Goal: Transaction & Acquisition: Purchase product/service

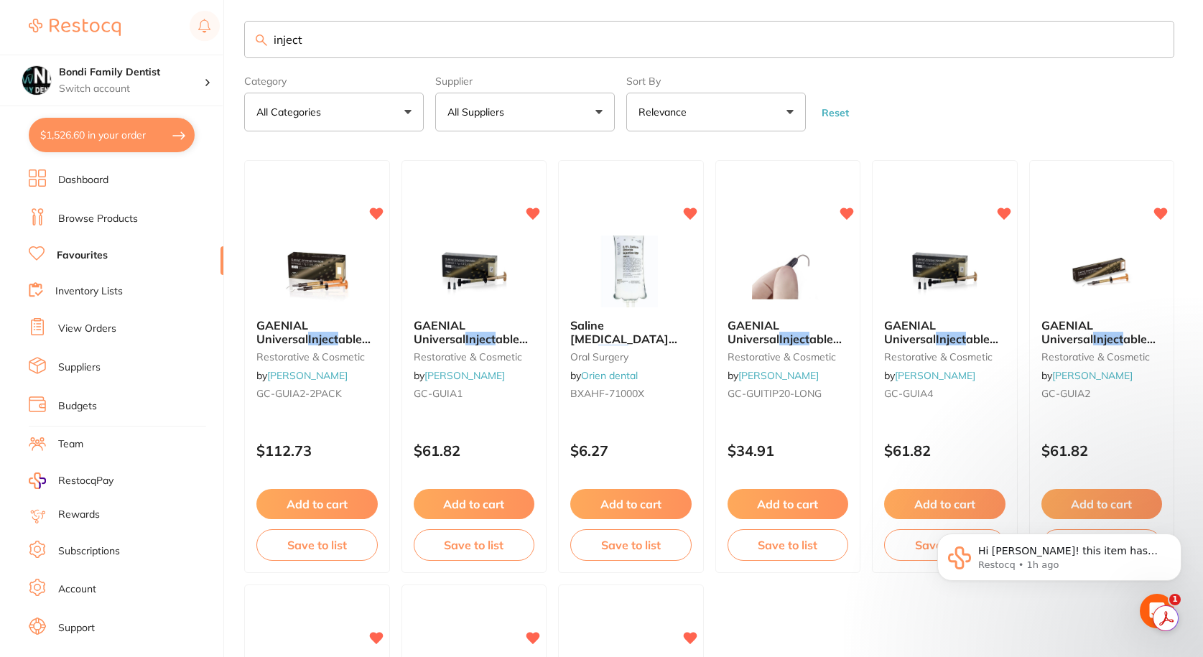
click at [333, 36] on input "inject" at bounding box center [709, 39] width 930 height 37
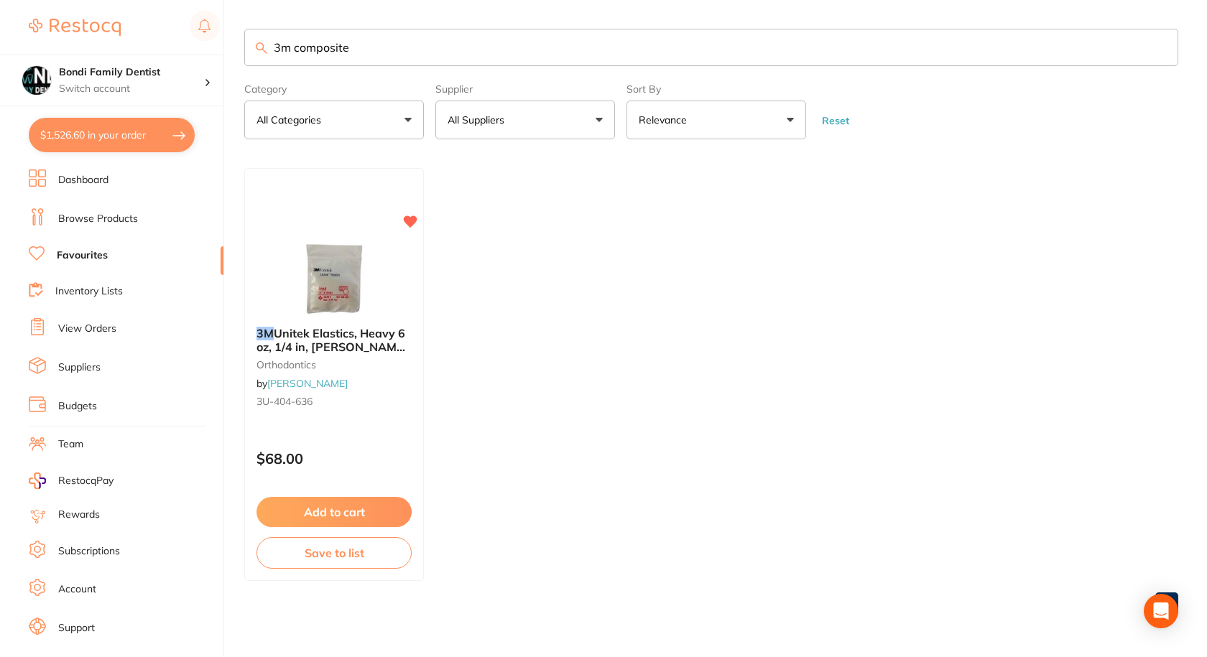
click at [394, 37] on input "3m composite" at bounding box center [711, 47] width 934 height 37
type input "packable"
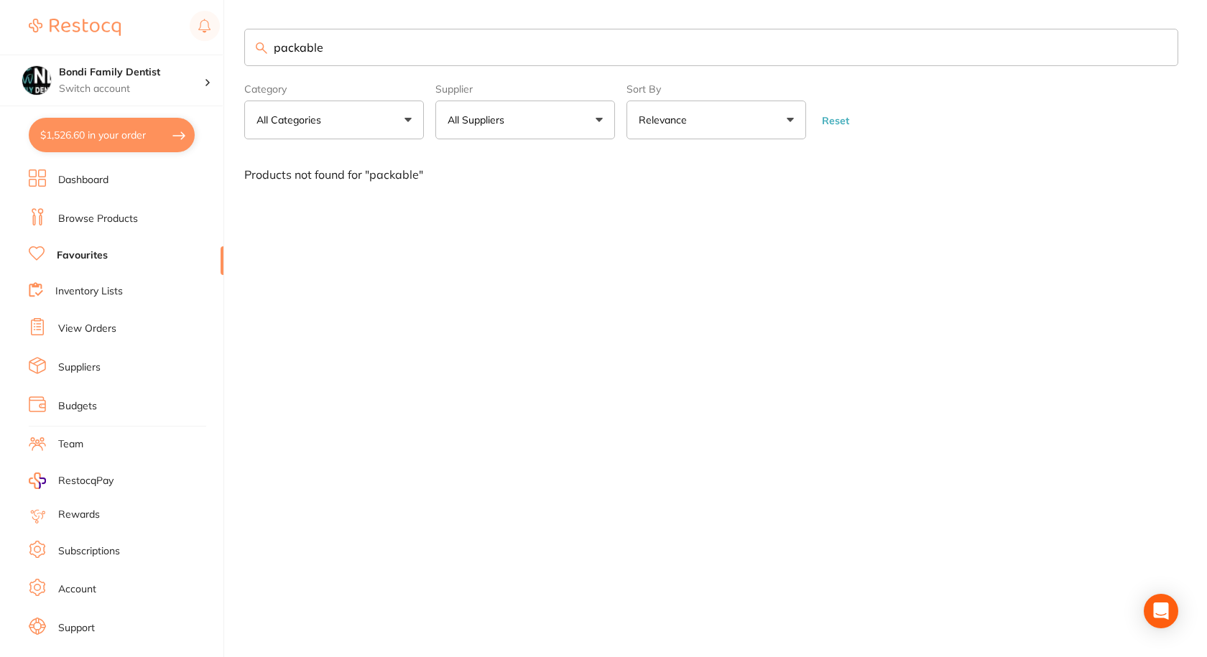
click at [390, 37] on input "packable" at bounding box center [711, 47] width 934 height 37
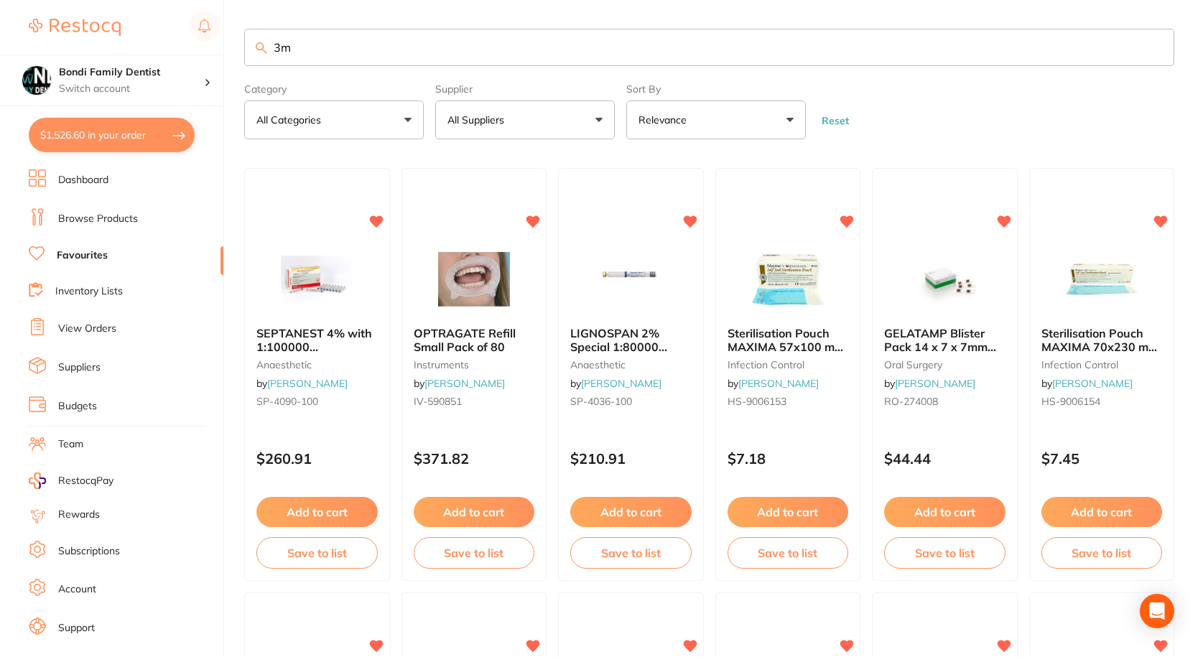
type input "3m"
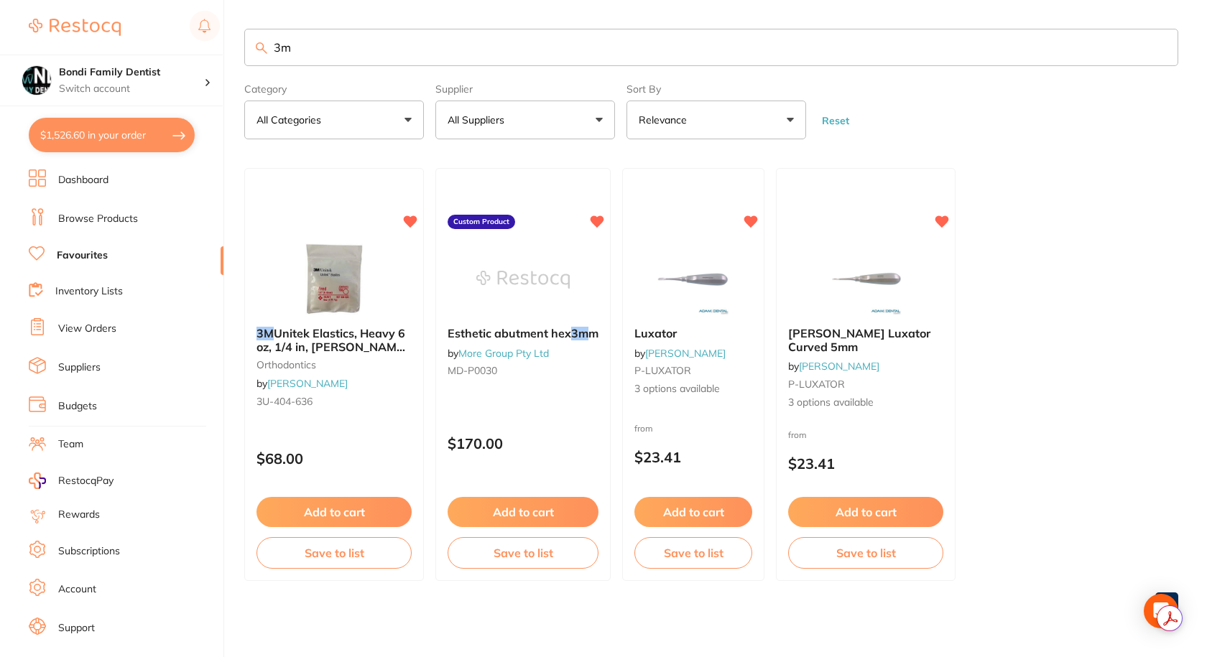
click at [301, 52] on input "3m" at bounding box center [711, 47] width 934 height 37
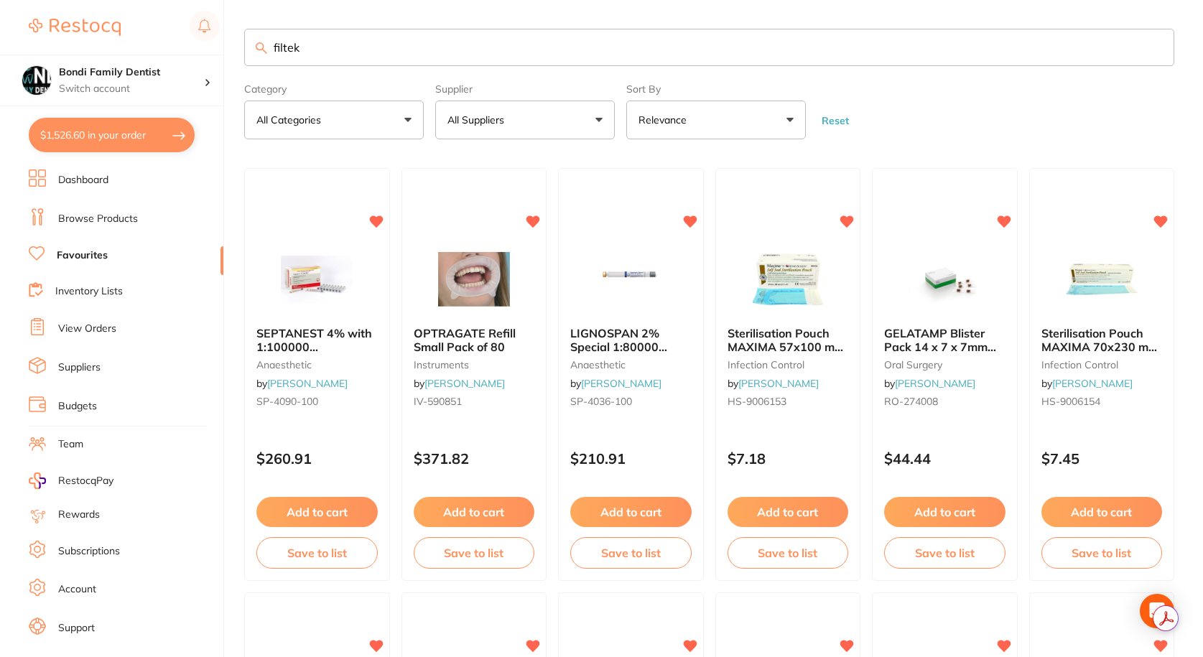
type input "filtek"
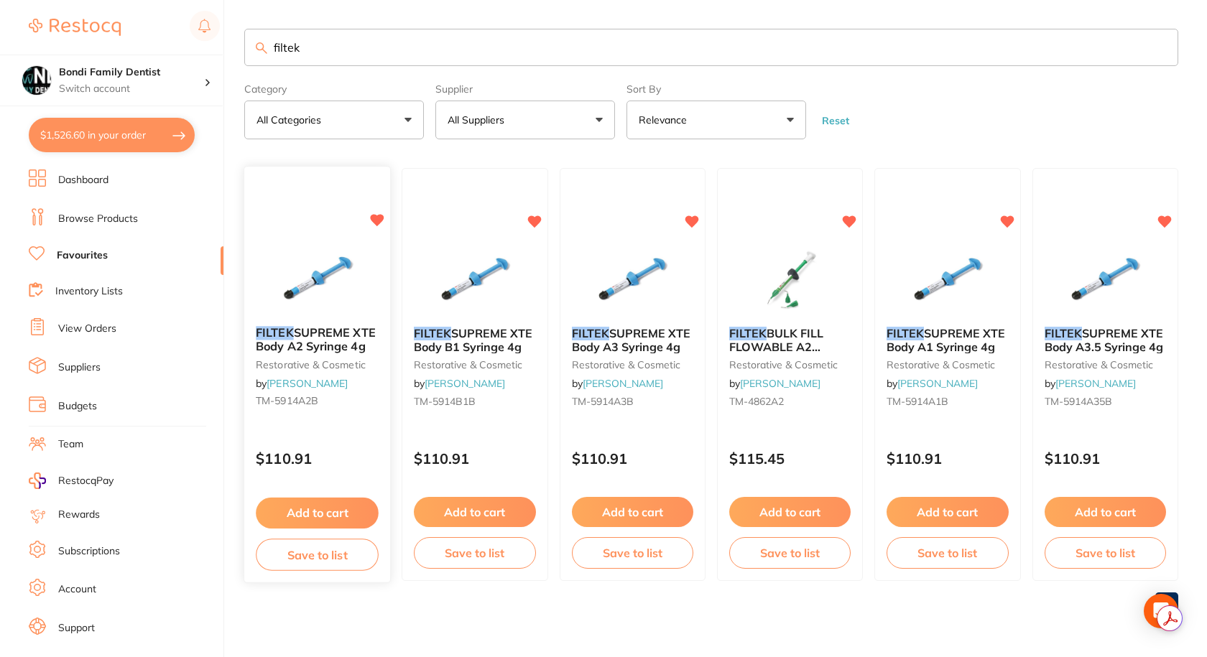
click at [338, 335] on span "SUPREME XTE Body A2 Syringe 4g" at bounding box center [316, 340] width 120 height 28
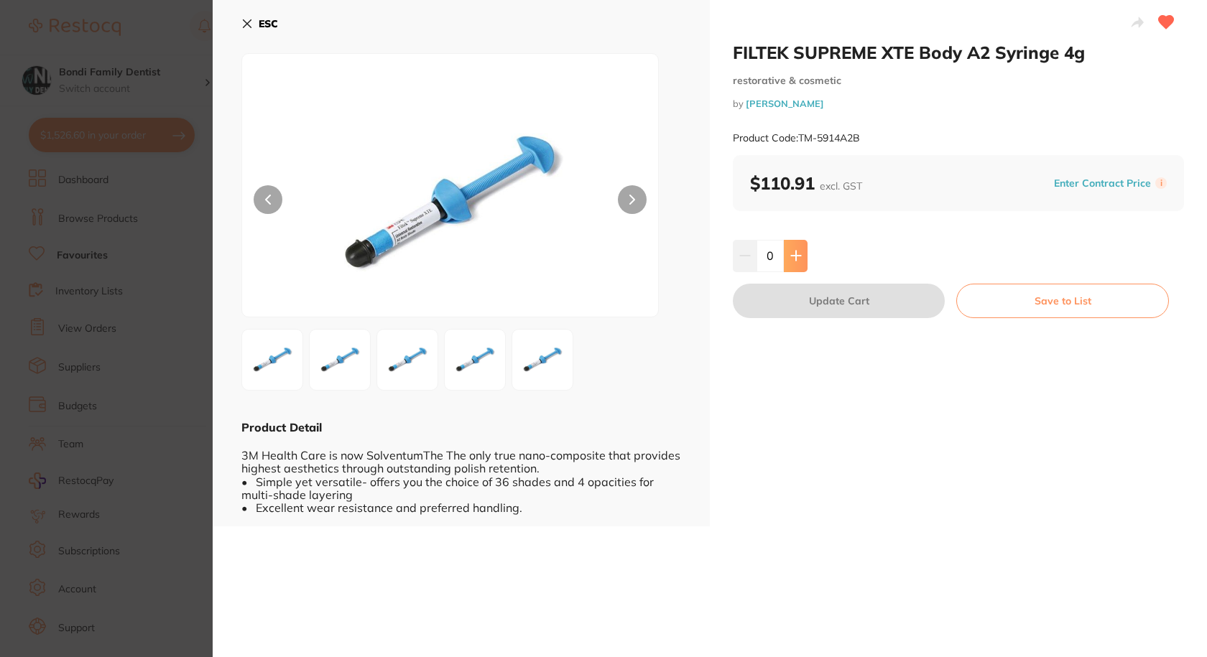
click at [803, 262] on button at bounding box center [796, 256] width 24 height 32
type input "1"
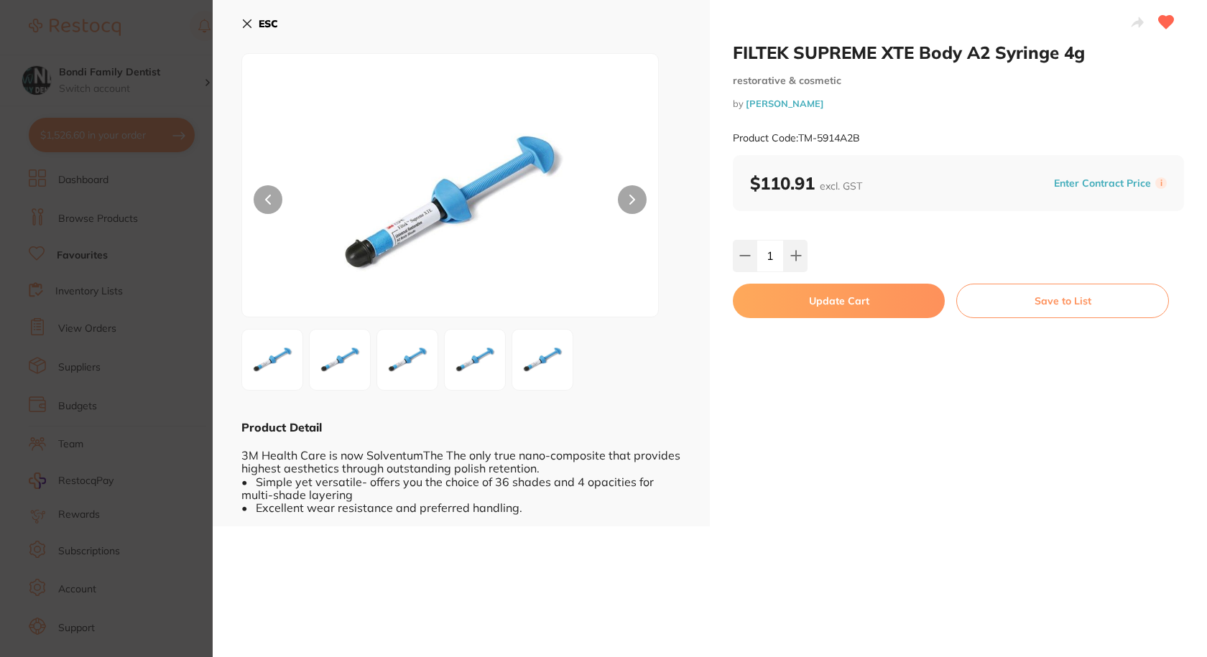
click at [801, 310] on button "Update Cart" at bounding box center [839, 301] width 212 height 34
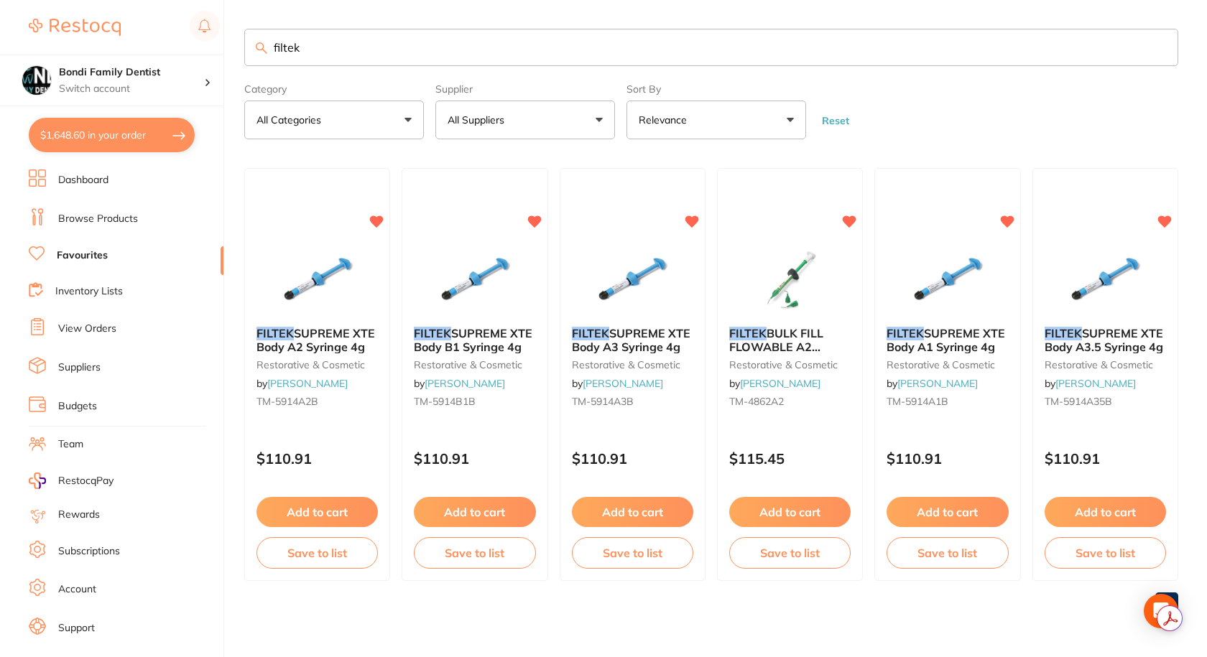
click at [300, 50] on input "filtek" at bounding box center [711, 47] width 934 height 37
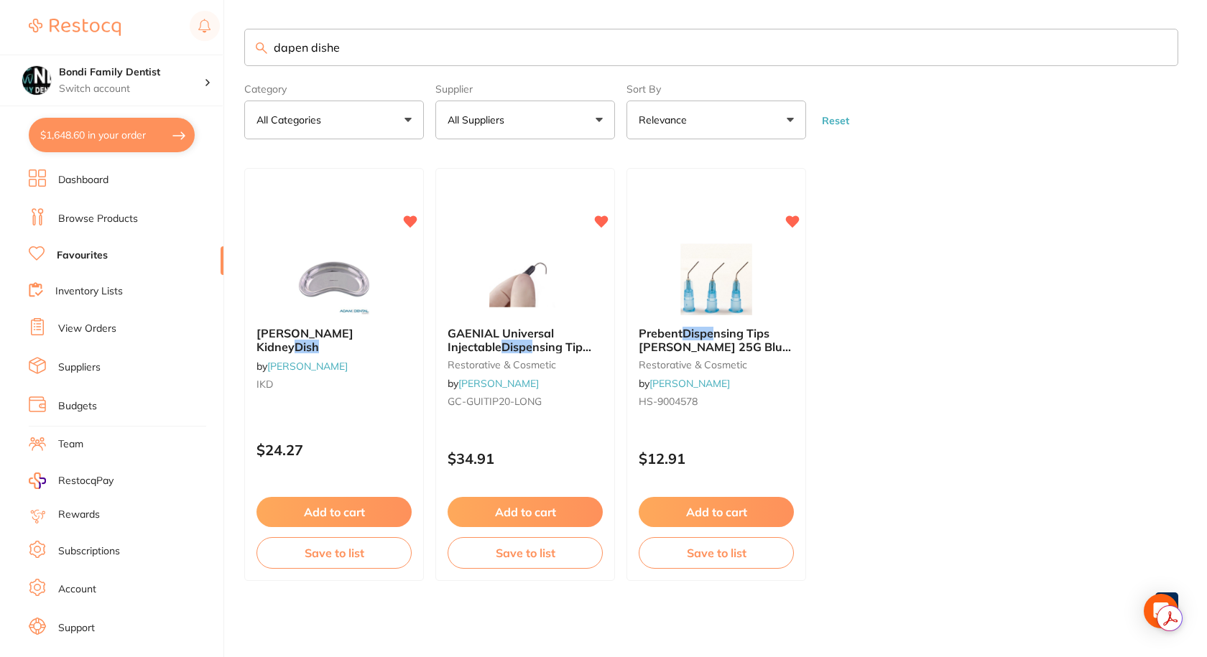
drag, startPoint x: 361, startPoint y: 42, endPoint x: 313, endPoint y: 48, distance: 48.6
click at [313, 48] on input "dapen dishe" at bounding box center [711, 47] width 934 height 37
type input "dapen"
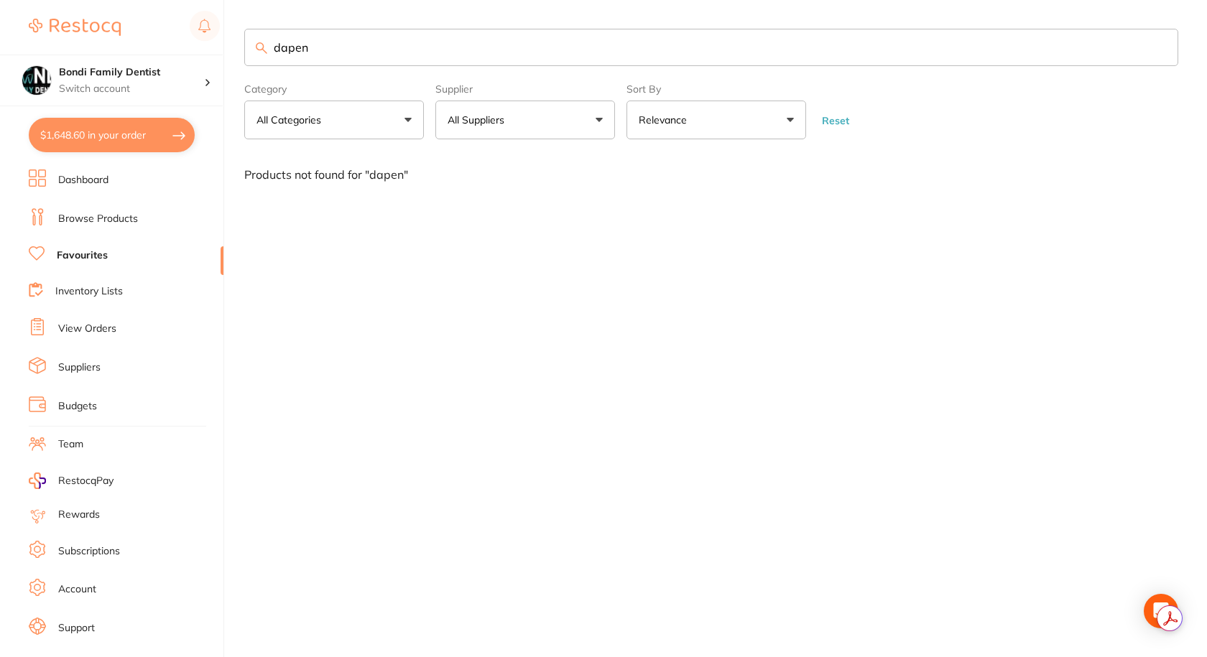
click at [84, 218] on link "Browse Products" at bounding box center [98, 219] width 80 height 14
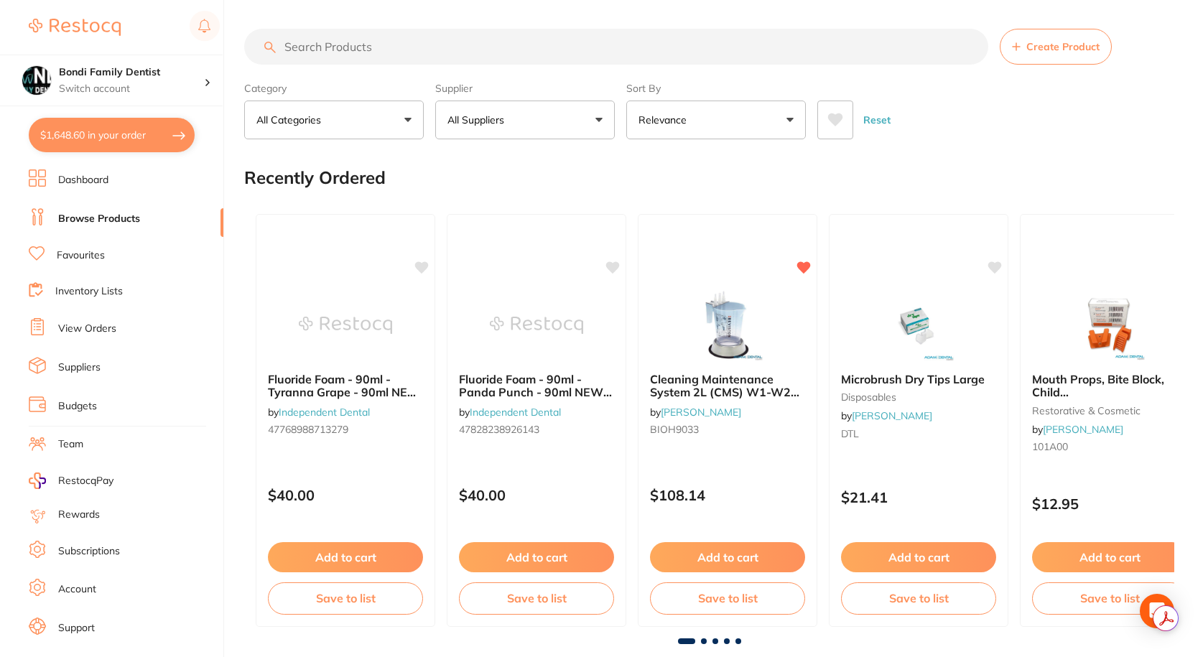
click at [366, 45] on input "search" at bounding box center [616, 47] width 744 height 36
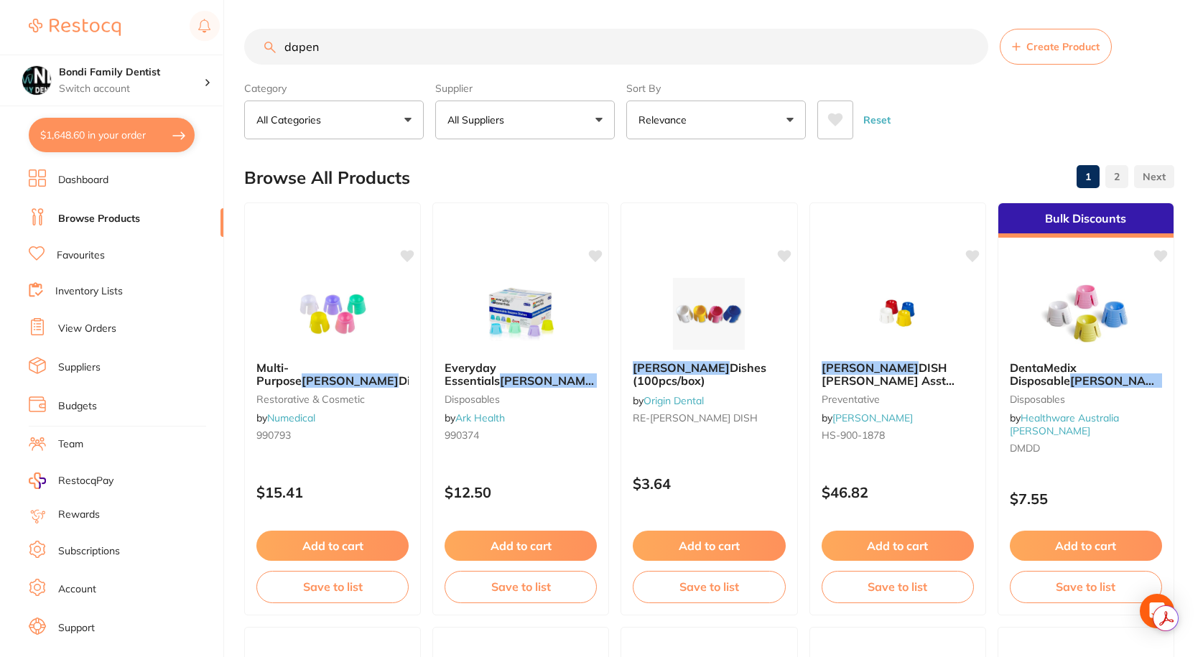
type input "dapen"
click at [103, 258] on link "Favourites" at bounding box center [81, 256] width 48 height 14
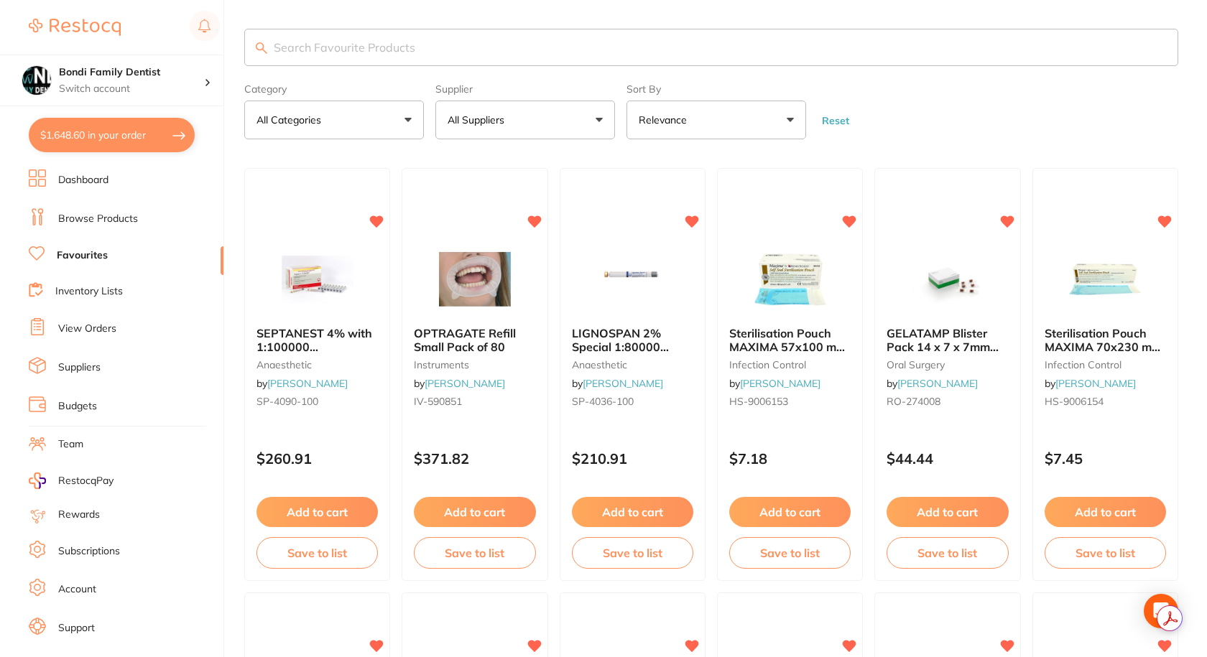
click at [347, 49] on input "search" at bounding box center [711, 47] width 934 height 37
type input "dappen"
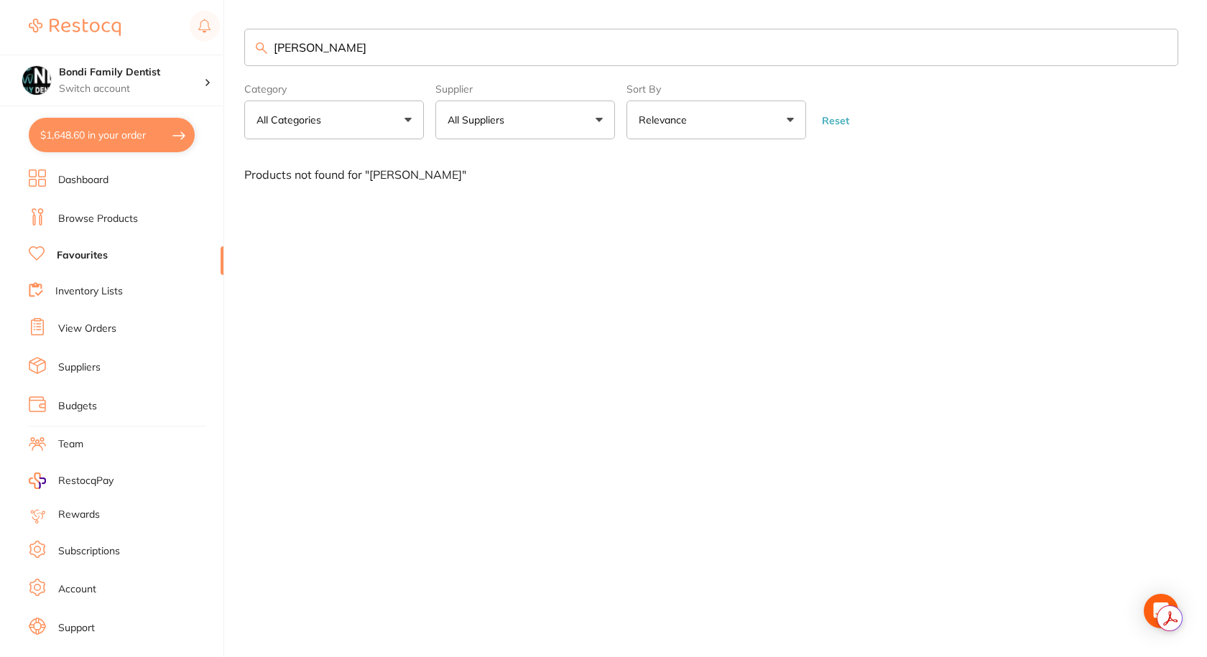
click at [347, 49] on input "dappen" at bounding box center [711, 47] width 934 height 37
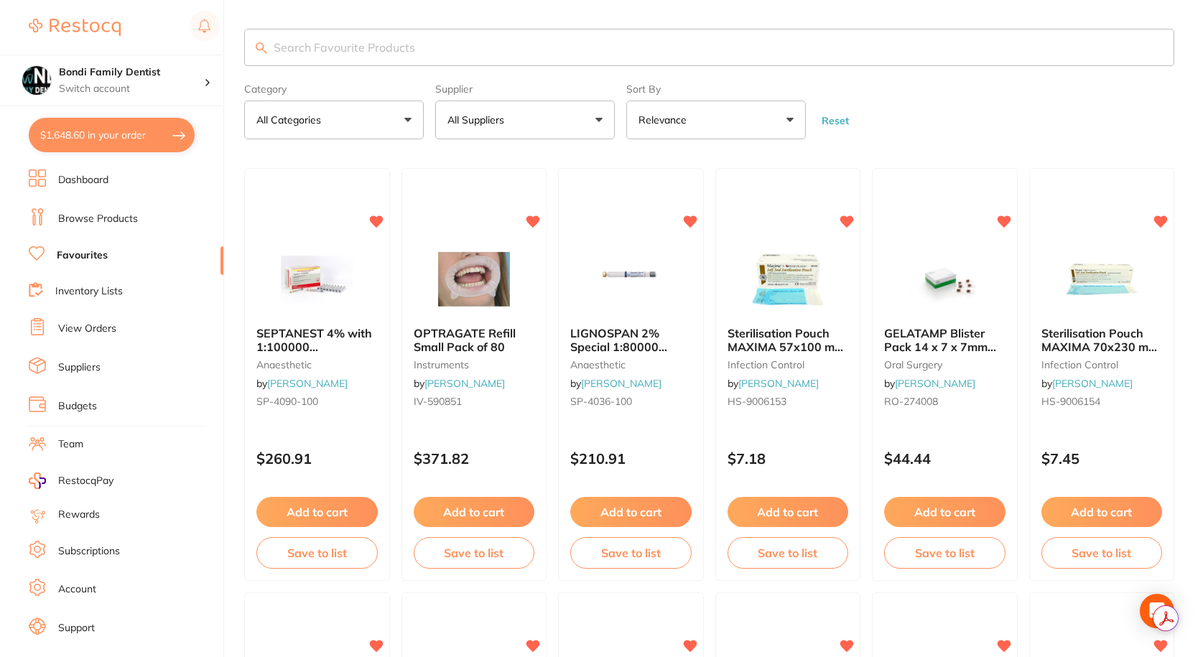
click at [88, 218] on link "Browse Products" at bounding box center [98, 219] width 80 height 14
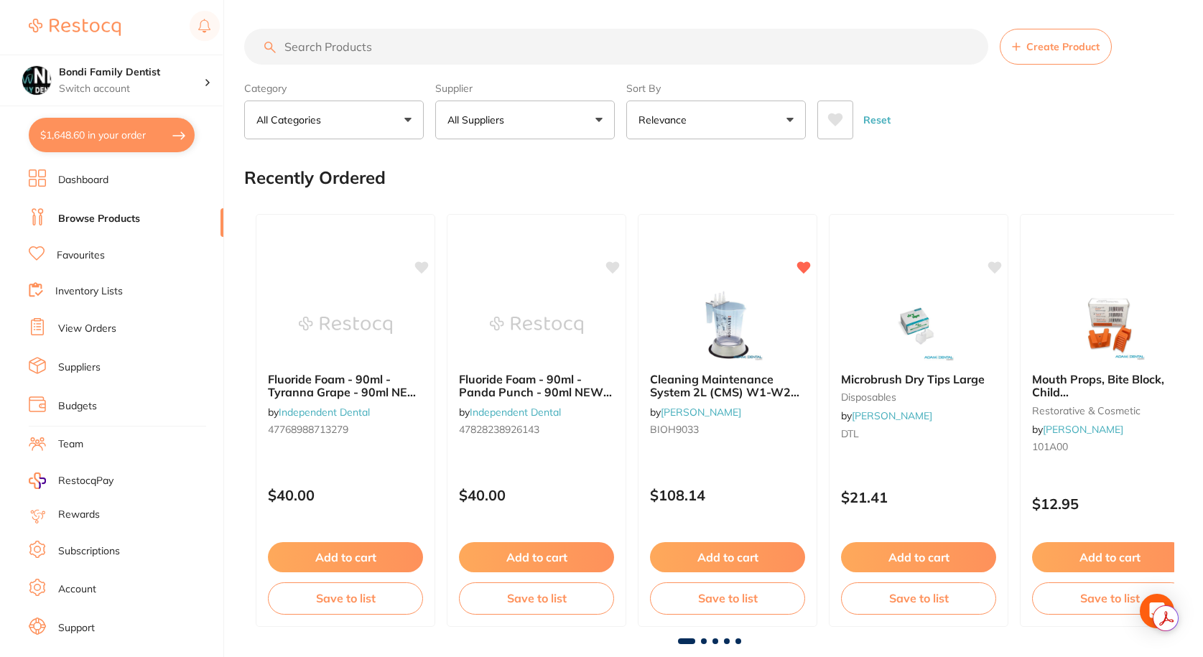
click at [374, 42] on input "search" at bounding box center [616, 47] width 744 height 36
type input "dappen"
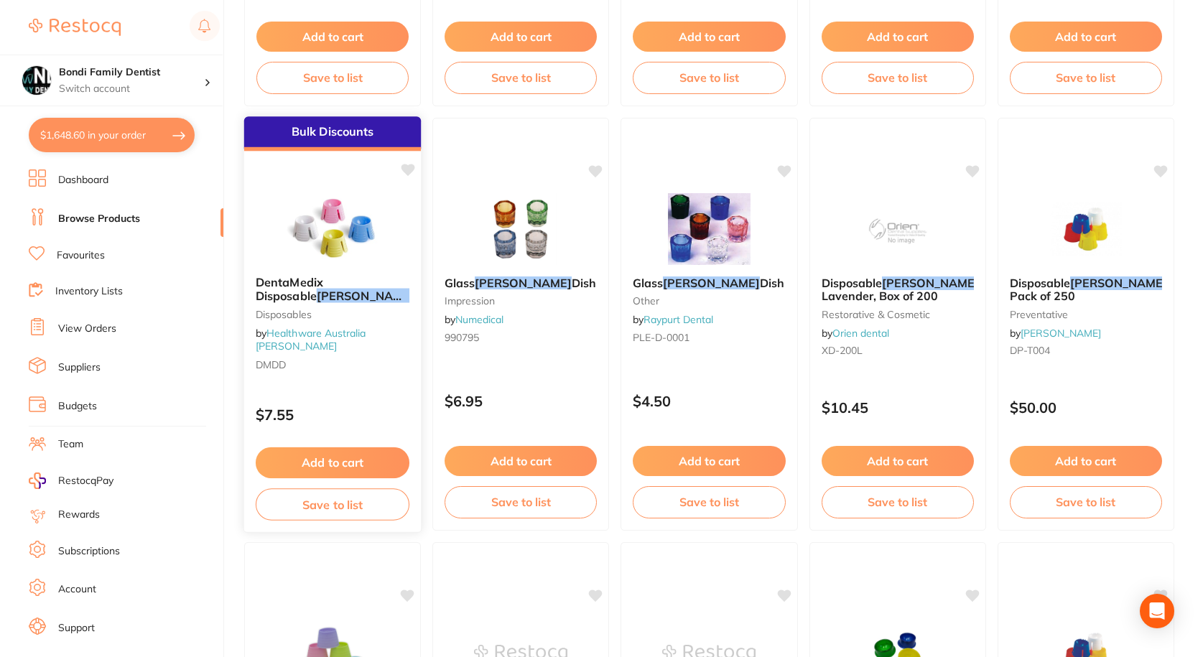
scroll to position [1293, 0]
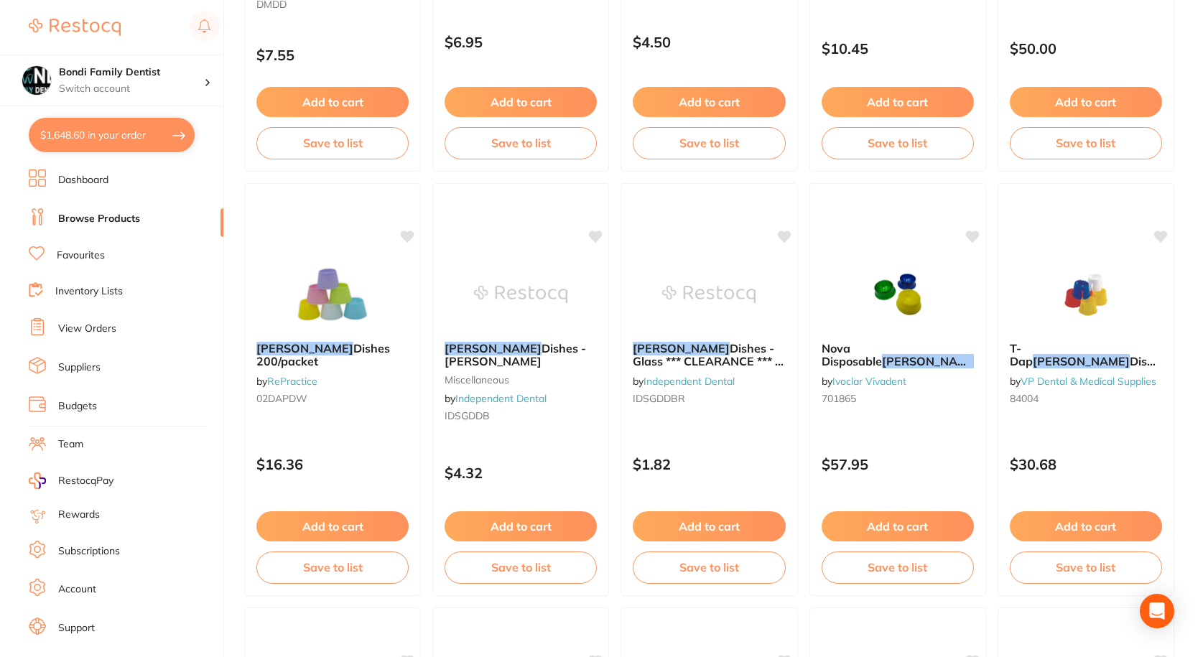
click at [108, 251] on li "Favourites" at bounding box center [126, 255] width 195 height 19
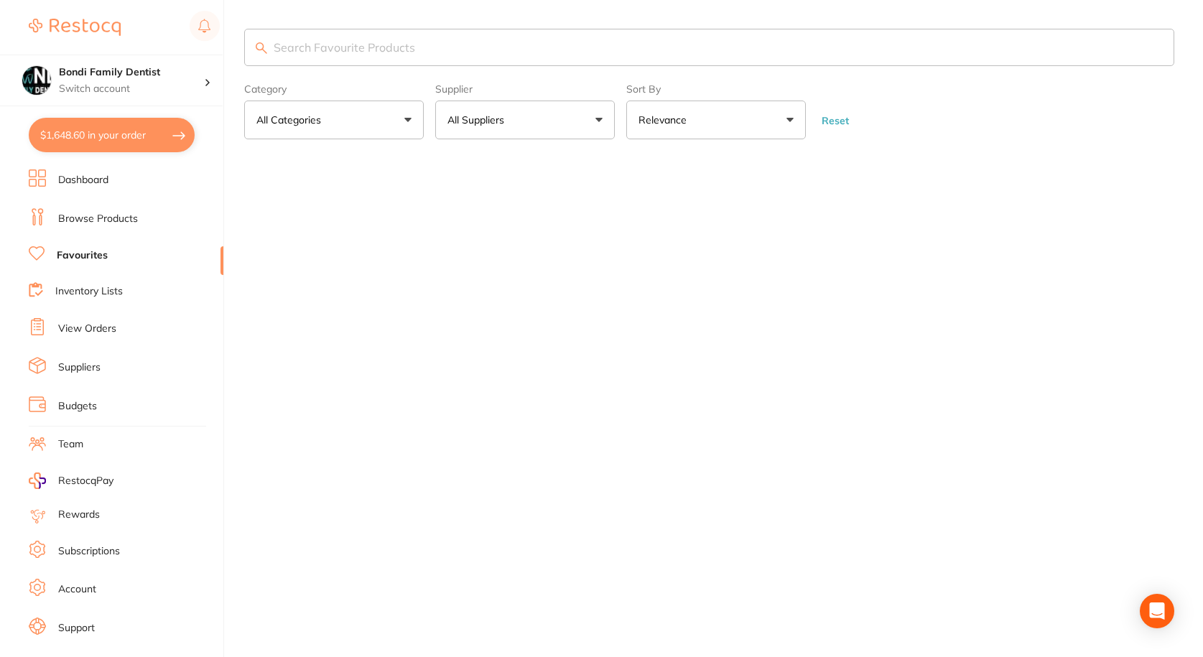
click at [376, 48] on input "search" at bounding box center [709, 47] width 930 height 37
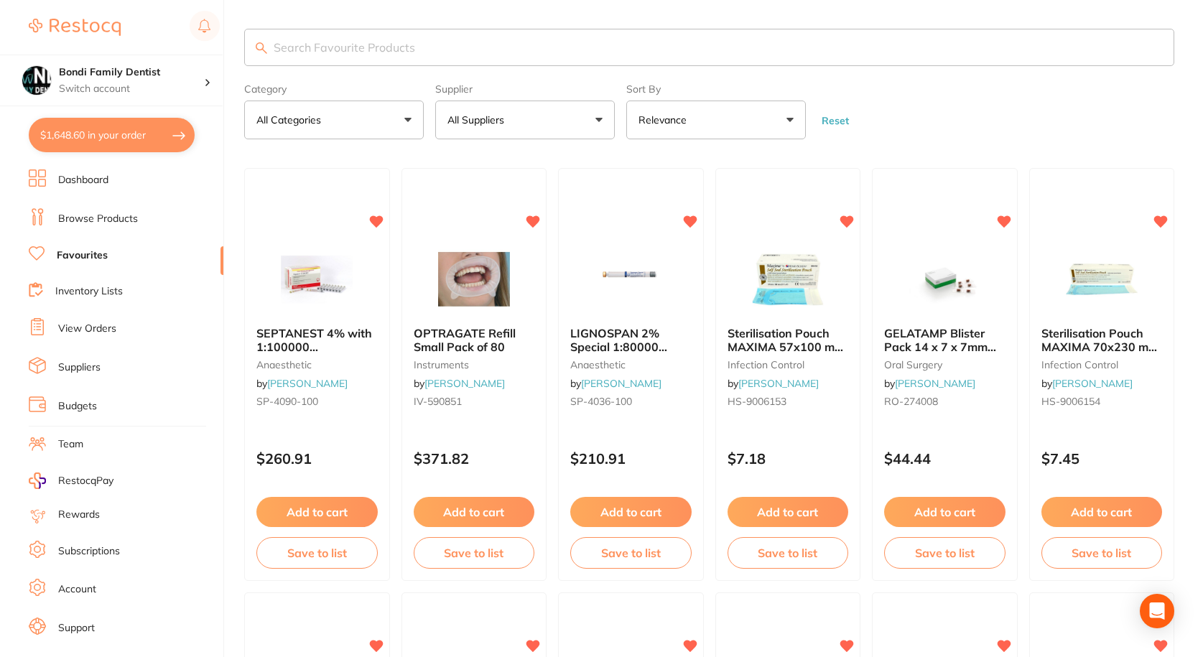
click at [369, 47] on input "search" at bounding box center [709, 47] width 930 height 37
type input "dappen"
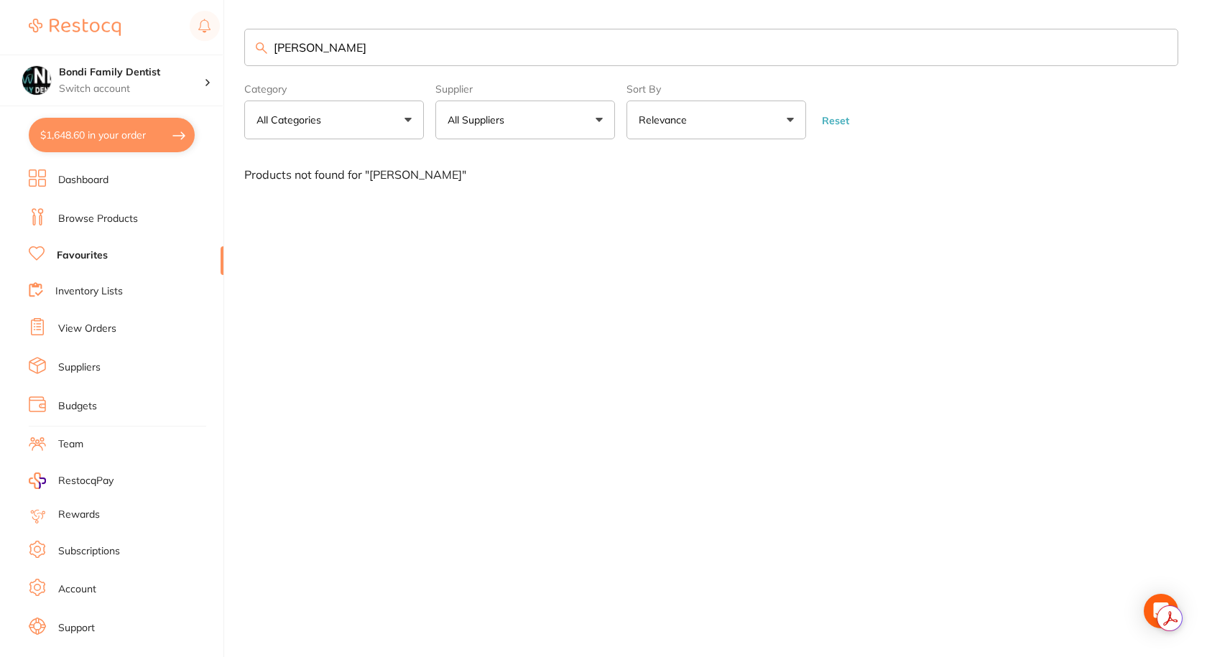
click at [98, 174] on link "Dashboard" at bounding box center [83, 180] width 50 height 14
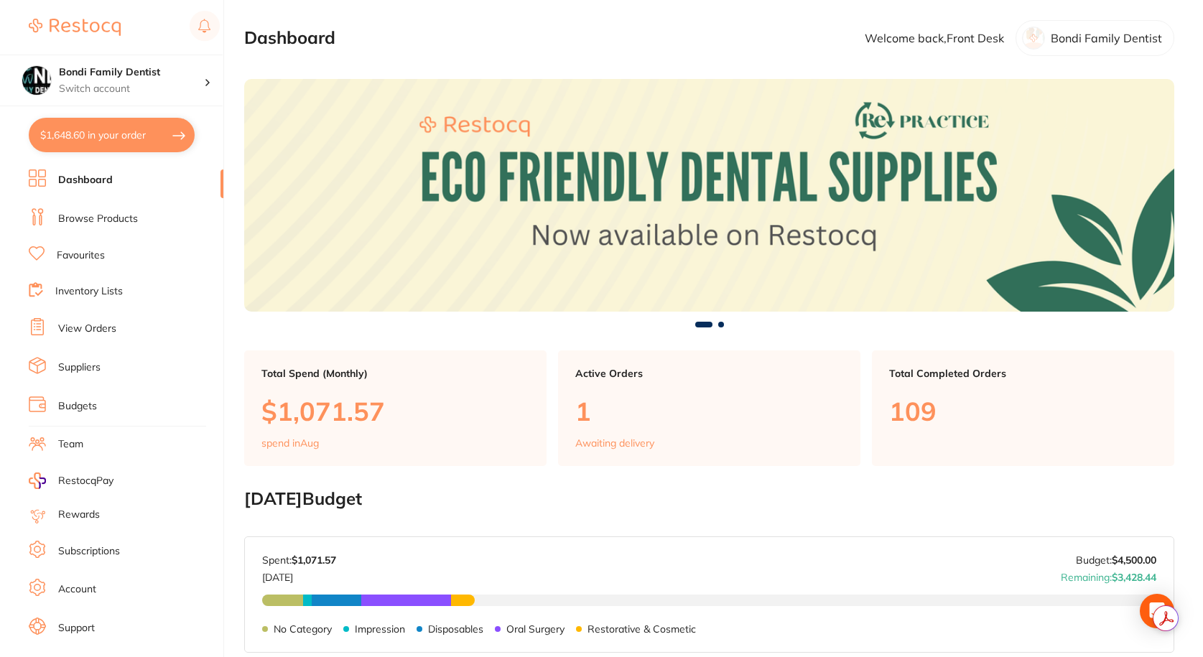
click at [105, 214] on link "Browse Products" at bounding box center [98, 219] width 80 height 14
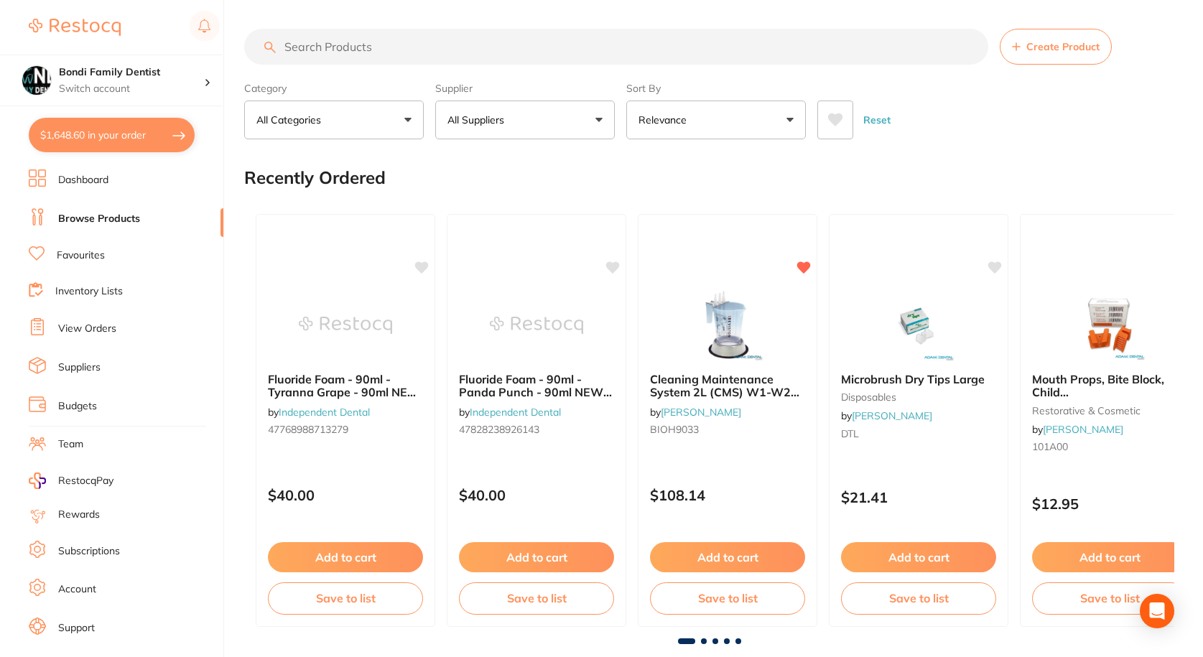
click at [375, 45] on input "search" at bounding box center [616, 47] width 744 height 36
paste input "Ongard Dappen"
type input "Ongard Dappen"
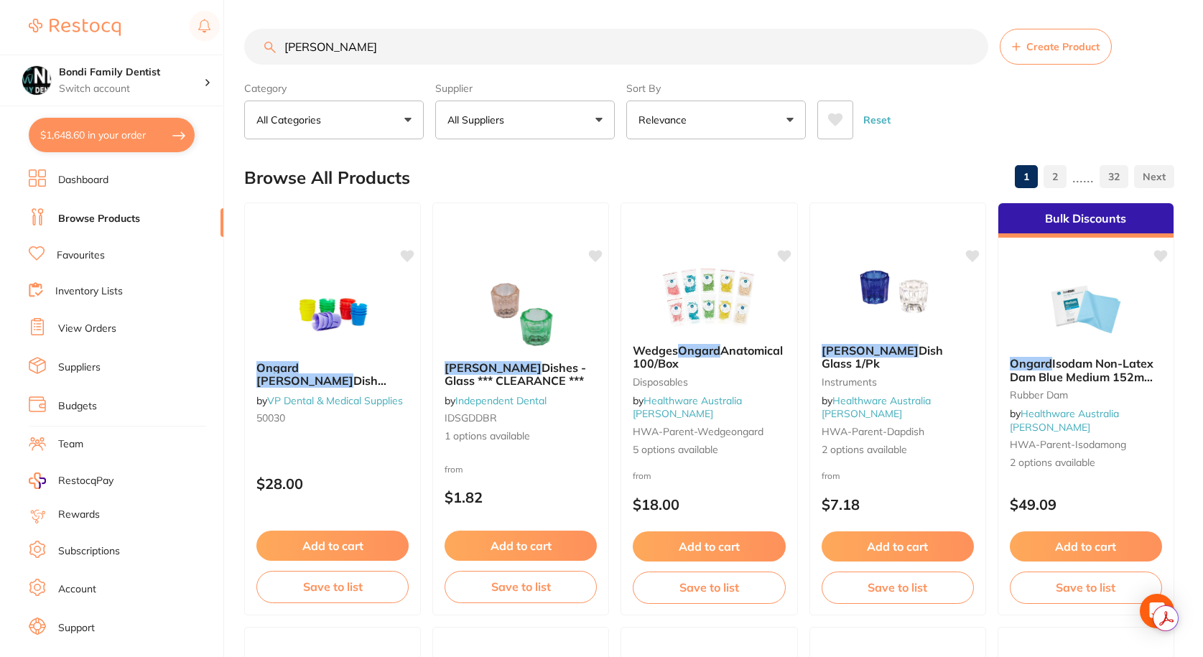
click at [505, 126] on p "All Suppliers" at bounding box center [479, 120] width 62 height 14
type input "ark"
click at [536, 235] on li "Ark Health" at bounding box center [525, 244] width 168 height 40
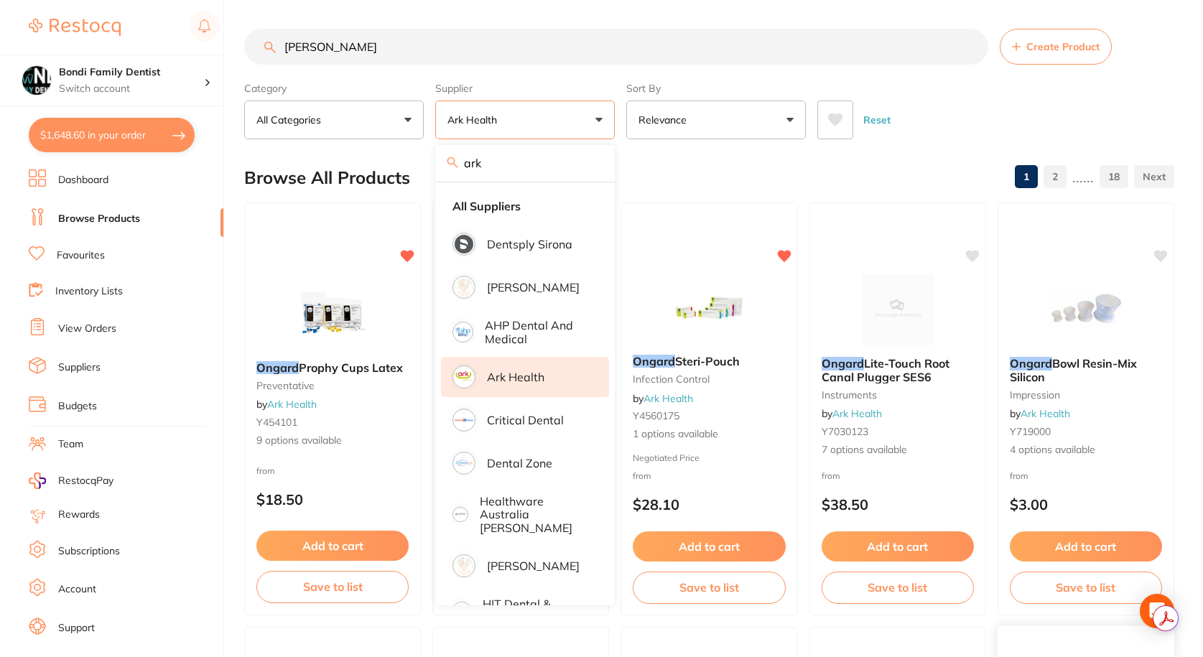
drag, startPoint x: 1032, startPoint y: 643, endPoint x: 1130, endPoint y: 643, distance: 98.4
click at [1130, 643] on div at bounding box center [1086, 644] width 177 height 37
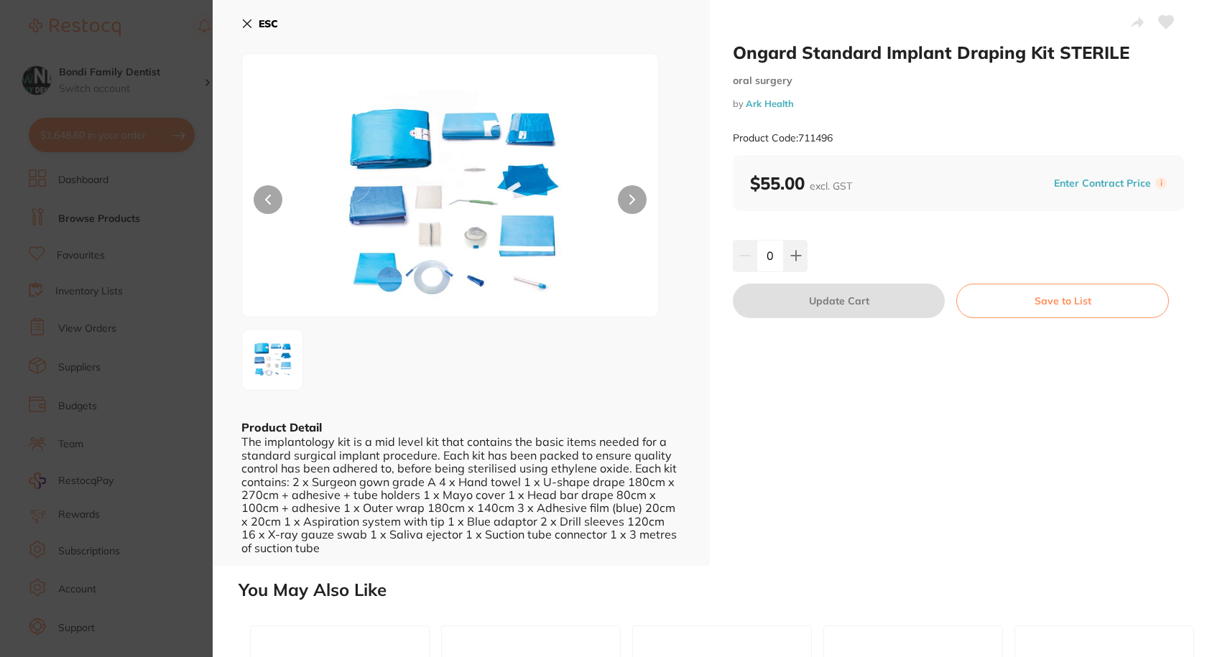
click at [244, 20] on icon at bounding box center [248, 24] width 8 height 8
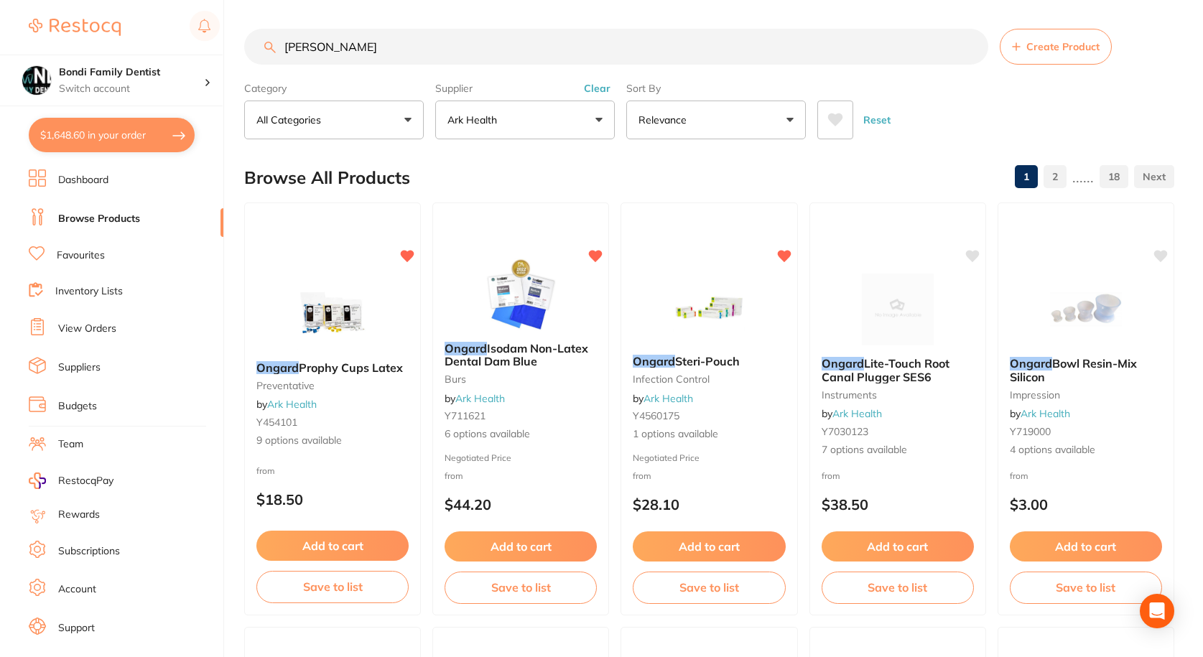
click at [389, 42] on input "Ongard Dappen" at bounding box center [616, 47] width 744 height 36
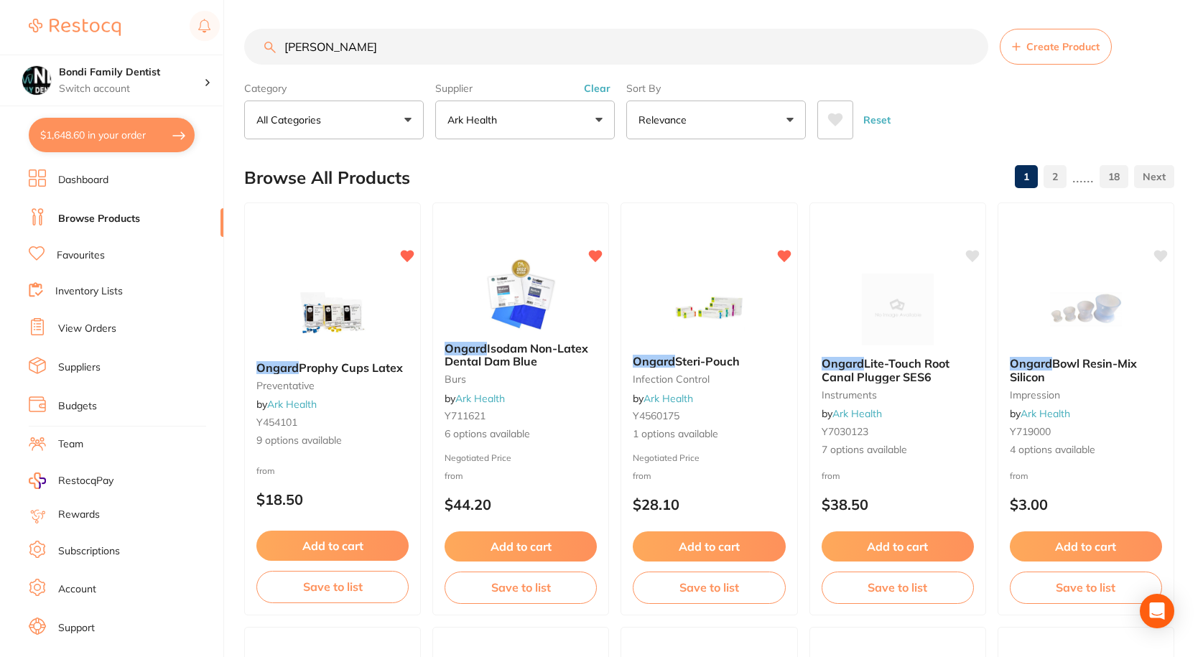
paste input "50030"
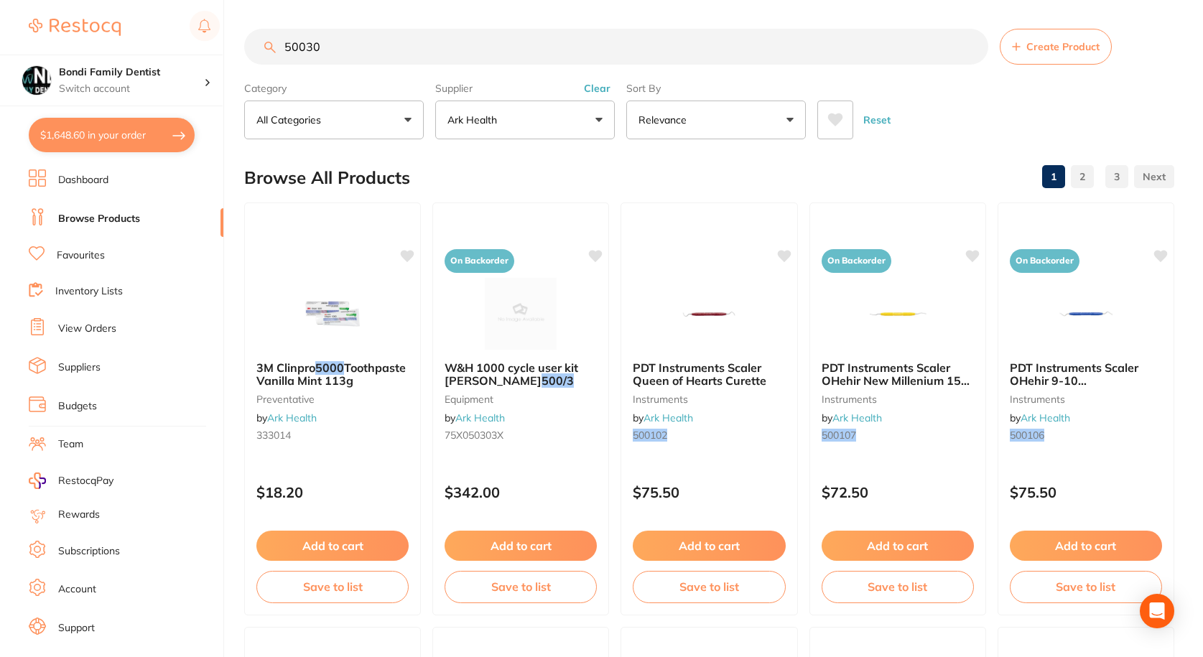
click at [353, 52] on input "50030" at bounding box center [616, 47] width 744 height 36
click at [352, 52] on input "50030" at bounding box center [616, 47] width 744 height 36
click at [374, 55] on input "50030" at bounding box center [616, 47] width 744 height 36
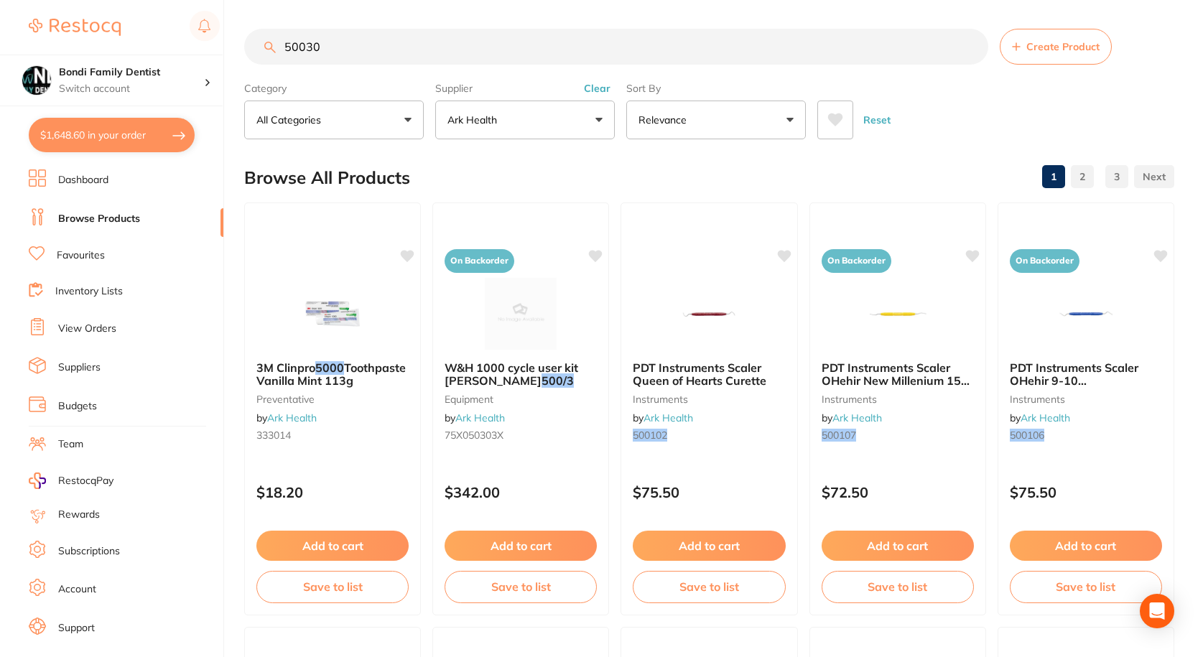
paste input "[PERSON_NAME] Dish Assorted Colours"
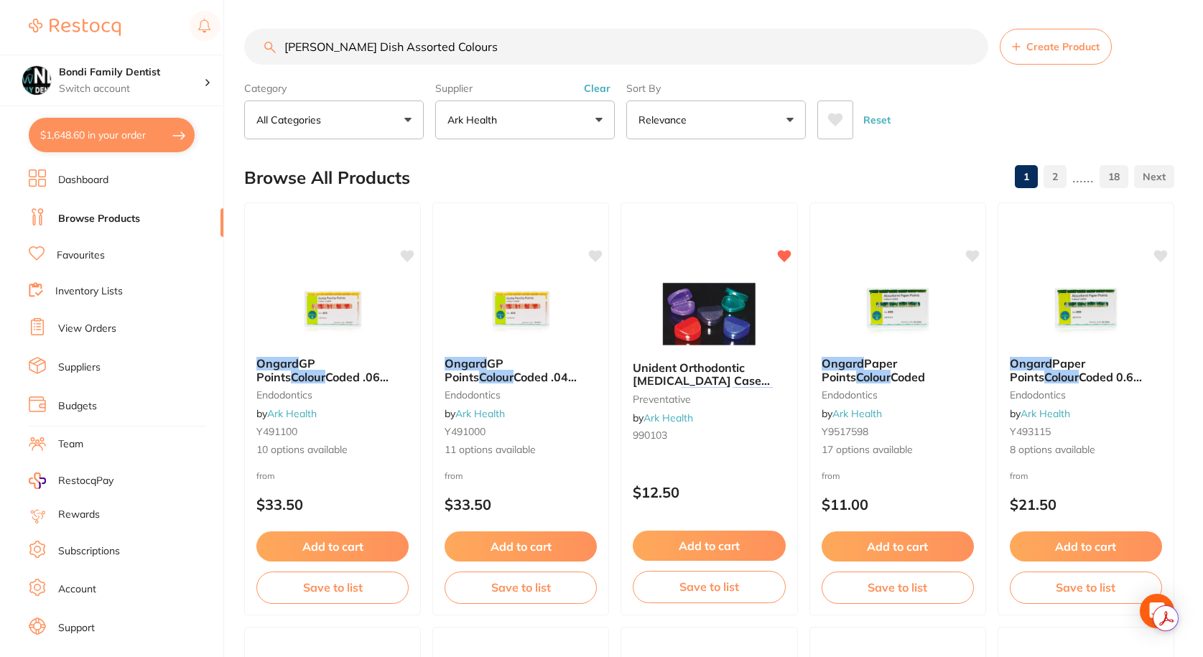
click at [398, 50] on input "[PERSON_NAME] Dish Assorted Colours" at bounding box center [616, 47] width 744 height 36
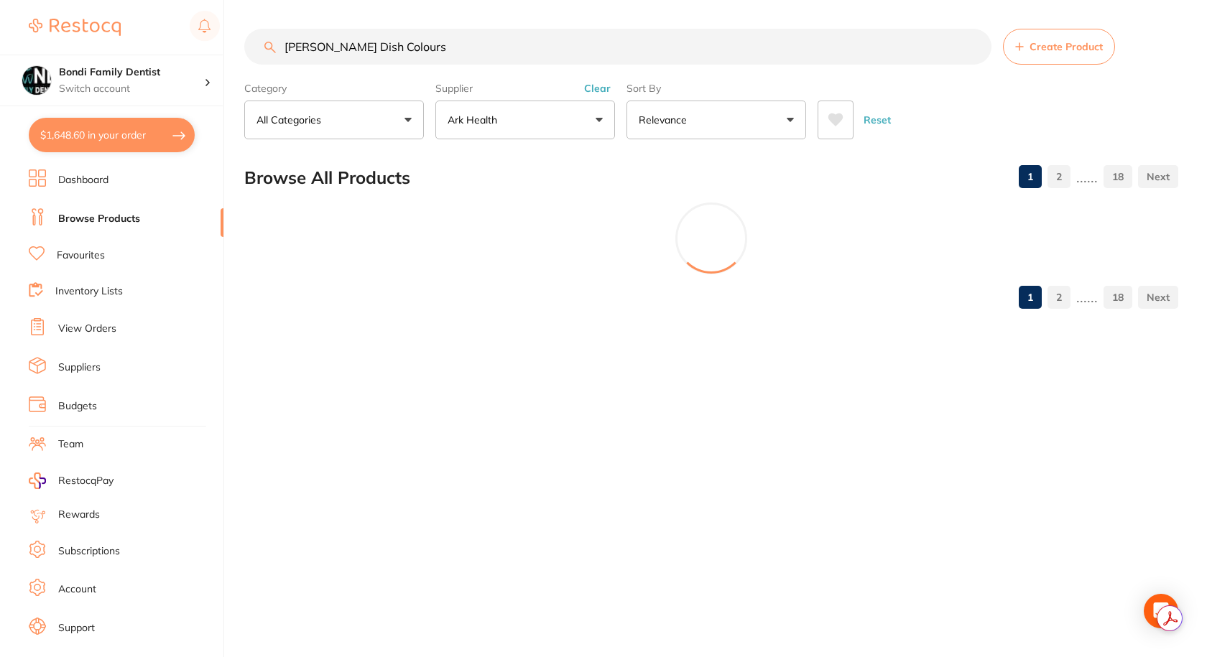
drag, startPoint x: 464, startPoint y: 51, endPoint x: 394, endPoint y: 46, distance: 70.6
click at [394, 46] on input "Ongard Dappen Dish Colours" at bounding box center [617, 47] width 747 height 36
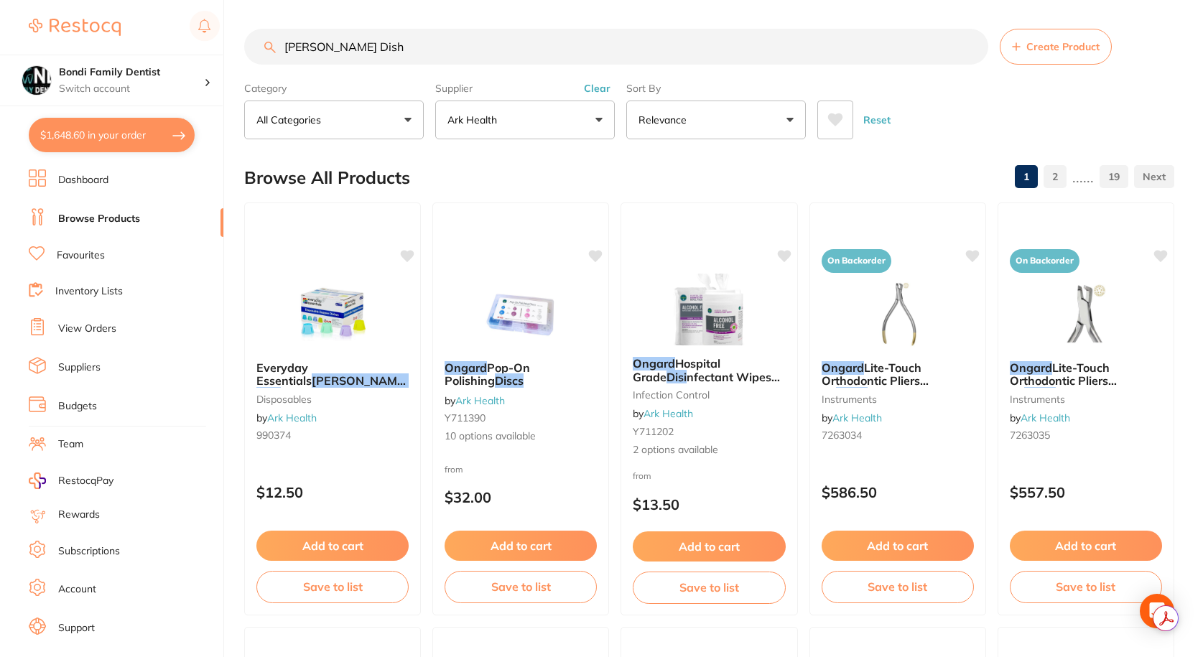
drag, startPoint x: 328, startPoint y: 47, endPoint x: 268, endPoint y: 47, distance: 60.3
click at [268, 47] on div "Ongard Dappen Dish Create Product" at bounding box center [709, 47] width 930 height 36
type input "Dappen Dish"
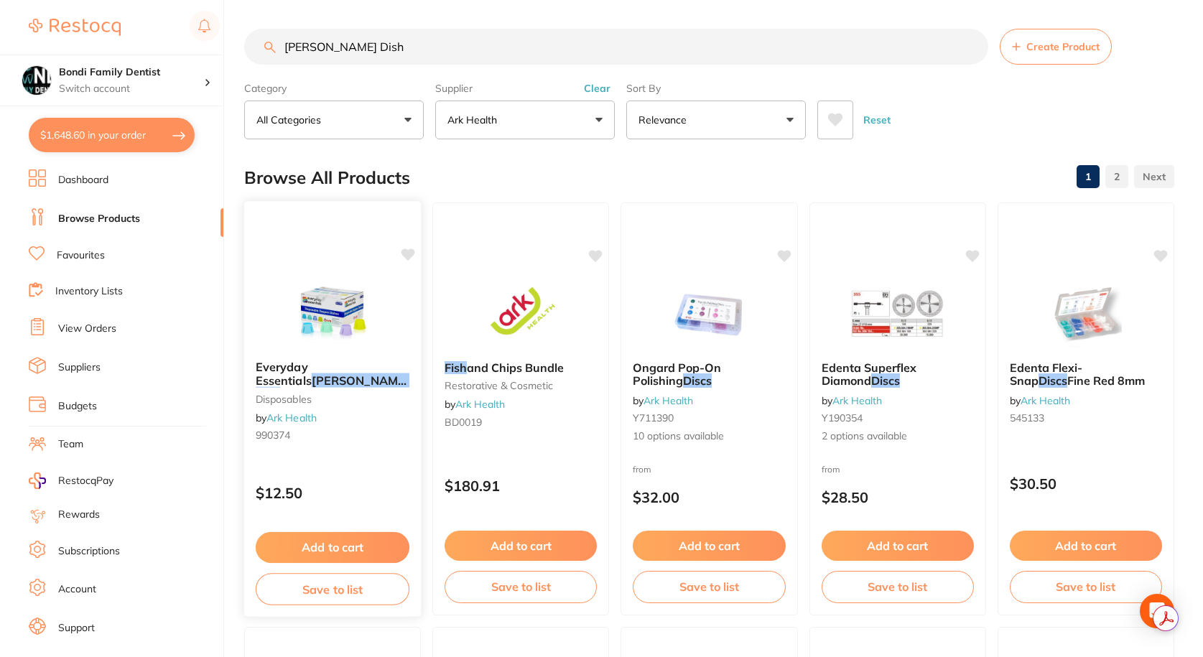
click at [338, 357] on div "Everyday Essentials Dappen Dish es (200) disposables by Ark Health 990374" at bounding box center [332, 404] width 177 height 110
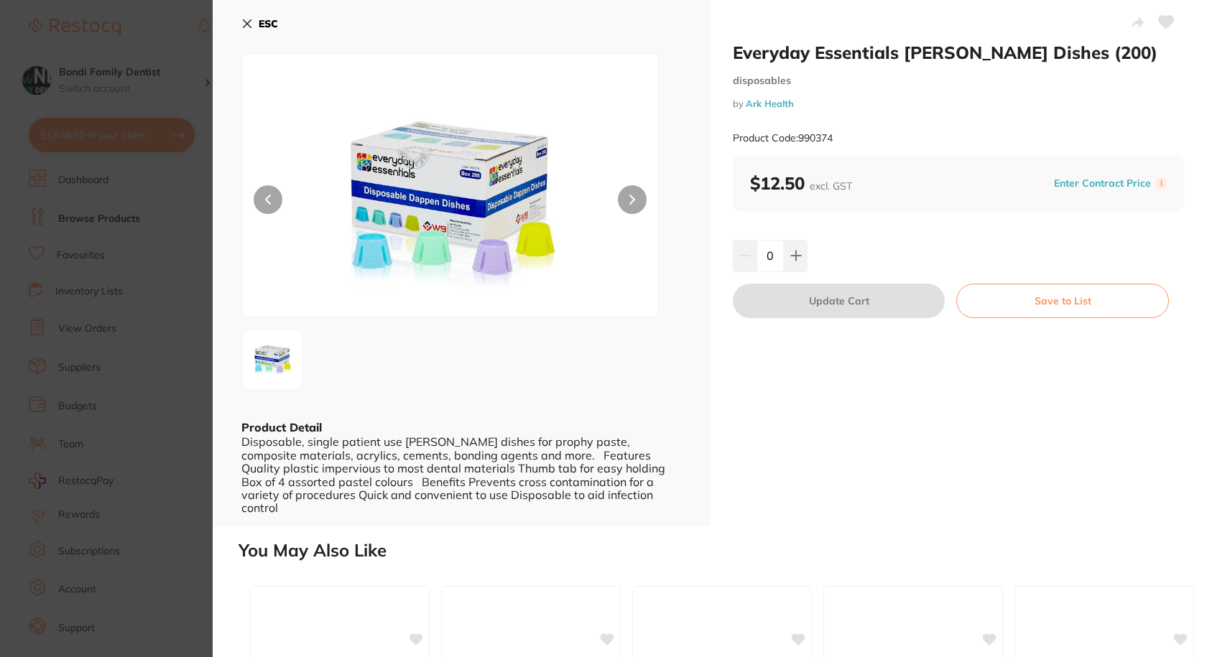
click at [240, 22] on div "ESC Product Detail Disposable, single patient use dappen dishes for prophy past…" at bounding box center [461, 263] width 497 height 527
click at [246, 24] on icon at bounding box center [248, 24] width 8 height 8
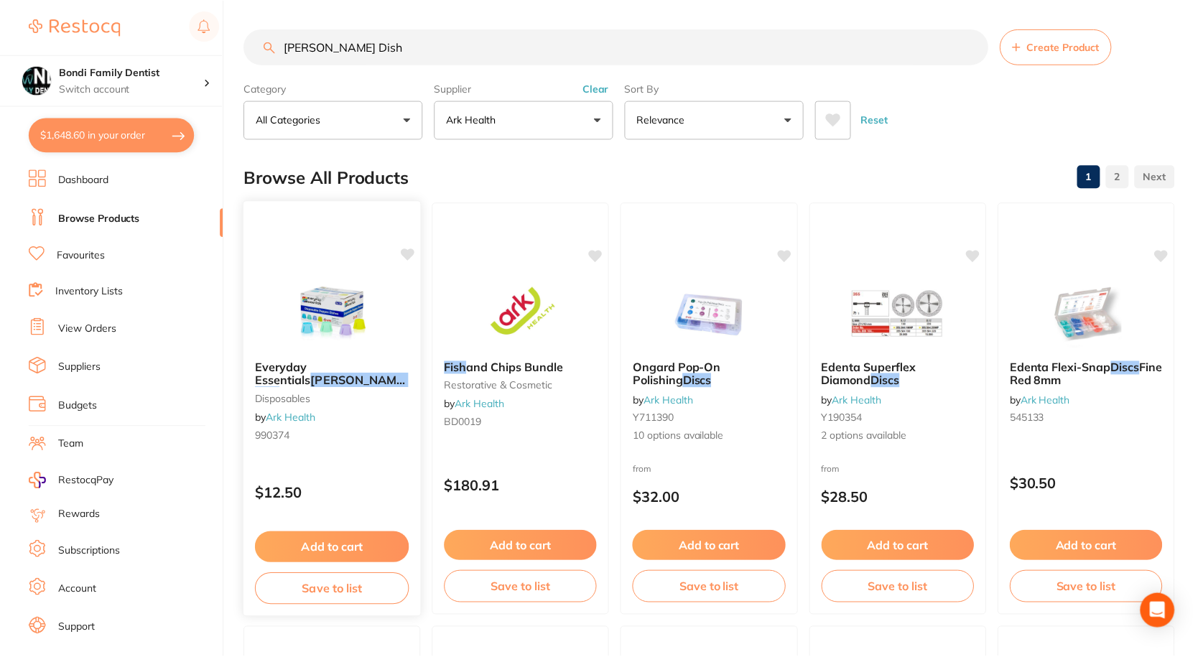
scroll to position [1, 0]
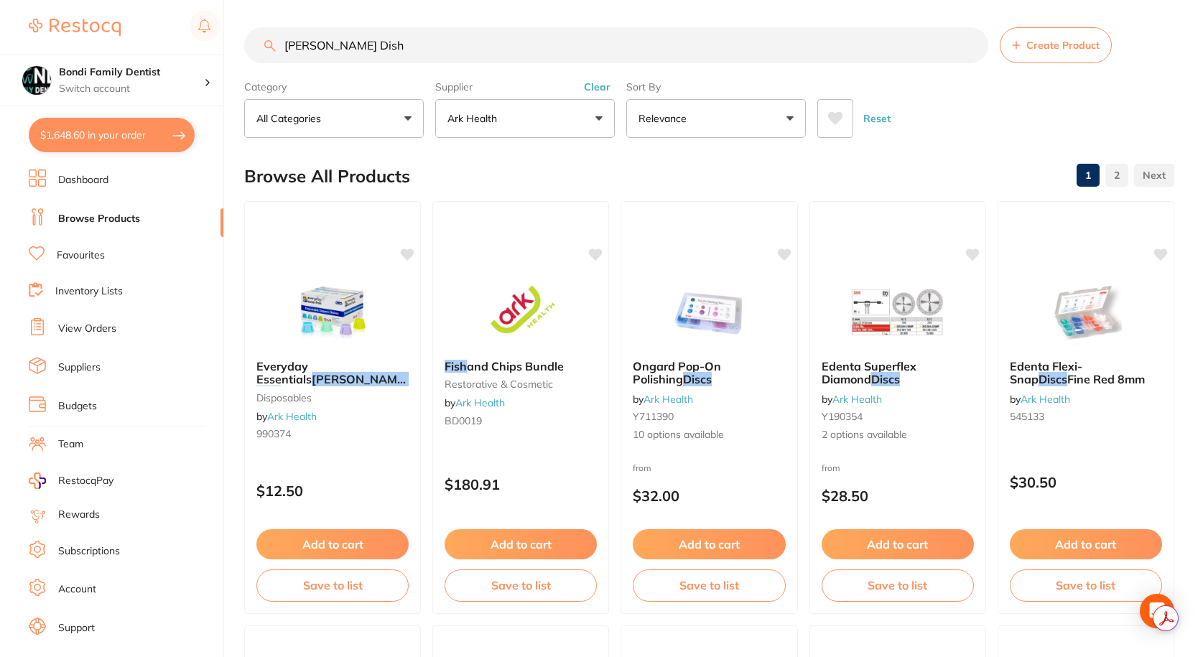
click at [98, 251] on link "Favourites" at bounding box center [81, 256] width 48 height 14
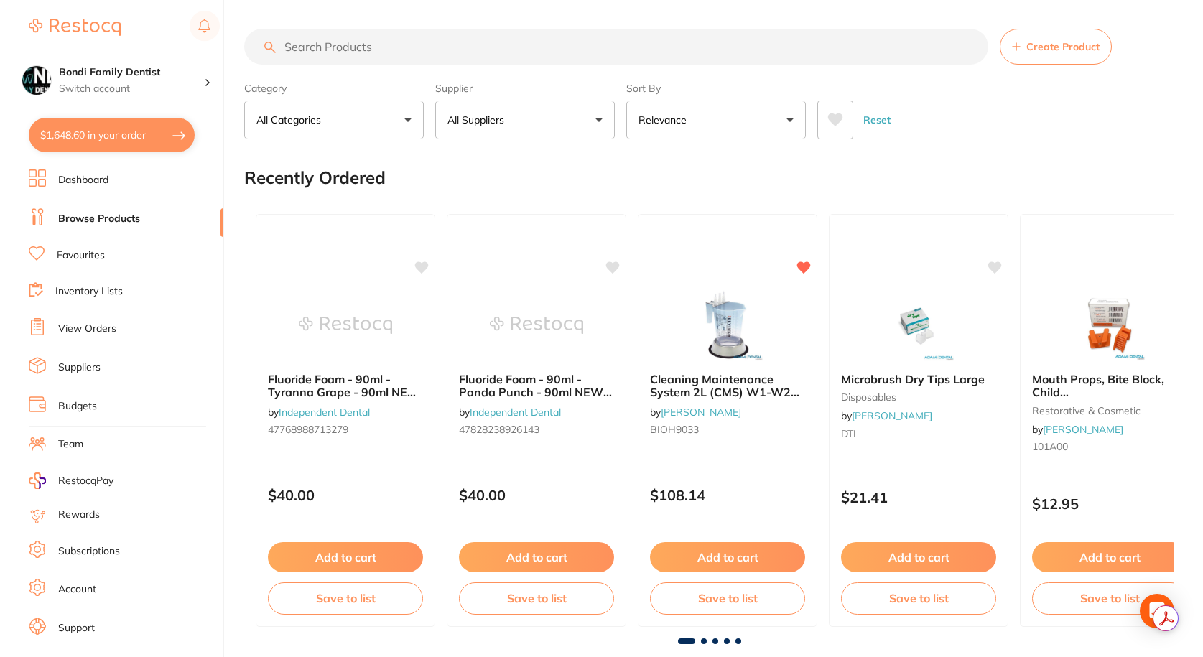
click at [345, 47] on input "search" at bounding box center [616, 47] width 744 height 36
paste input "[PERSON_NAME] Dish Assorted Colours"
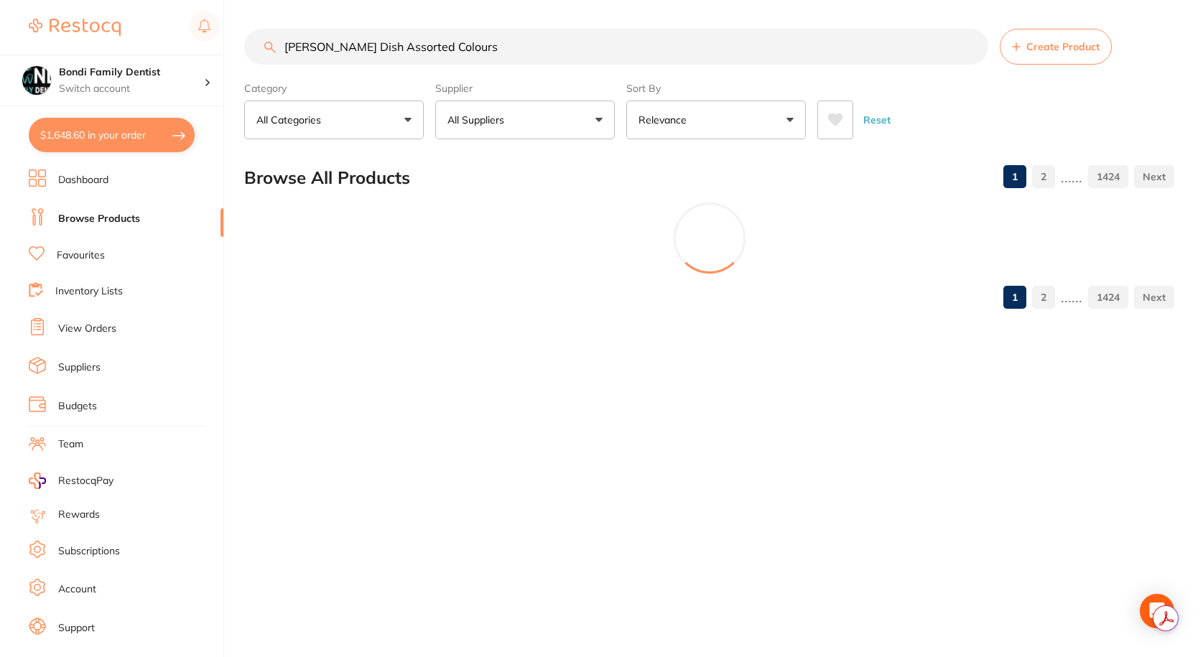
type input "[PERSON_NAME] Dish Assorted Colours"
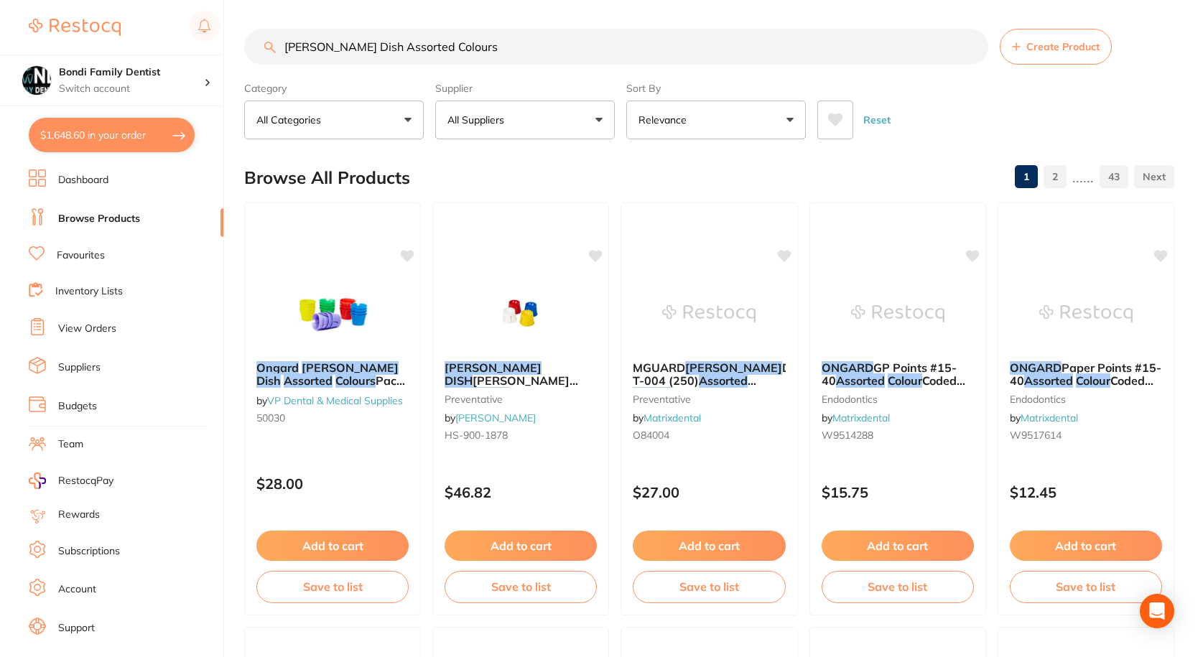
click at [72, 257] on link "Favourites" at bounding box center [81, 256] width 48 height 14
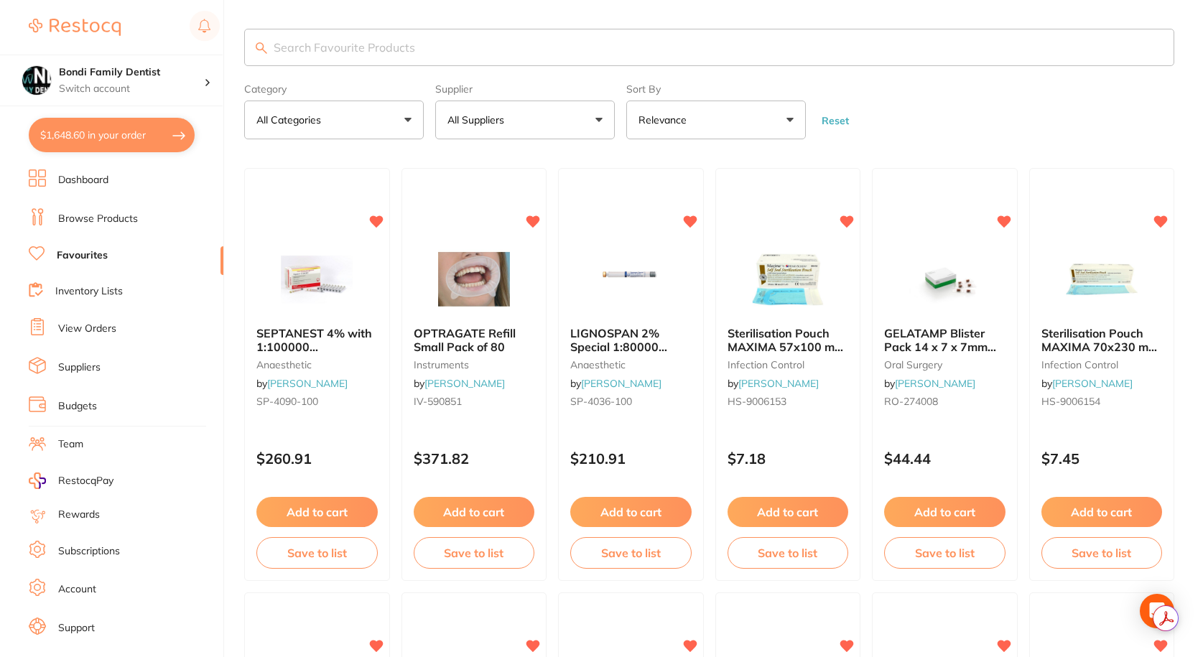
click at [365, 47] on input "search" at bounding box center [709, 47] width 930 height 37
type input "gauze"
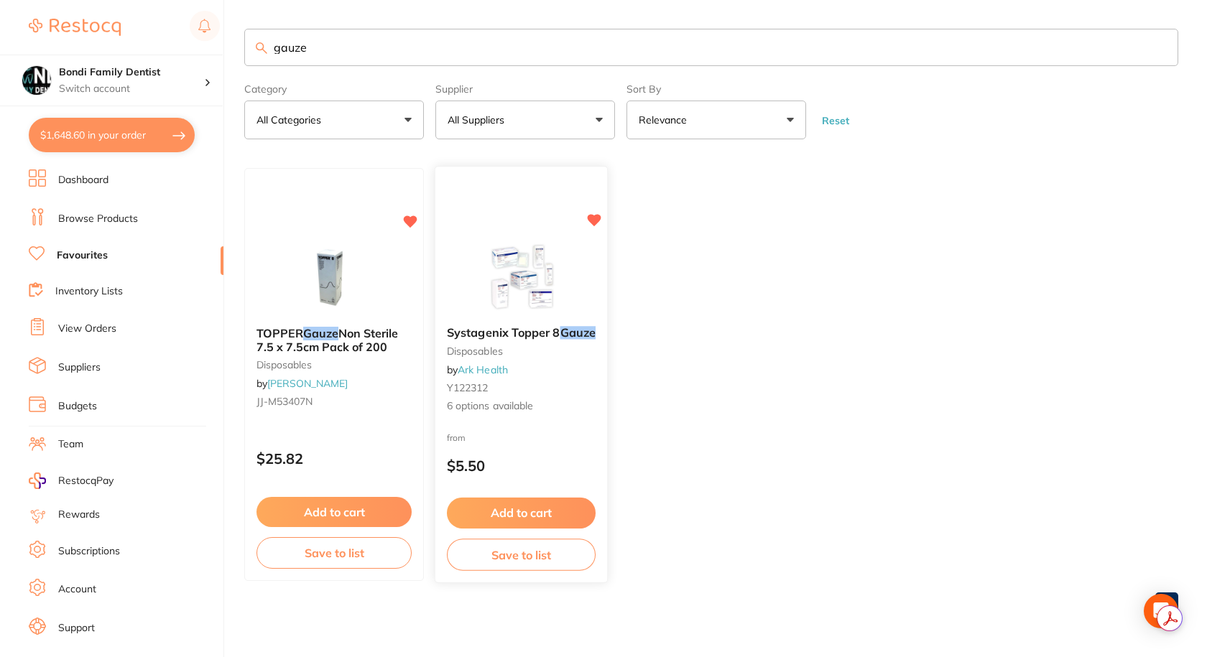
click at [499, 333] on span "Systagenix Topper 8" at bounding box center [504, 333] width 114 height 14
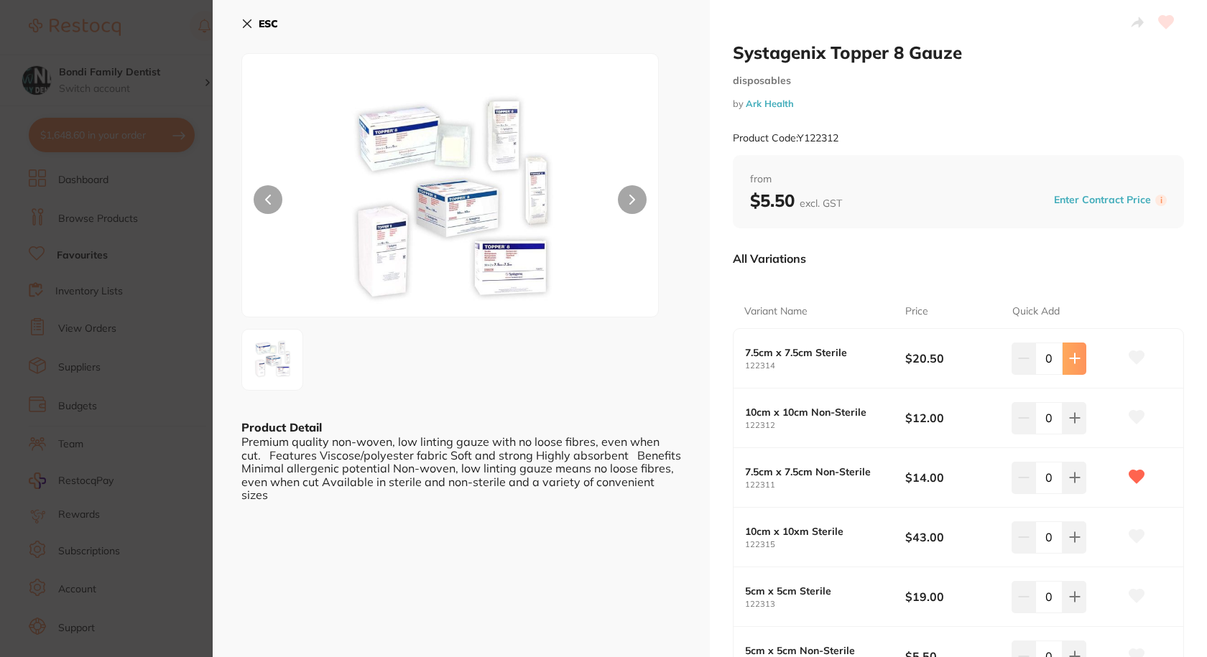
click at [1074, 358] on icon at bounding box center [1074, 358] width 9 height 9
type input "2"
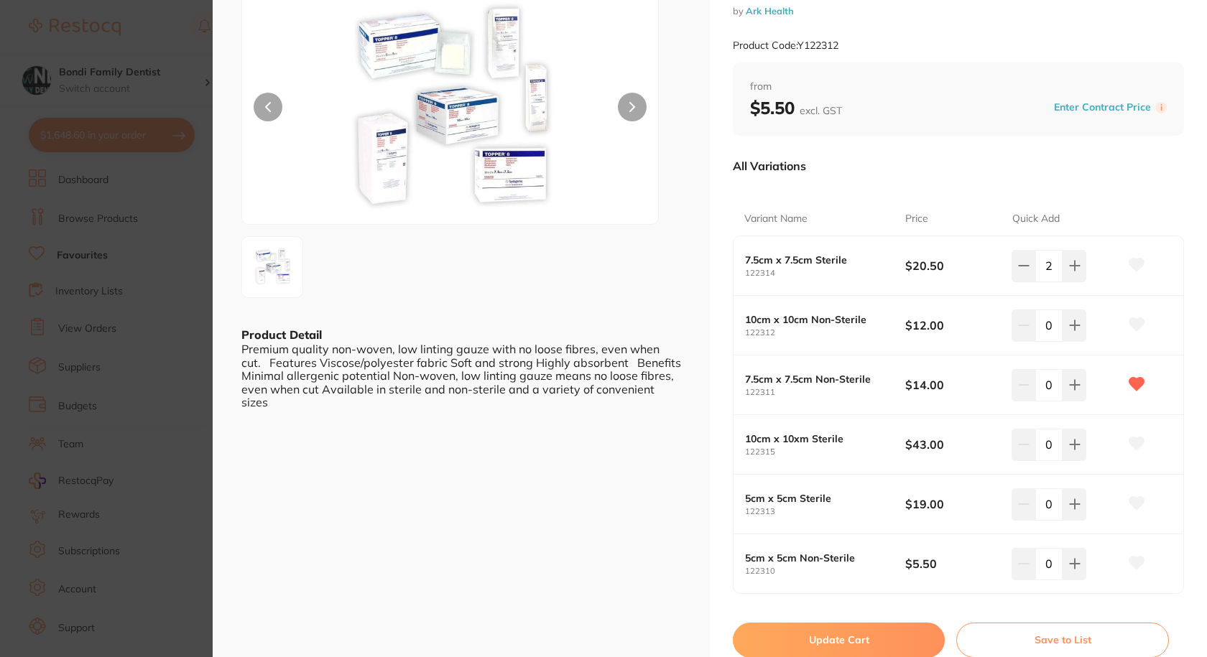
scroll to position [287, 0]
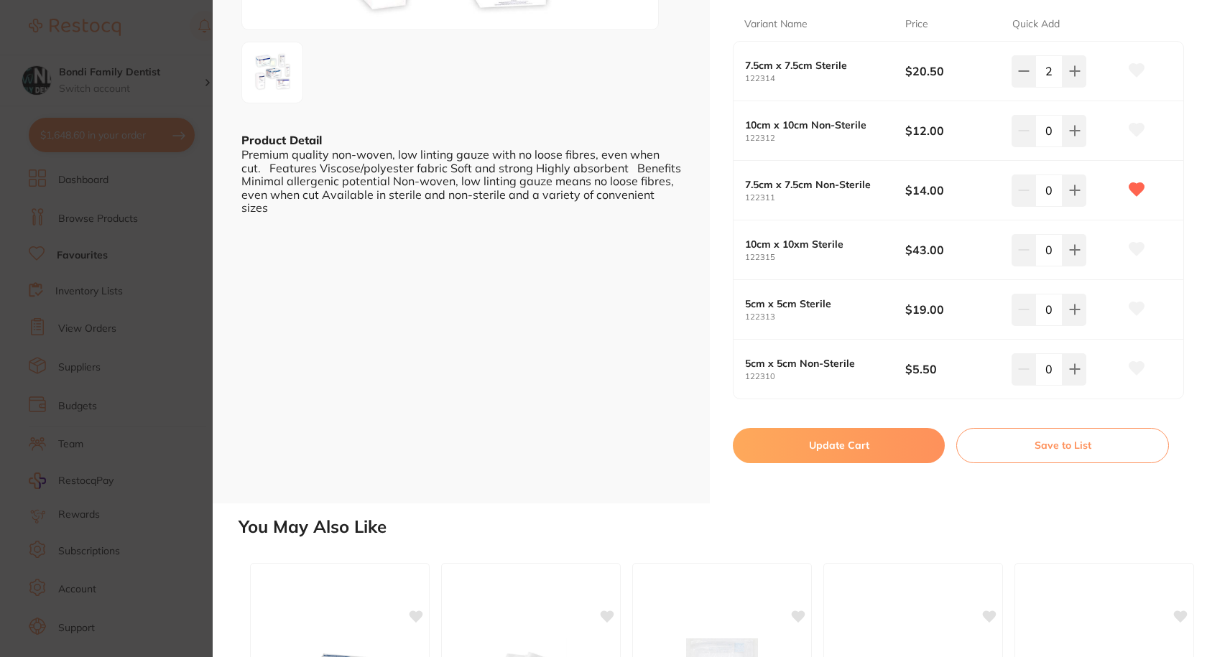
click at [868, 441] on button "Update Cart" at bounding box center [839, 445] width 212 height 34
click at [842, 450] on ul "TOPPER Gauze Non Sterile 7.5 x 7.5cm Pack of 200 disposables by Henry Schein Ha…" at bounding box center [711, 374] width 934 height 413
checkbox input "false"
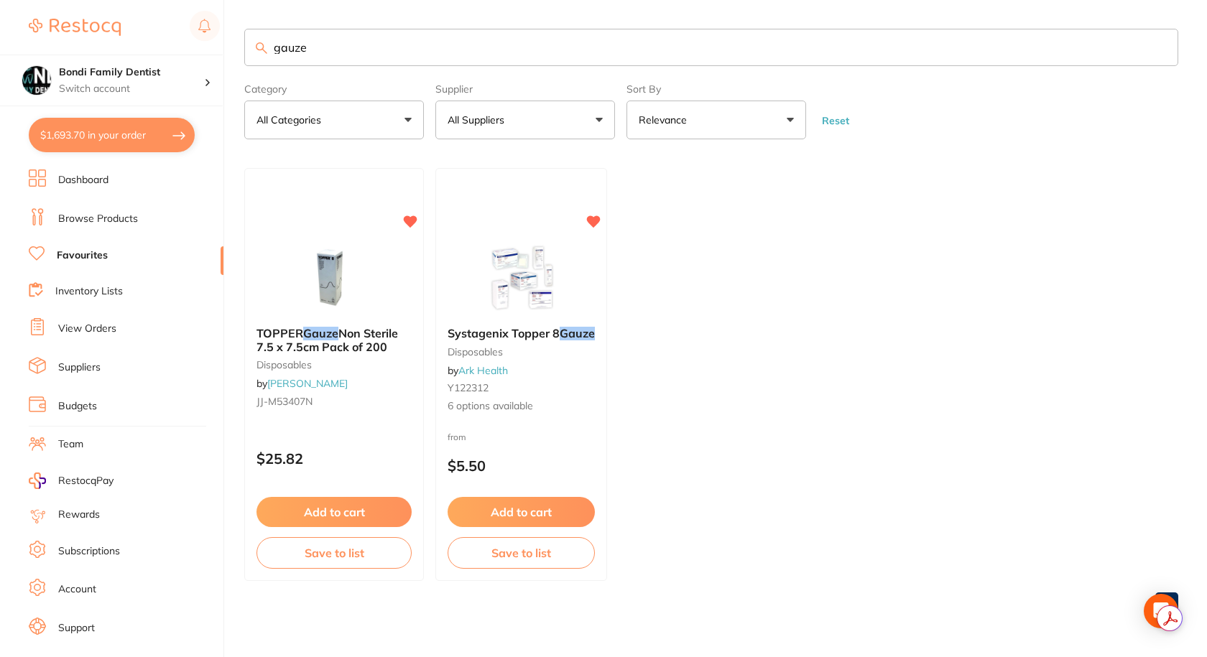
click at [121, 131] on button "$1,693.70 in your order" at bounding box center [112, 135] width 166 height 34
checkbox input "true"
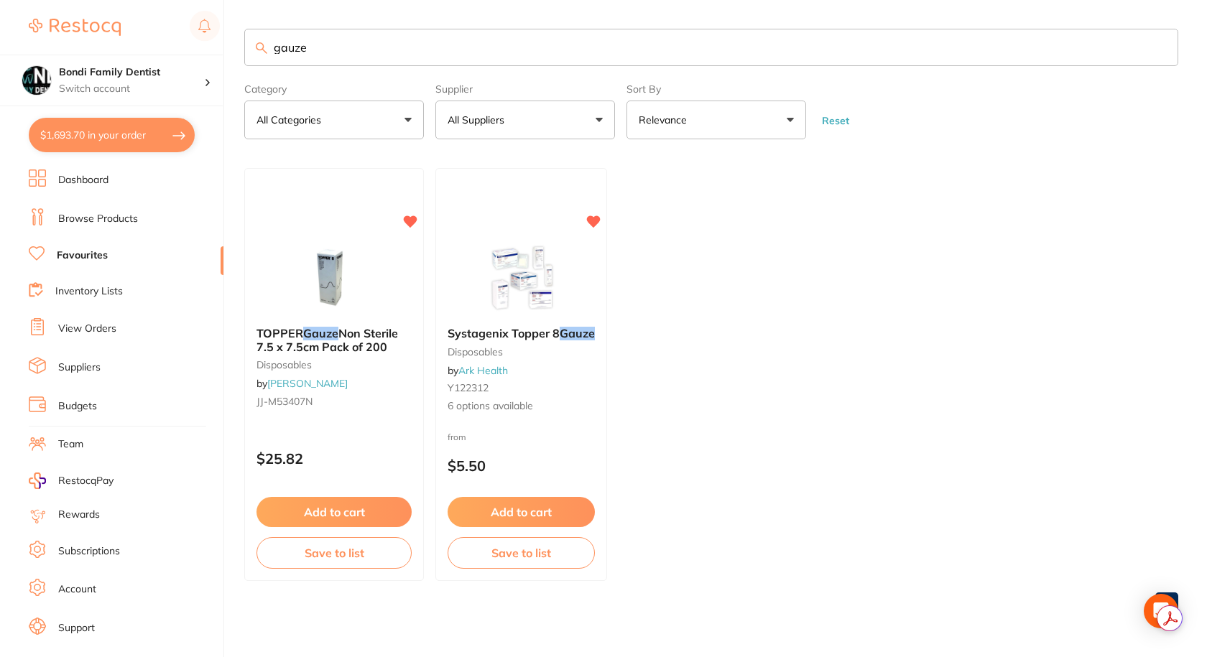
checkbox input "true"
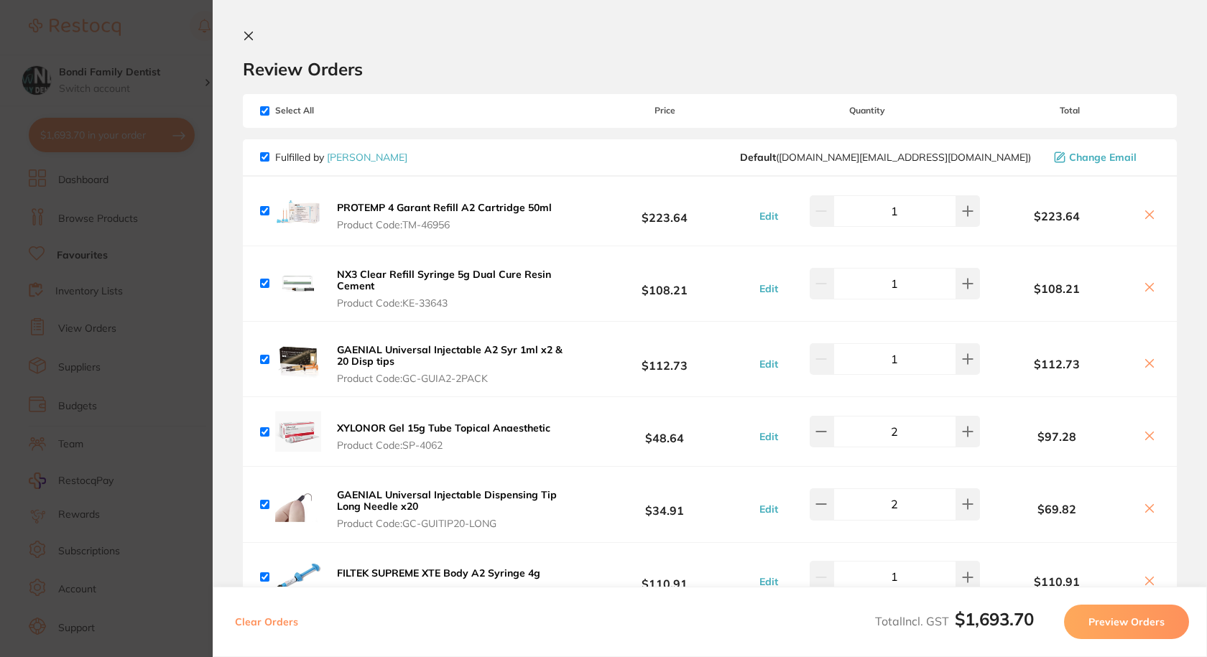
click at [251, 35] on icon at bounding box center [248, 35] width 11 height 11
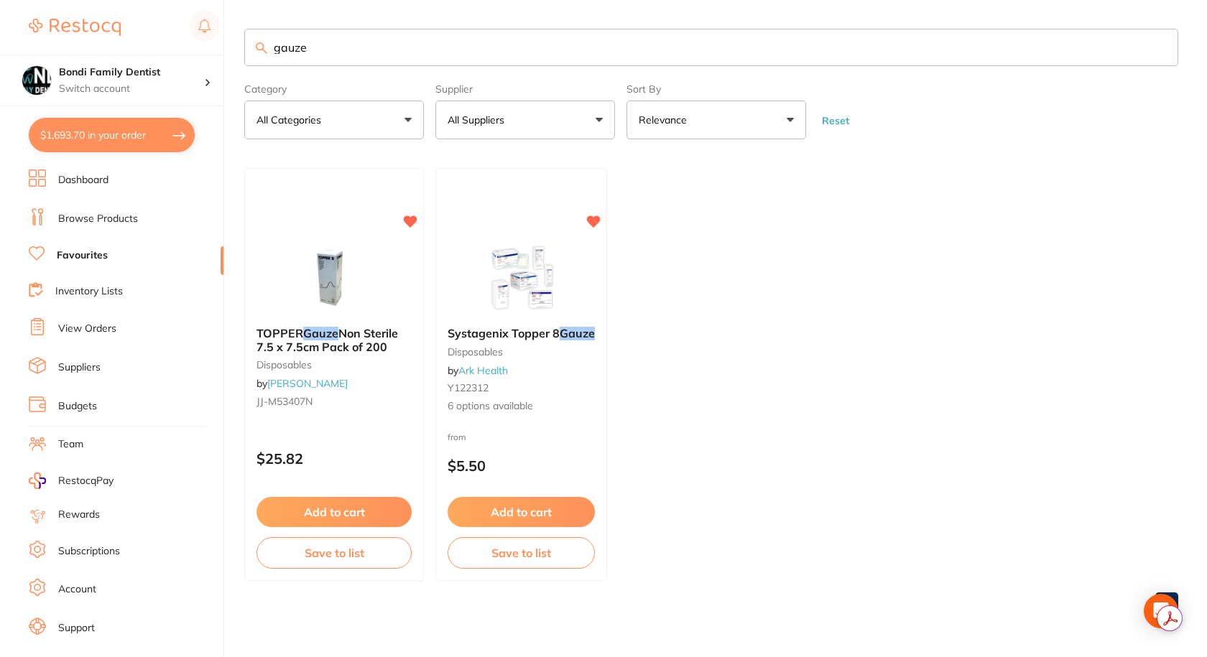
click at [323, 48] on input "gauze" at bounding box center [711, 47] width 934 height 37
type input "[PERSON_NAME]"
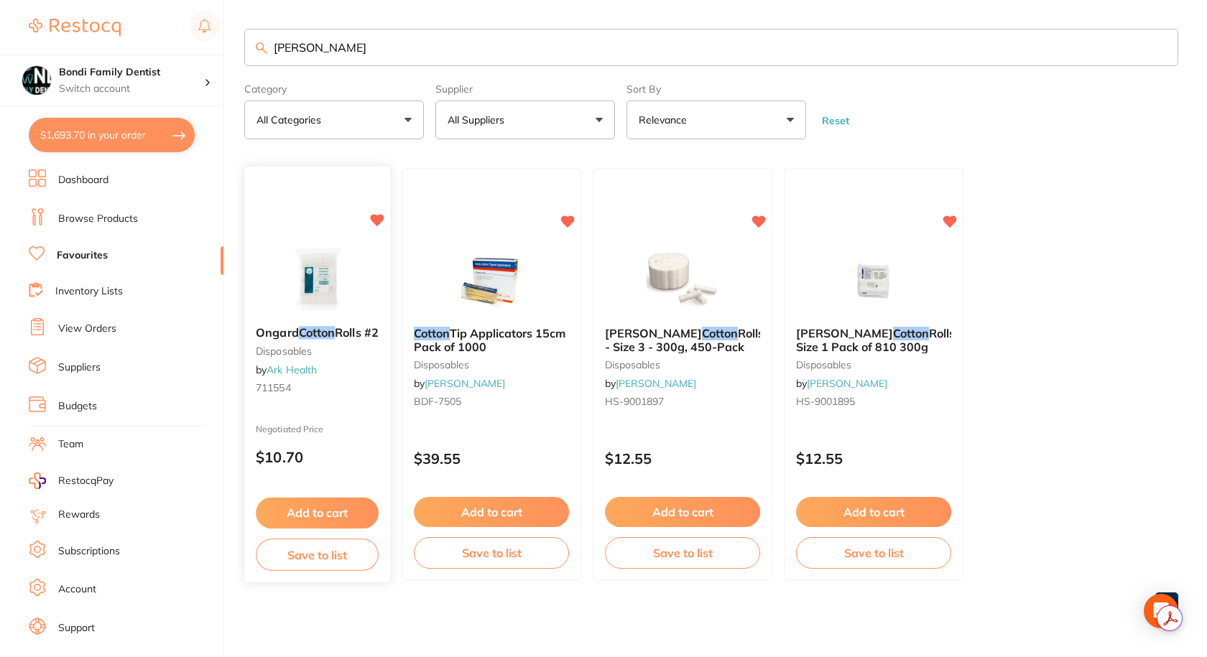
click at [310, 327] on em "Cotton" at bounding box center [317, 333] width 37 height 14
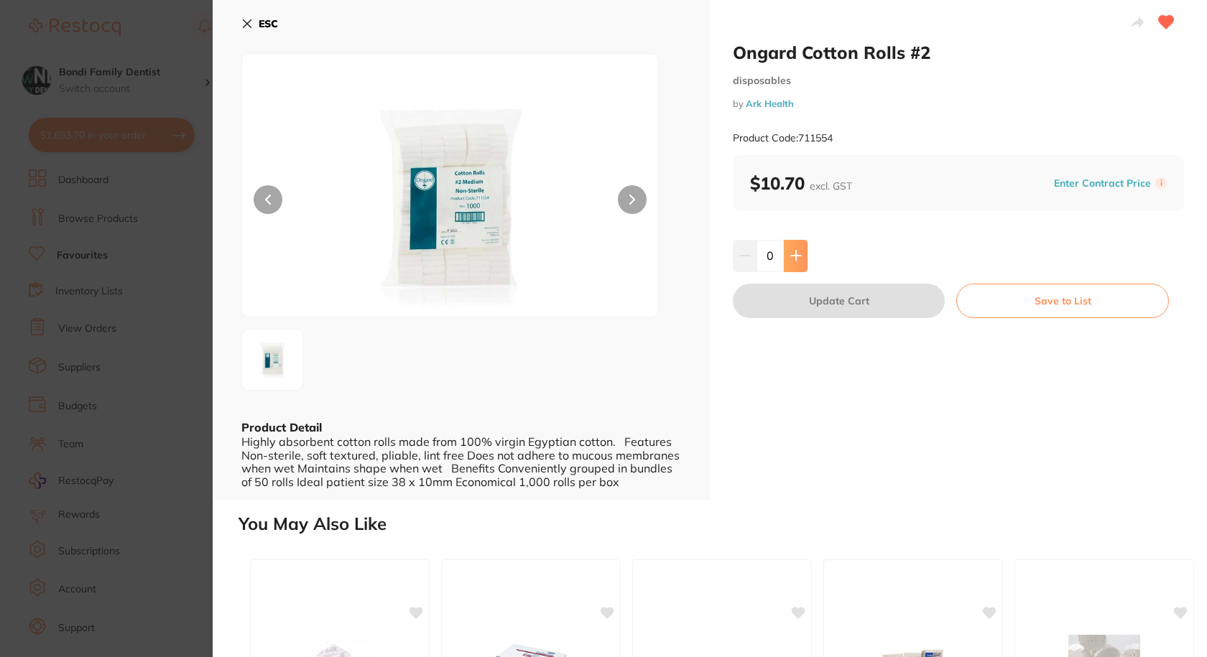
click at [794, 262] on button at bounding box center [796, 256] width 24 height 32
type input "1"
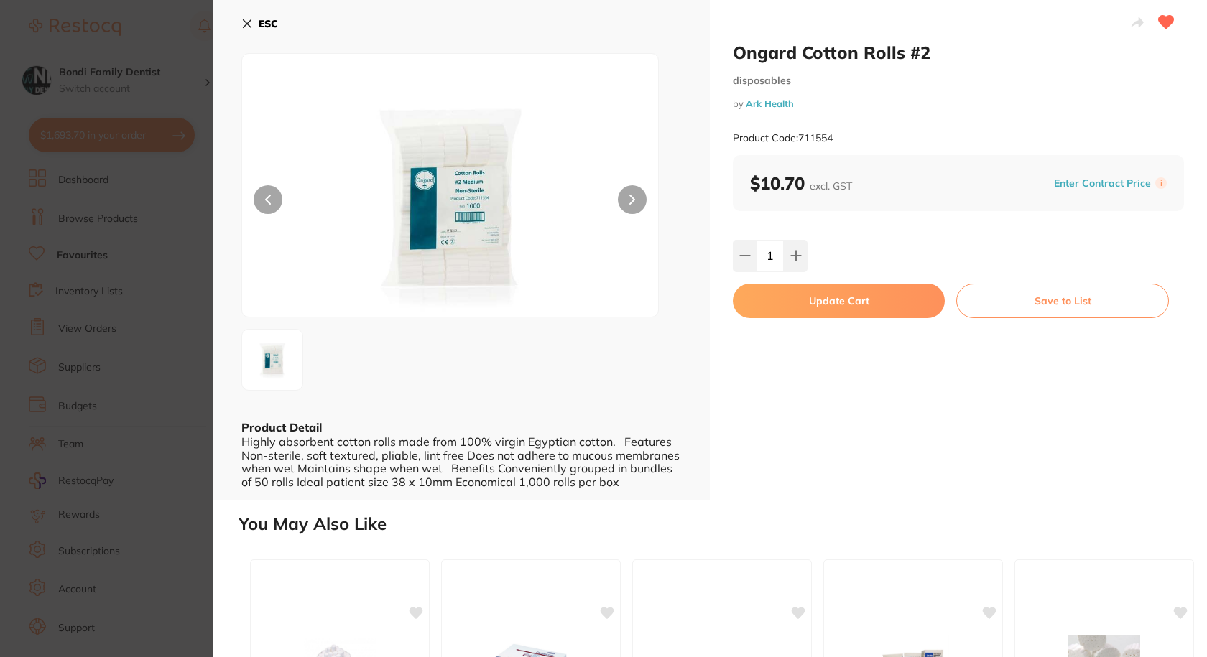
click at [802, 307] on button "Update Cart" at bounding box center [839, 301] width 212 height 34
checkbox input "false"
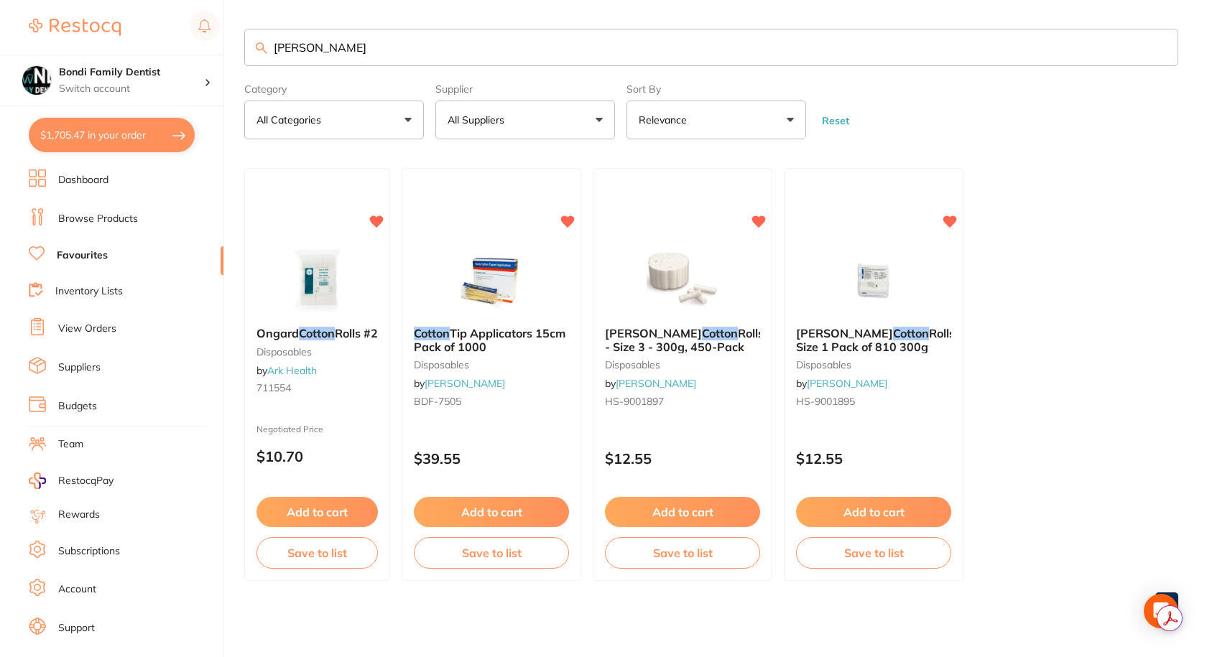
click at [338, 55] on input "cottom" at bounding box center [711, 47] width 934 height 37
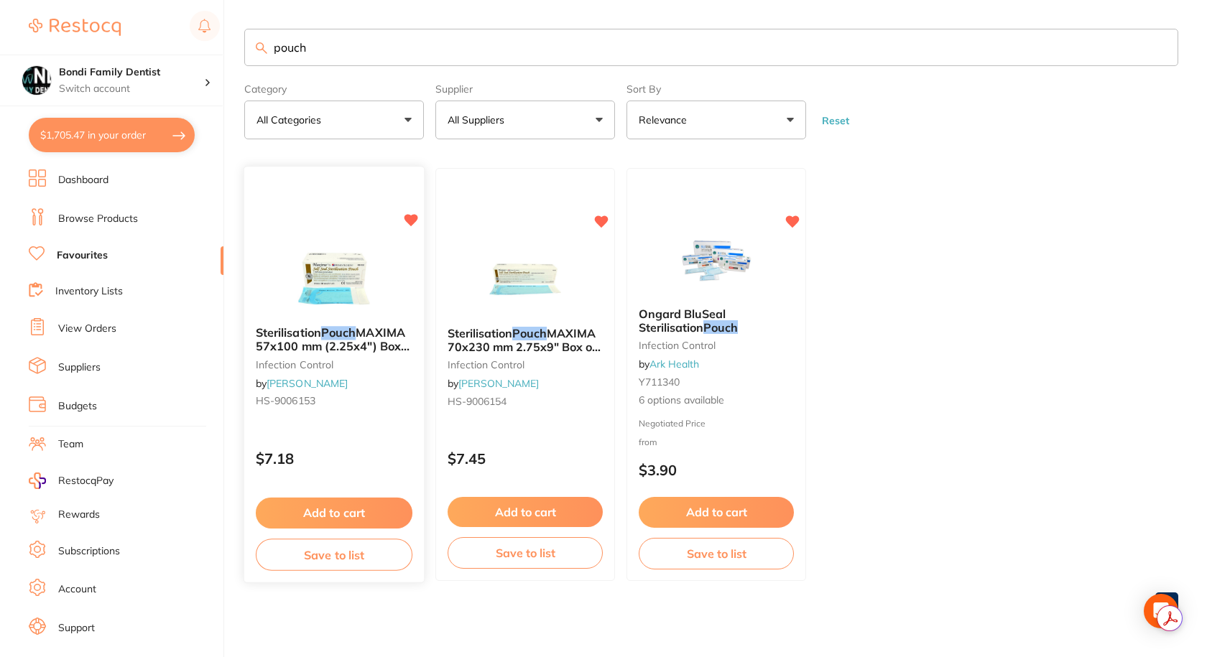
click at [315, 348] on span "MAXIMA 57x100 mm (2.25x4") Box 200" at bounding box center [333, 346] width 154 height 41
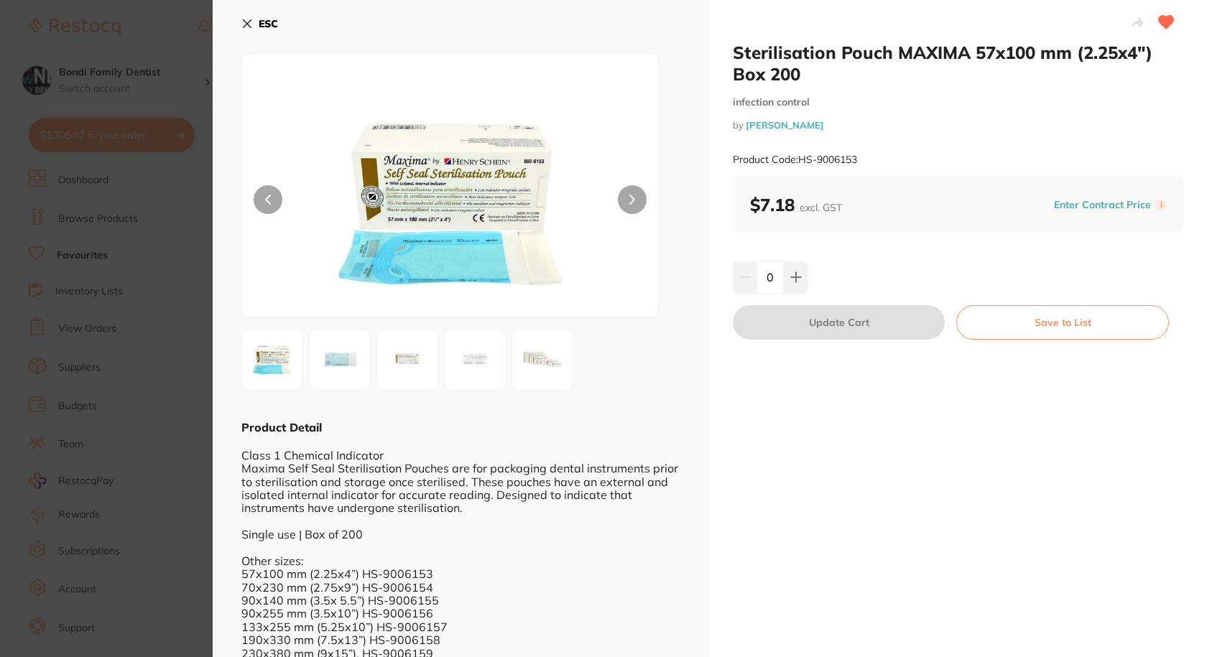
click at [246, 24] on icon at bounding box center [248, 24] width 8 height 8
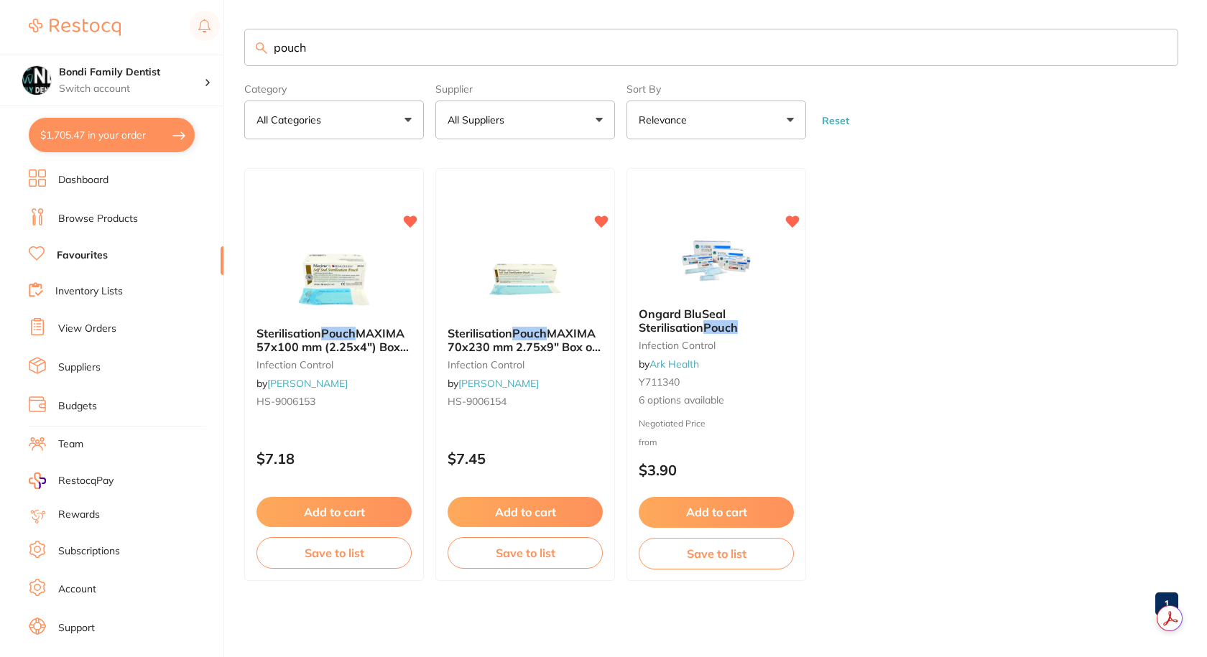
click at [318, 34] on input "pouch" at bounding box center [711, 47] width 934 height 37
type input "maxima"
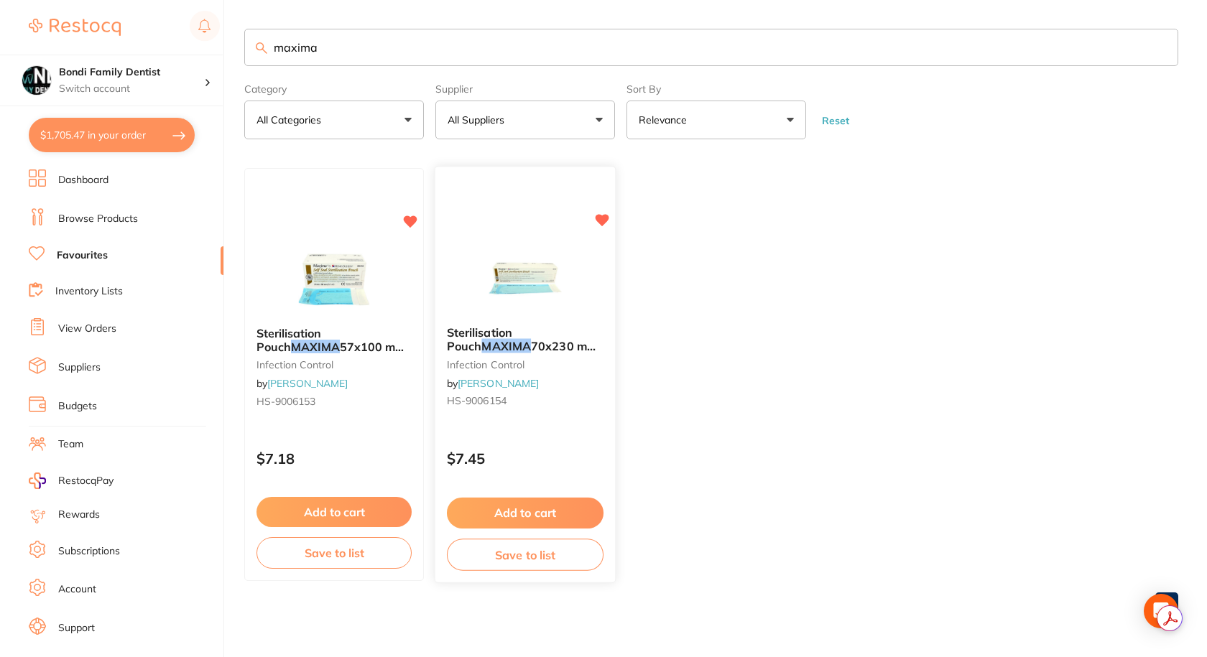
click at [519, 347] on span "70x230 mm 2.75x9" Box of 200" at bounding box center [522, 353] width 150 height 28
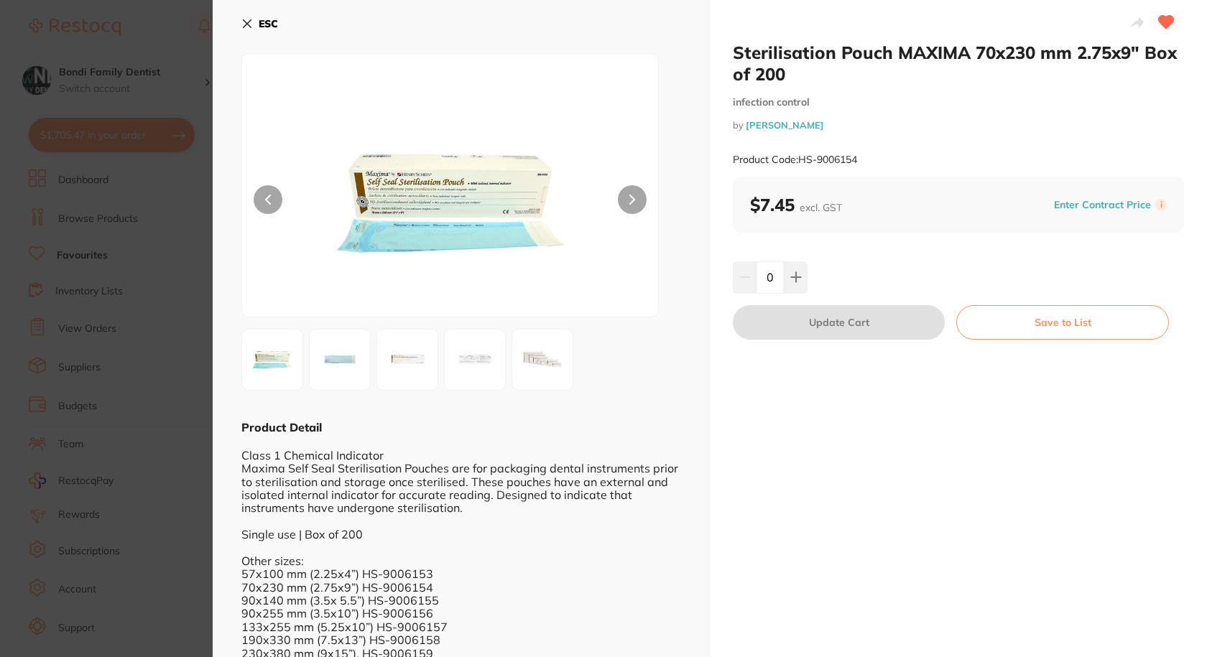
drag, startPoint x: 249, startPoint y: 20, endPoint x: 231, endPoint y: 184, distance: 164.8
click at [250, 20] on icon at bounding box center [246, 23] width 11 height 11
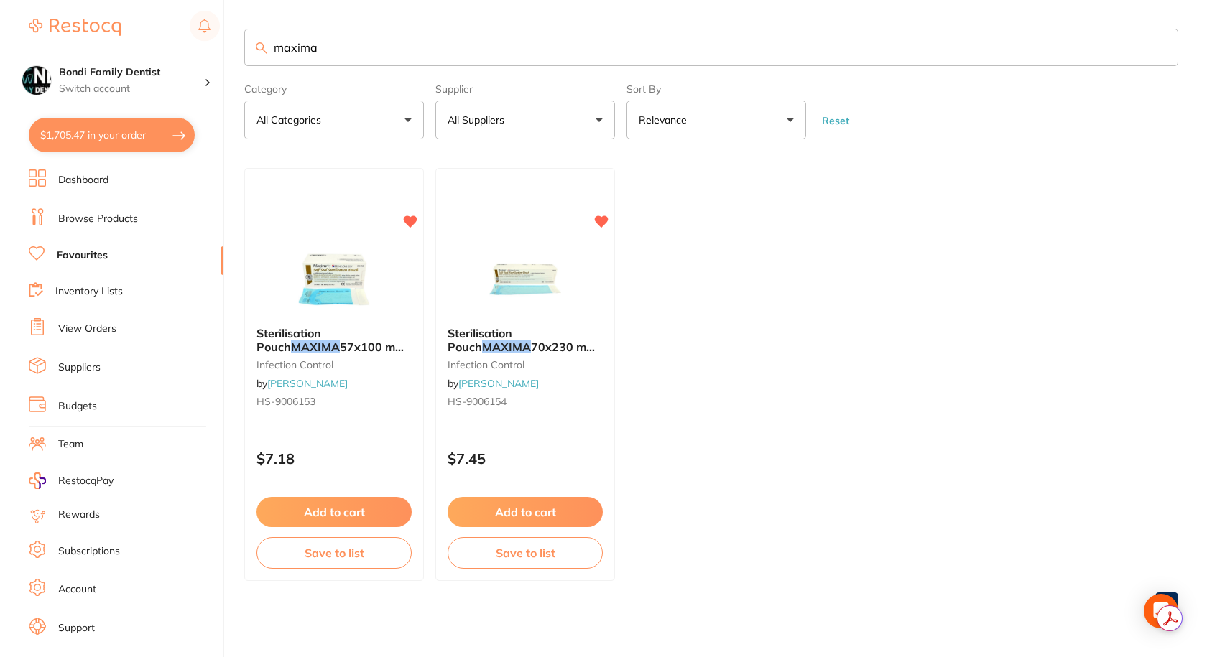
click at [83, 235] on ul "Dashboard Browse Products Favourites Inventory Lists View Orders Suppliers Budg…" at bounding box center [126, 418] width 195 height 496
click at [85, 230] on ul "Dashboard Browse Products Favourites Inventory Lists View Orders Suppliers Budg…" at bounding box center [126, 418] width 195 height 496
click at [85, 217] on link "Browse Products" at bounding box center [98, 219] width 80 height 14
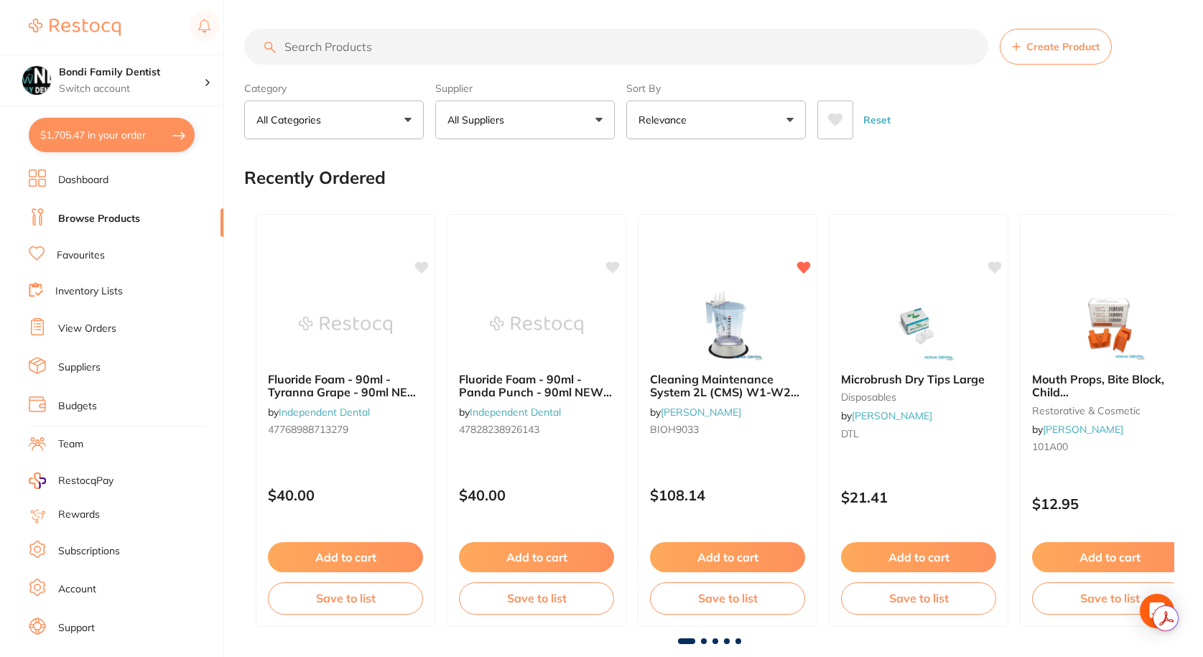
click at [390, 38] on input "search" at bounding box center [616, 47] width 744 height 36
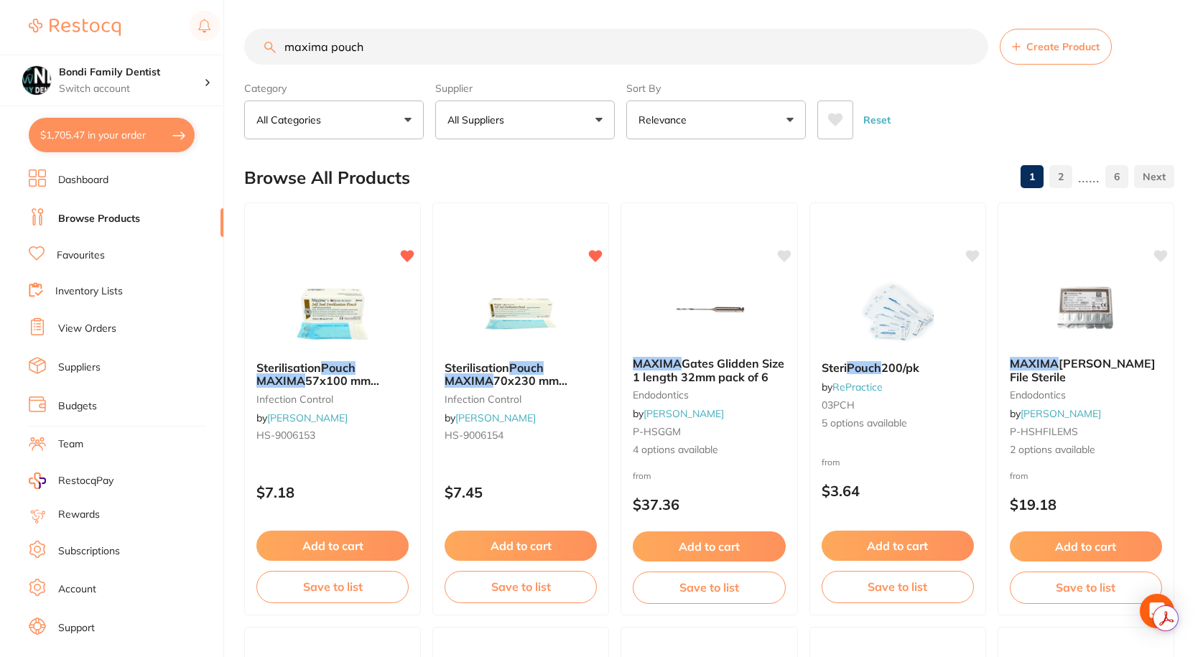
type input "maxima pouch"
click at [523, 127] on button "All Suppliers" at bounding box center [525, 120] width 180 height 39
type input "hen"
click at [516, 247] on p "[PERSON_NAME]" at bounding box center [533, 244] width 93 height 13
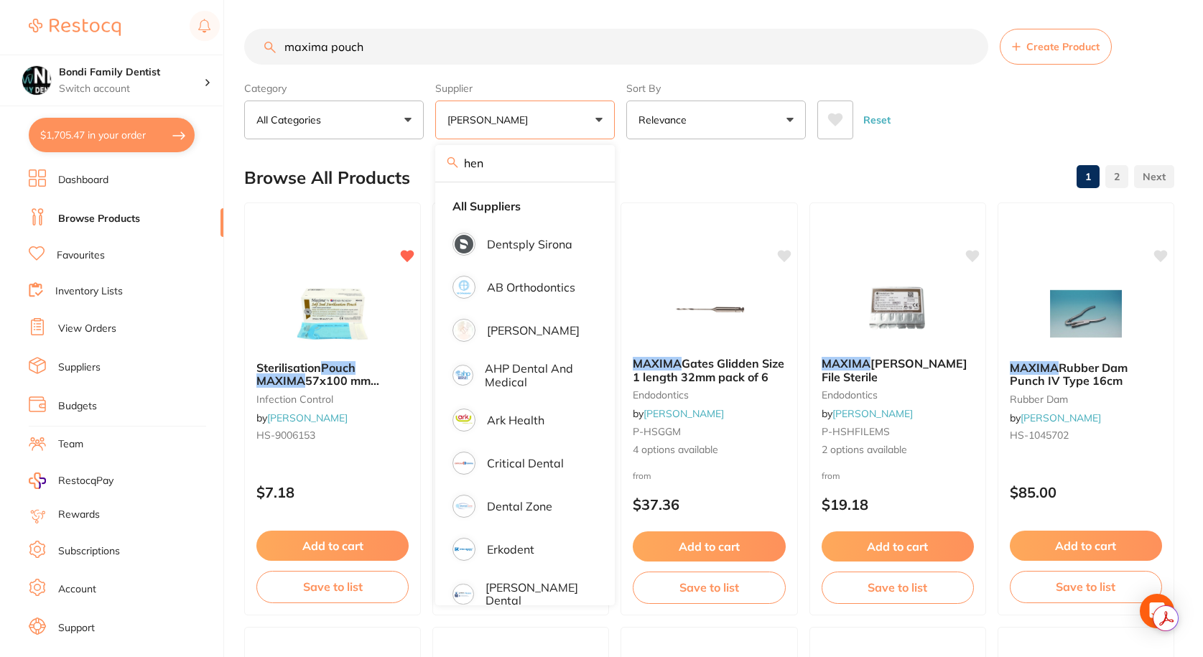
click at [278, 636] on div at bounding box center [332, 646] width 175 height 36
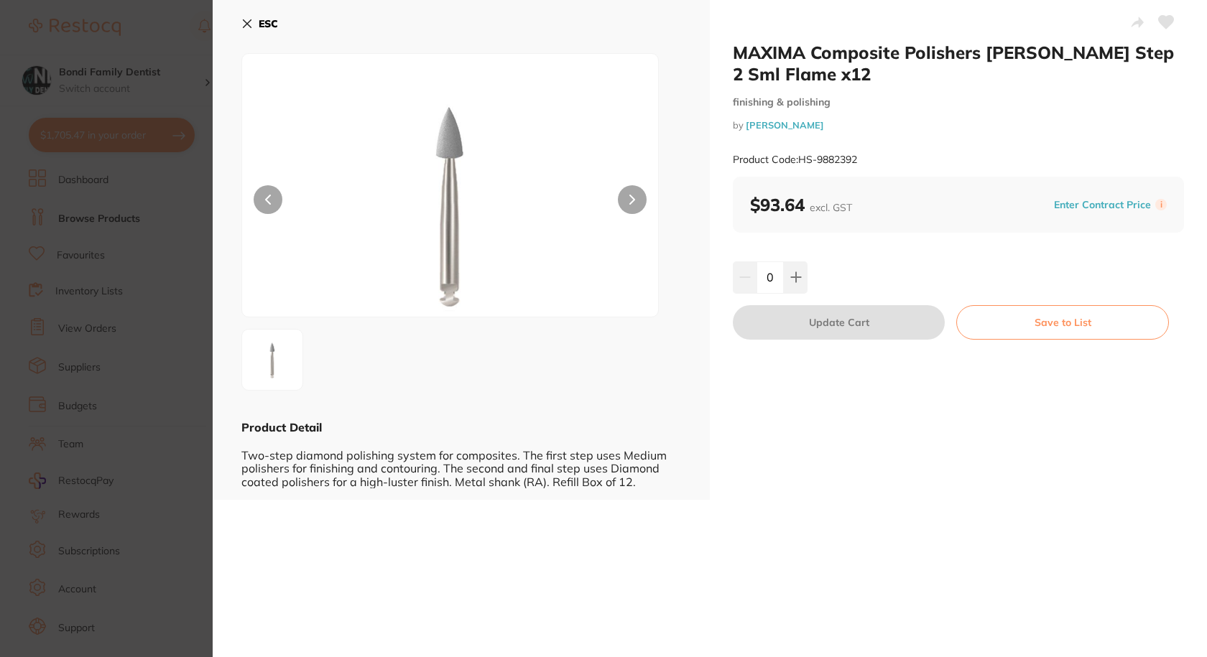
click at [241, 18] on div "ESC Product Detail Two-step diamond polishing system for composites. The first …" at bounding box center [461, 250] width 497 height 500
click at [246, 25] on icon at bounding box center [248, 24] width 8 height 8
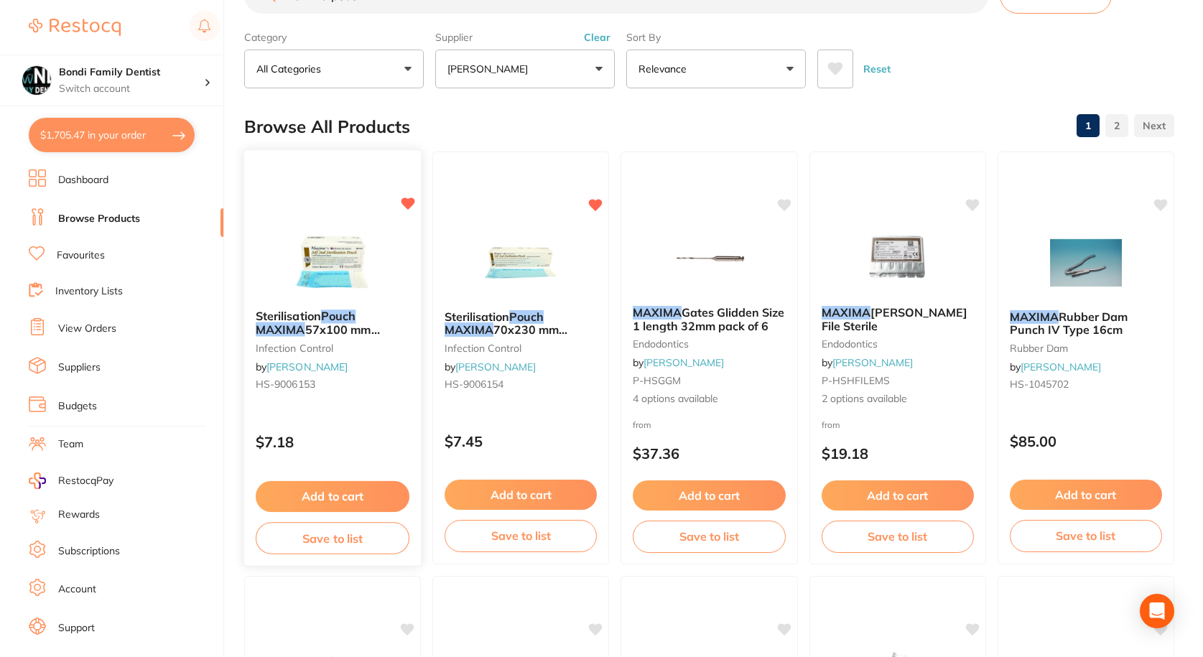
scroll to position [76, 0]
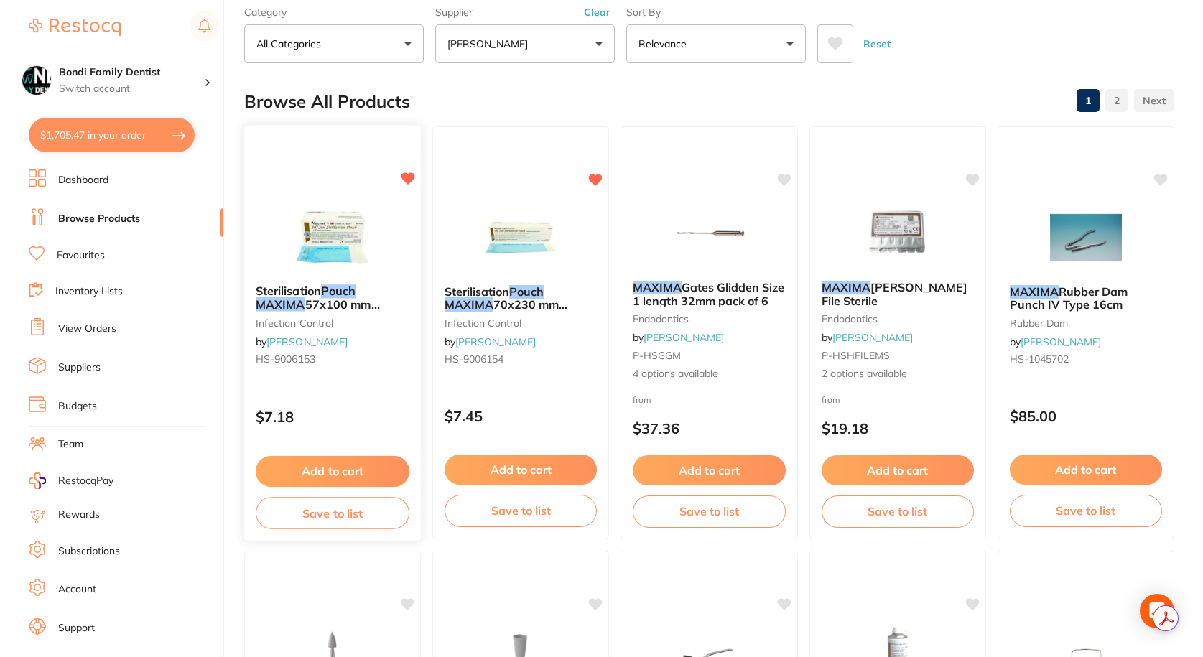
click at [309, 291] on span "Sterilisation" at bounding box center [288, 291] width 65 height 14
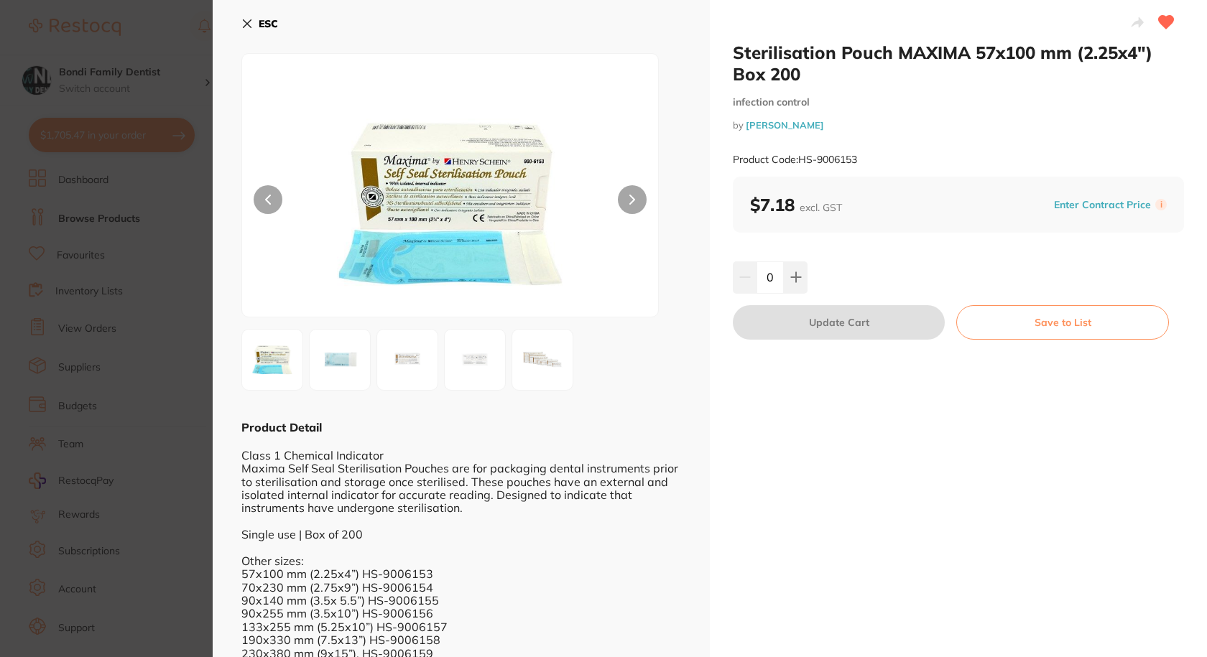
click at [242, 24] on icon at bounding box center [246, 23] width 11 height 11
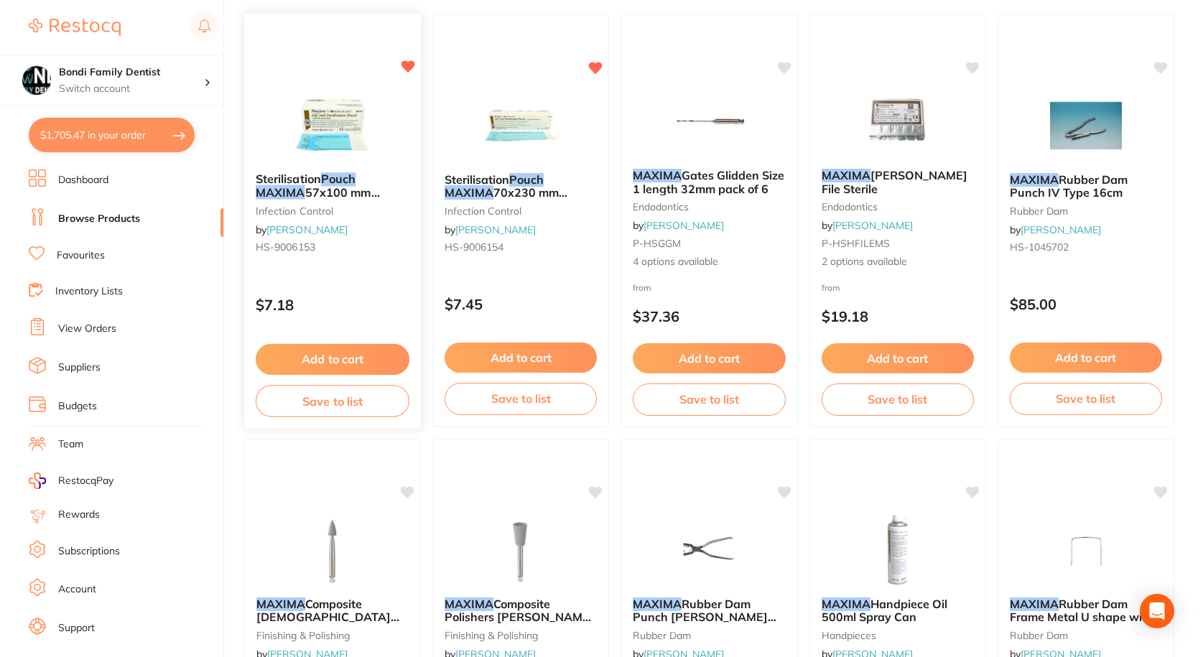
scroll to position [72, 0]
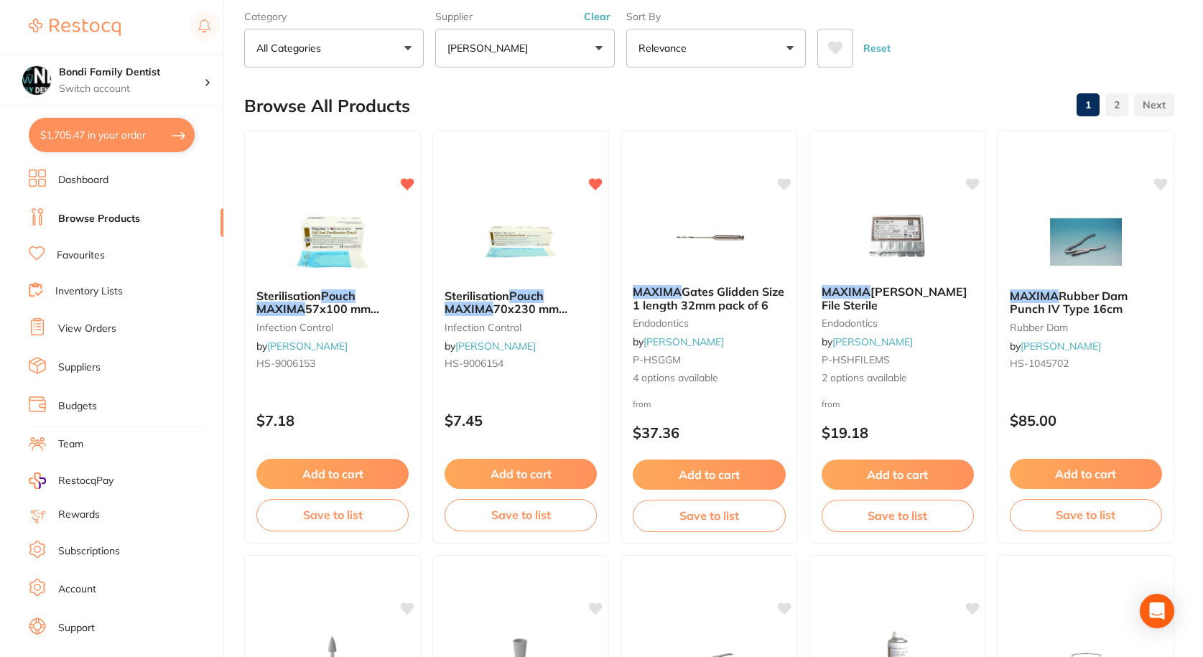
drag, startPoint x: 316, startPoint y: 295, endPoint x: 361, endPoint y: 292, distance: 44.6
click at [316, 295] on span "Sterilisation" at bounding box center [288, 296] width 65 height 14
click at [318, 307] on section at bounding box center [601, 328] width 1203 height 657
click at [318, 289] on div "maxima pouch Create Product Category All Categories All Categories disposables …" at bounding box center [723, 256] width 959 height 657
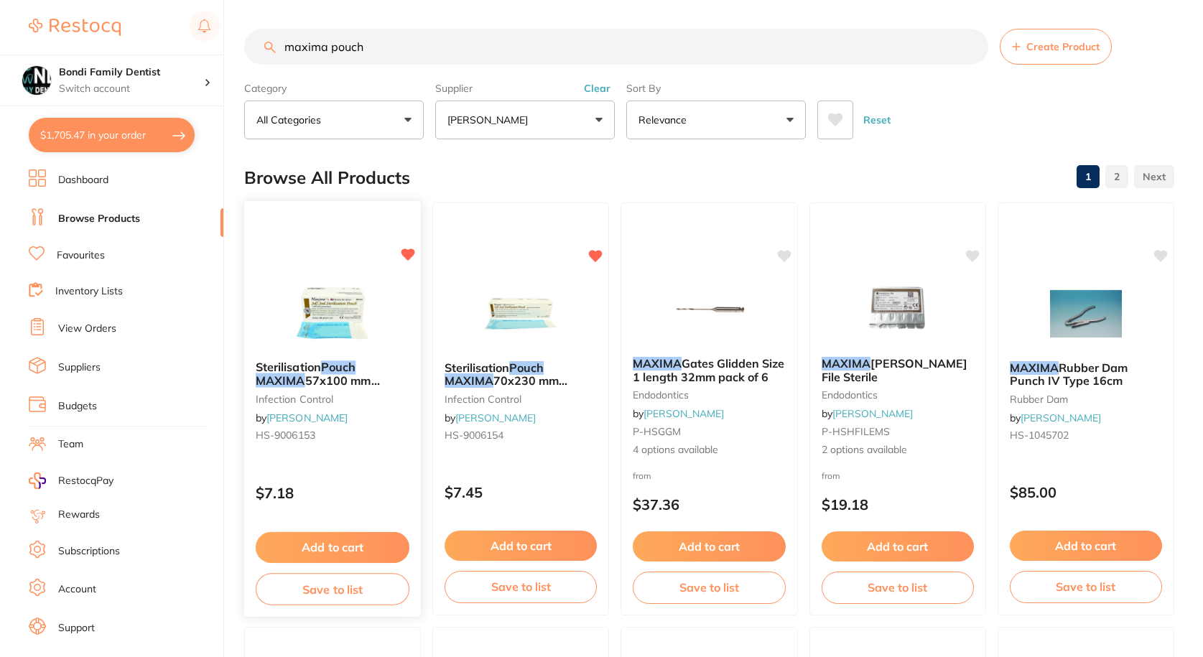
click at [312, 309] on img at bounding box center [332, 313] width 94 height 73
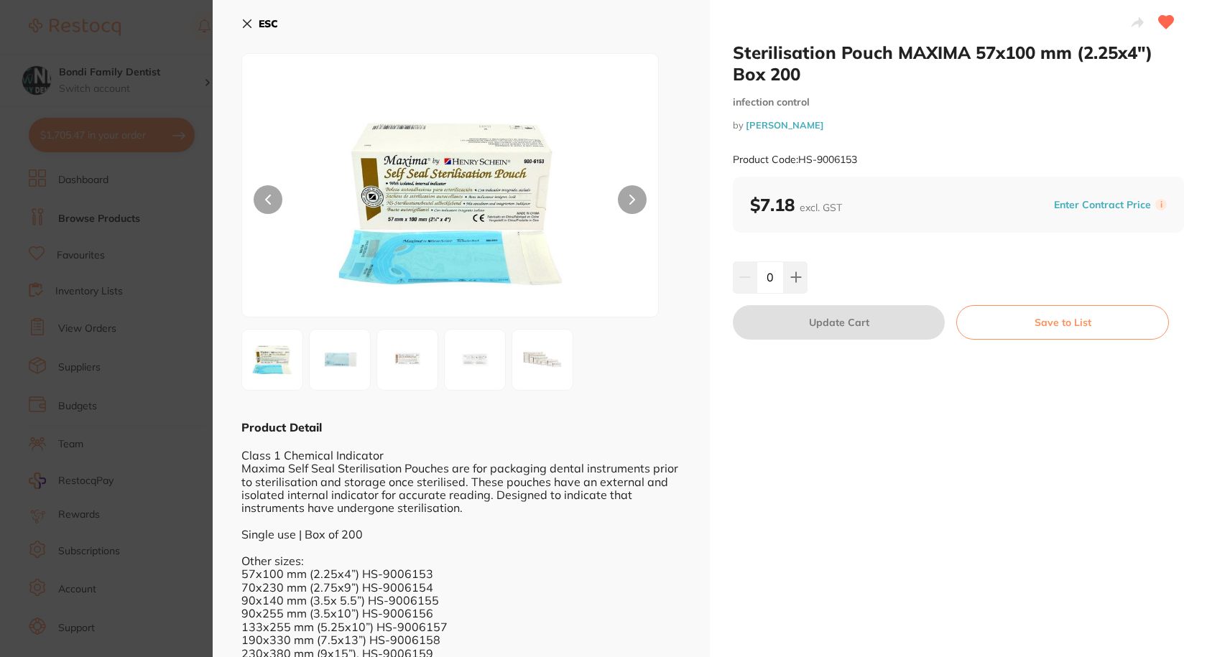
click at [320, 363] on section "Sterilisation Pouch MAXIMA 57x100 mm (2.25x4") Box 200 infection control by Hen…" at bounding box center [603, 328] width 1207 height 657
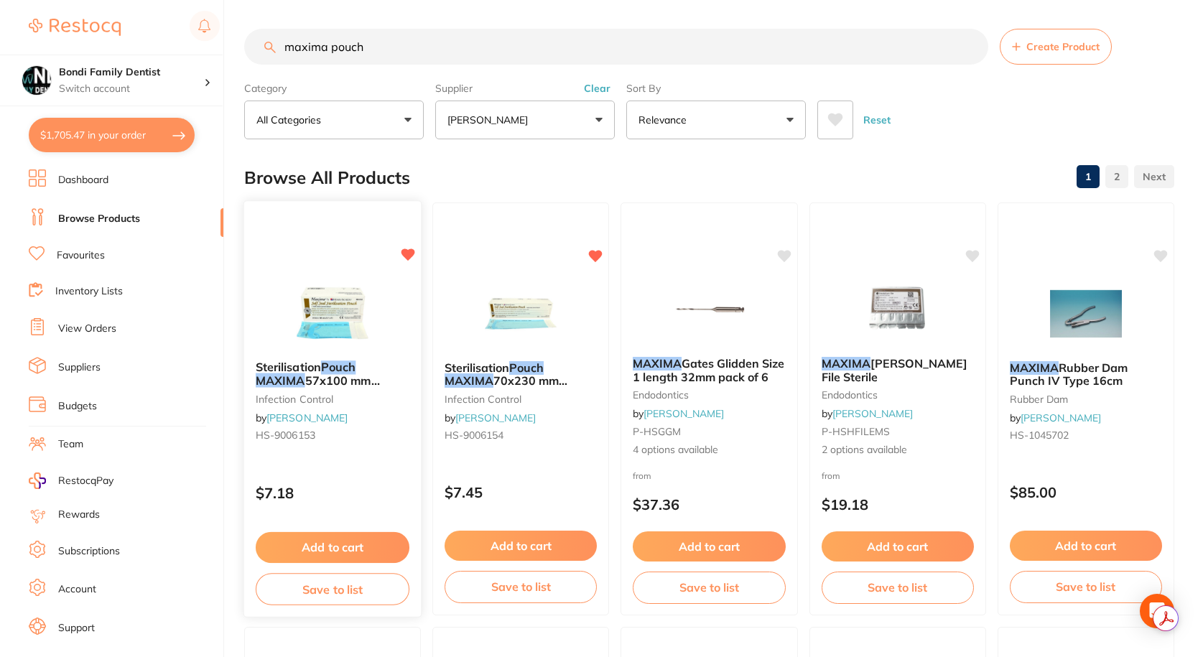
click at [291, 369] on span "Sterilisation" at bounding box center [288, 367] width 65 height 14
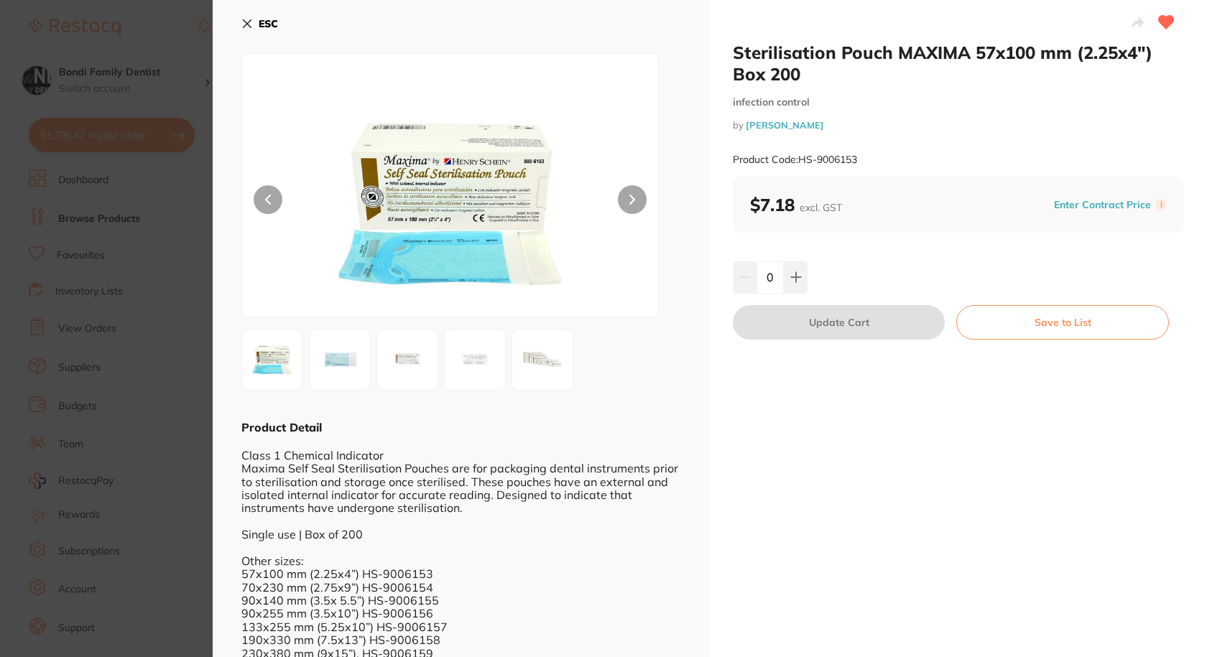
click at [254, 24] on button "ESC" at bounding box center [259, 23] width 37 height 24
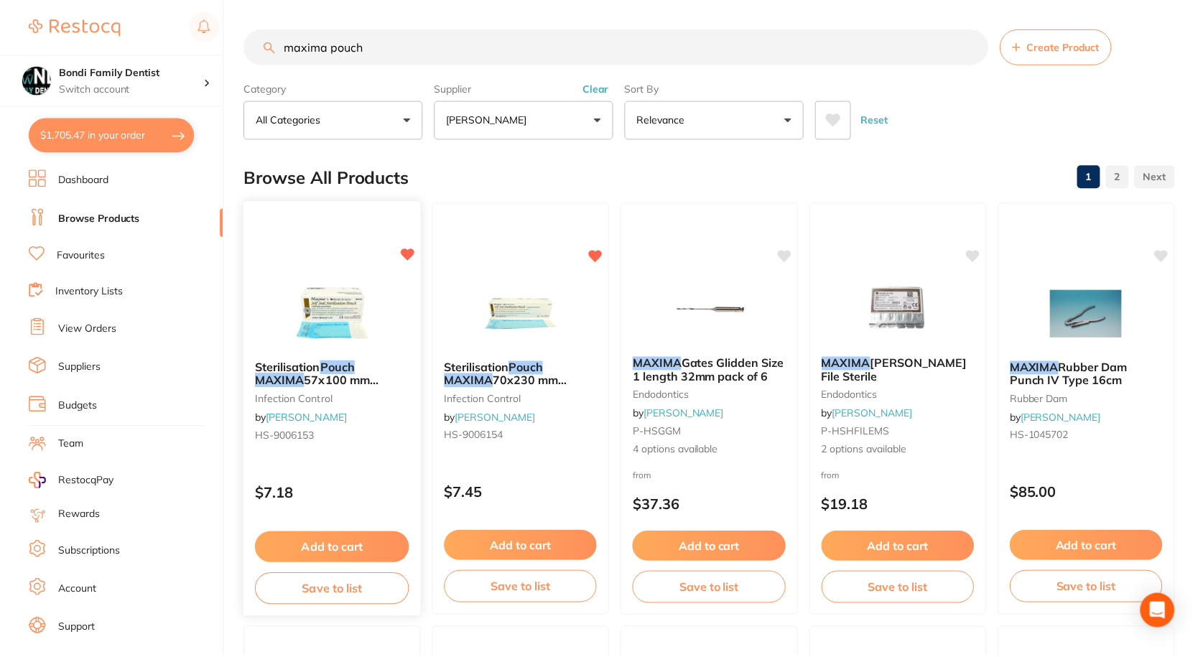
scroll to position [72, 0]
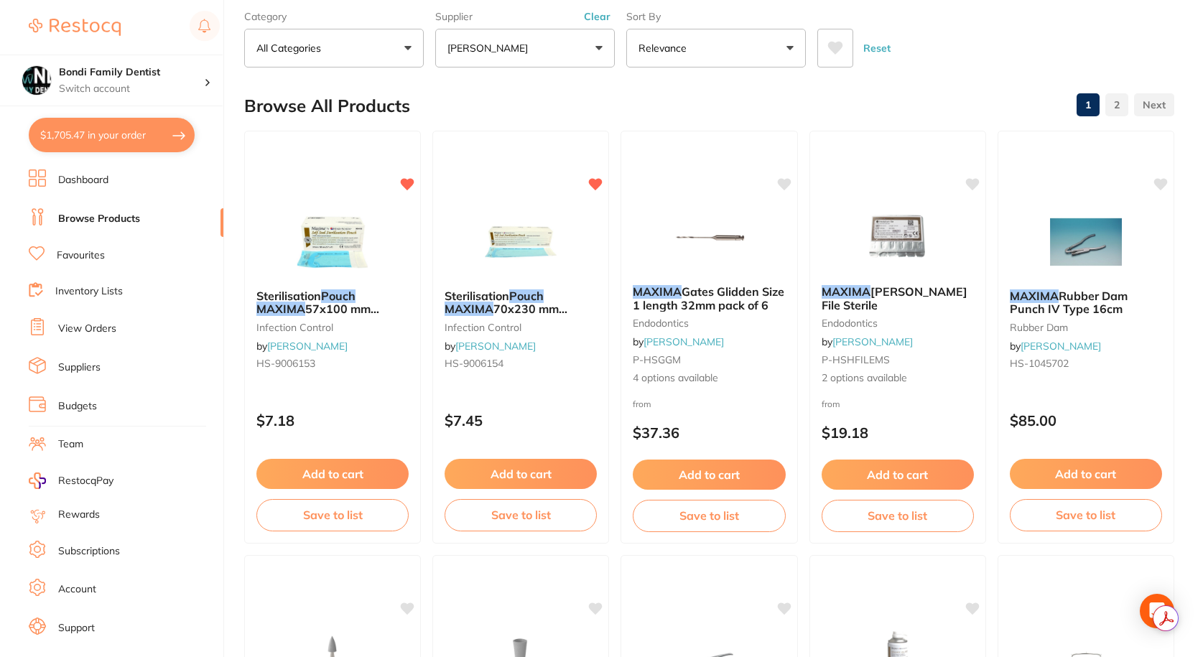
click at [502, 305] on span "70x230 mm 2.75x9" Box of 200" at bounding box center [506, 315] width 123 height 27
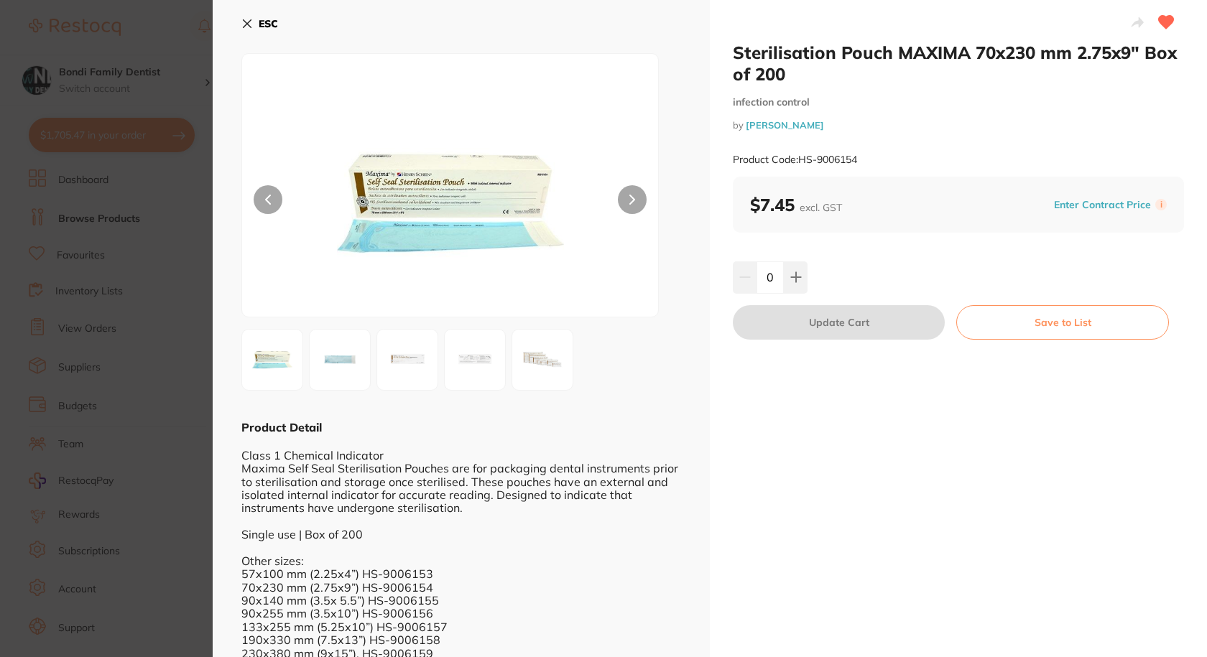
click at [244, 17] on button "ESC" at bounding box center [259, 23] width 37 height 24
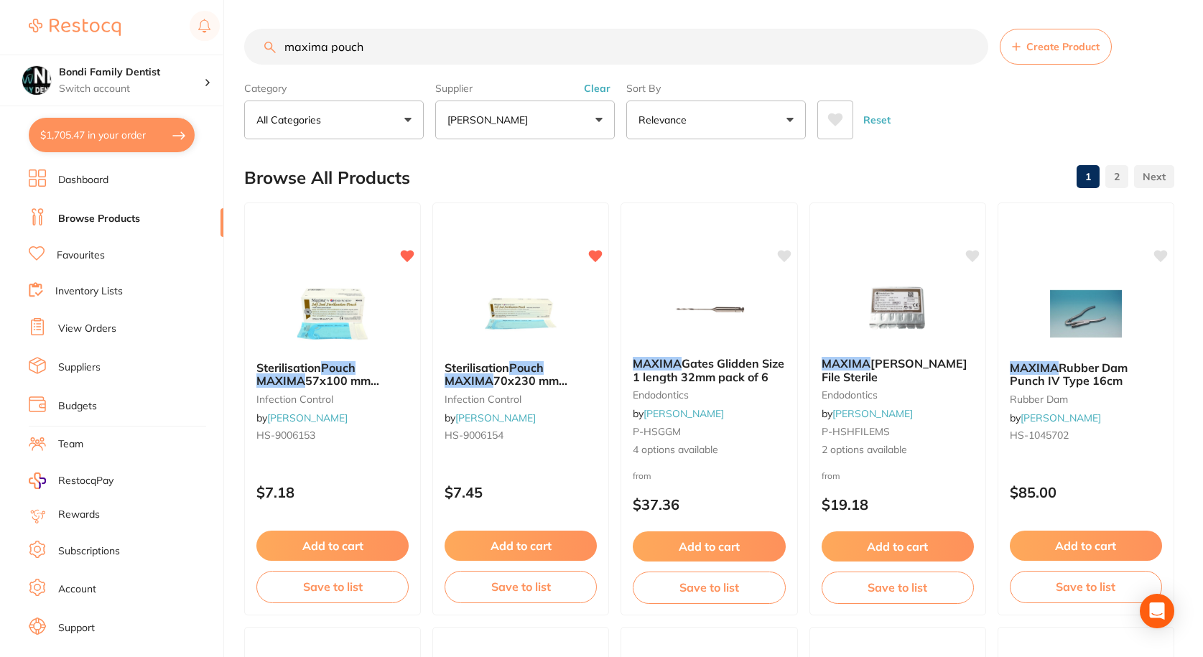
click at [437, 49] on input "maxima pouch" at bounding box center [616, 47] width 744 height 36
click at [320, 49] on input "maxima pouch" at bounding box center [616, 47] width 744 height 36
drag, startPoint x: 328, startPoint y: 51, endPoint x: 269, endPoint y: 50, distance: 58.9
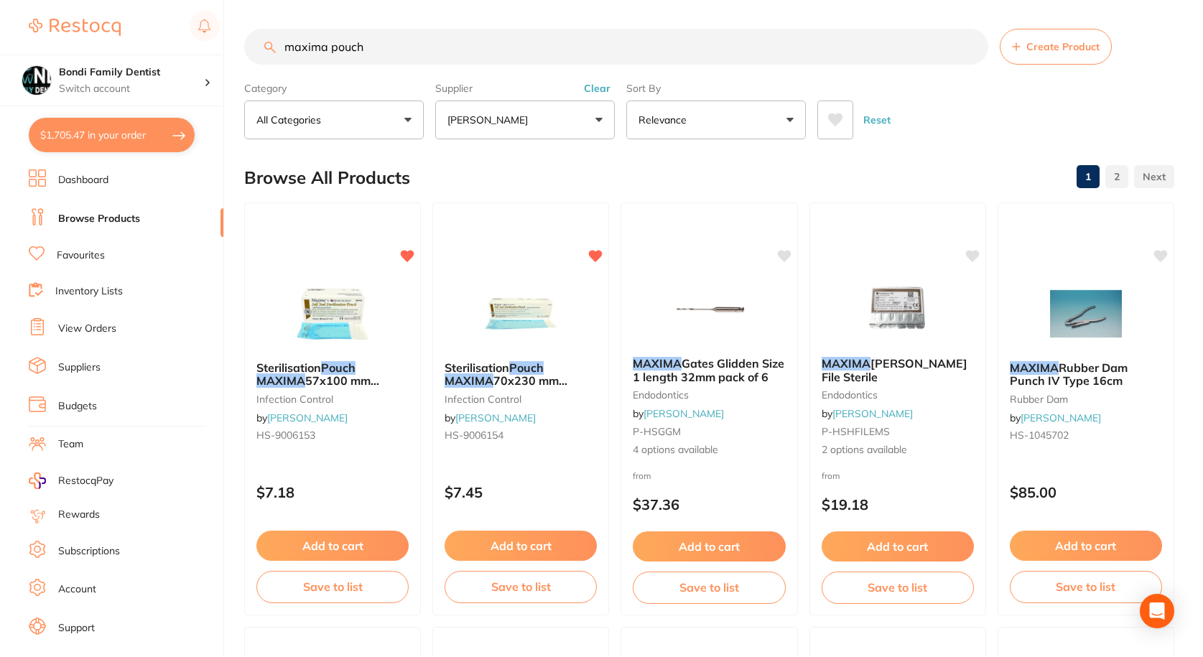
click at [269, 50] on div "maxima pouch Create Product" at bounding box center [709, 47] width 930 height 36
type input "pouch"
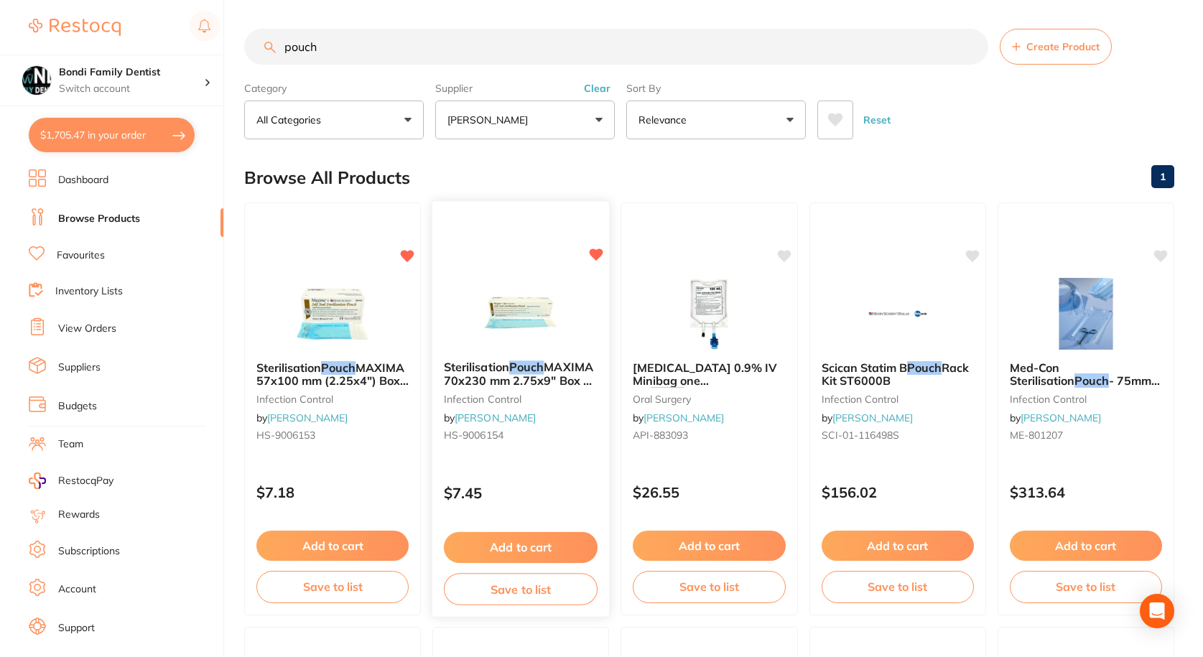
click at [493, 202] on div at bounding box center [520, 219] width 177 height 37
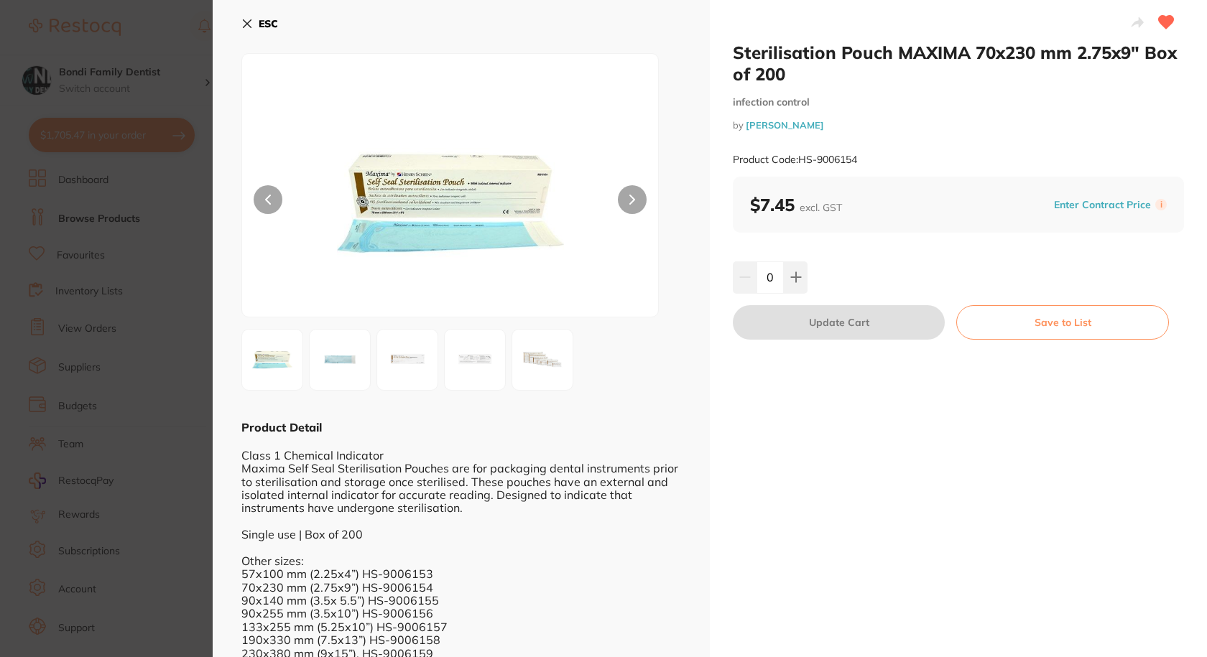
click at [250, 20] on icon at bounding box center [248, 24] width 8 height 8
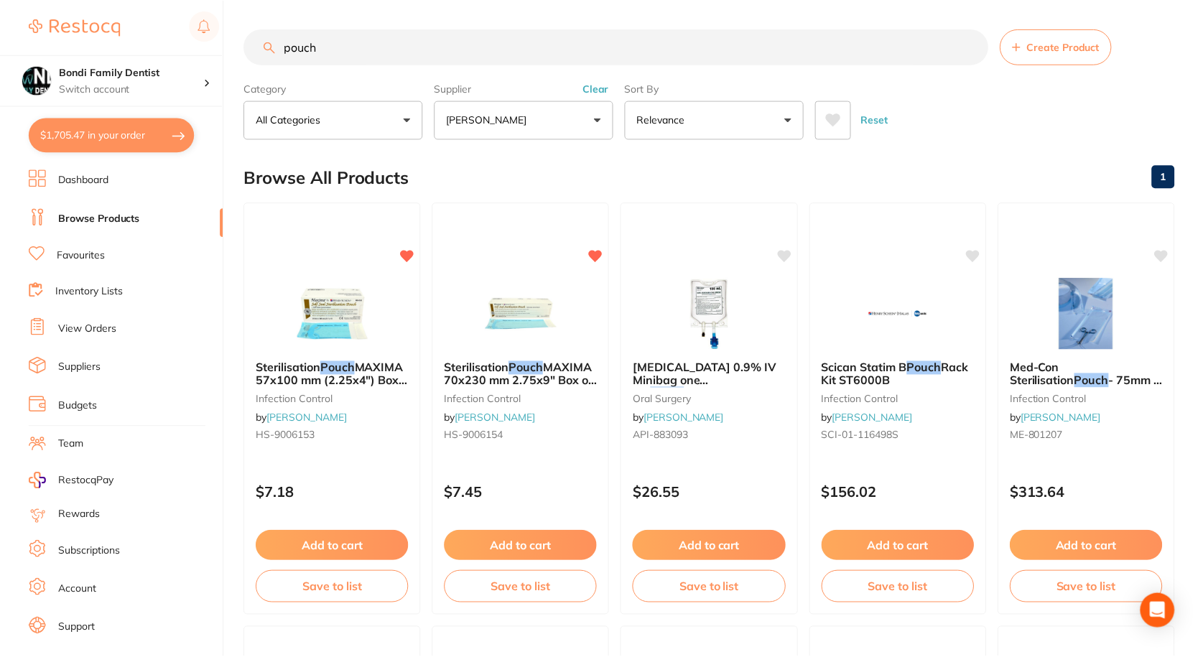
scroll to position [4, 0]
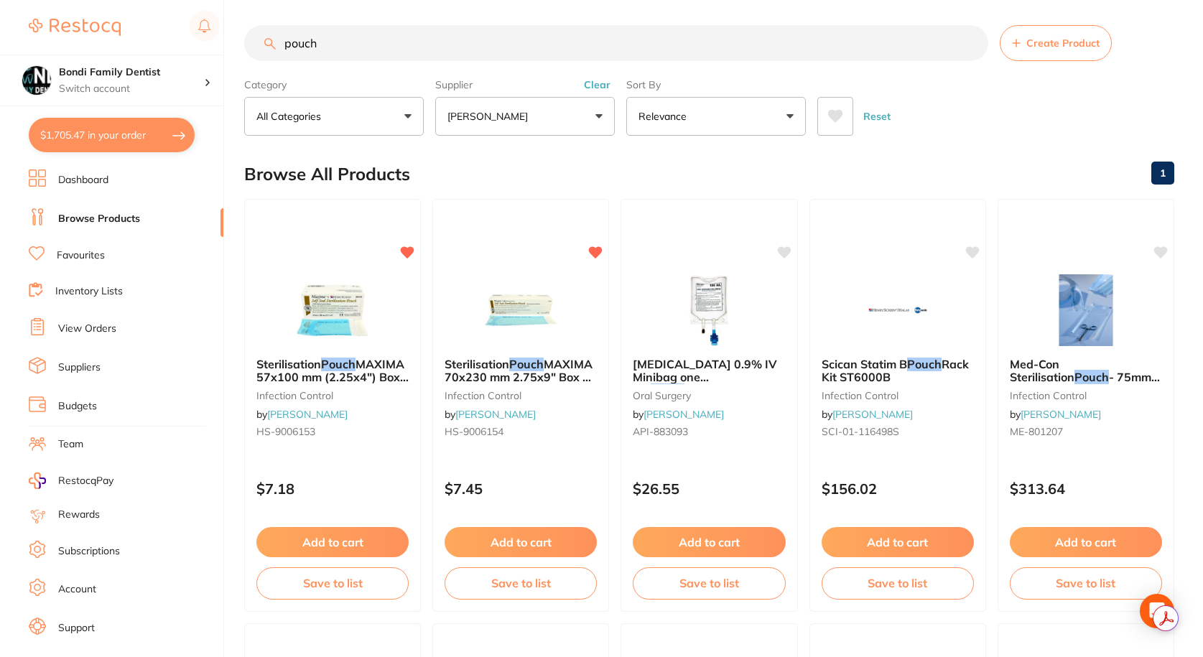
click at [91, 254] on link "Favourites" at bounding box center [81, 256] width 48 height 14
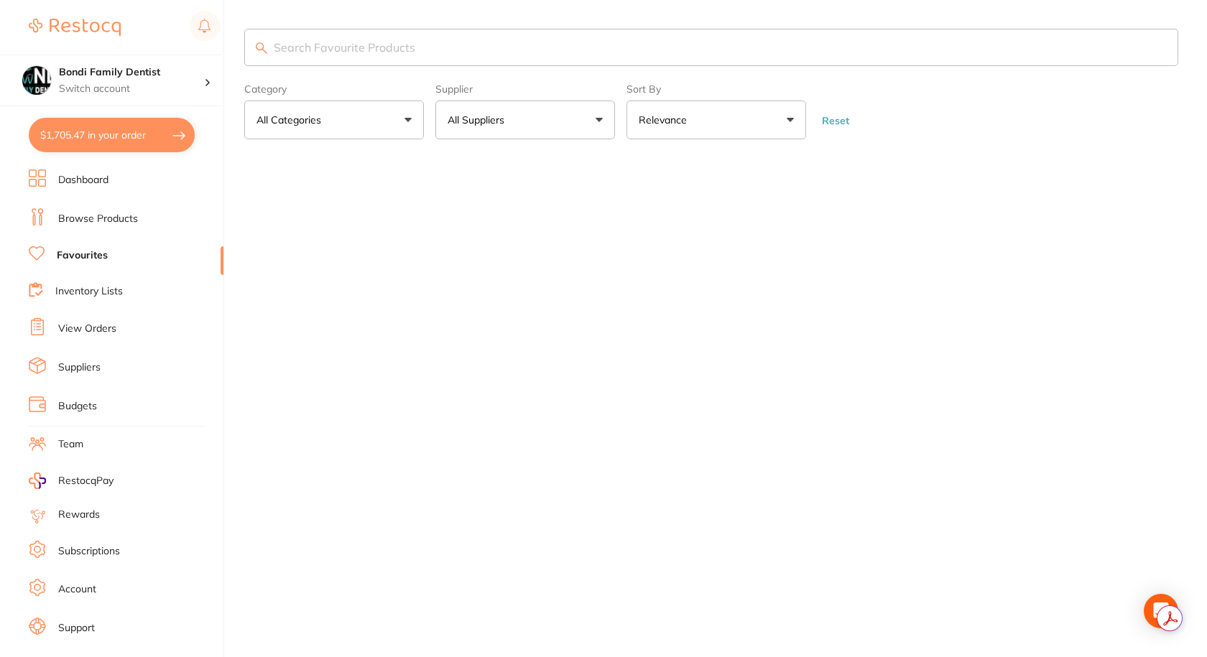
click at [342, 37] on input "search" at bounding box center [711, 47] width 934 height 37
click at [405, 45] on input "search" at bounding box center [711, 47] width 934 height 37
click at [312, 45] on input "search" at bounding box center [711, 47] width 934 height 37
click at [312, 44] on input "search" at bounding box center [711, 47] width 934 height 37
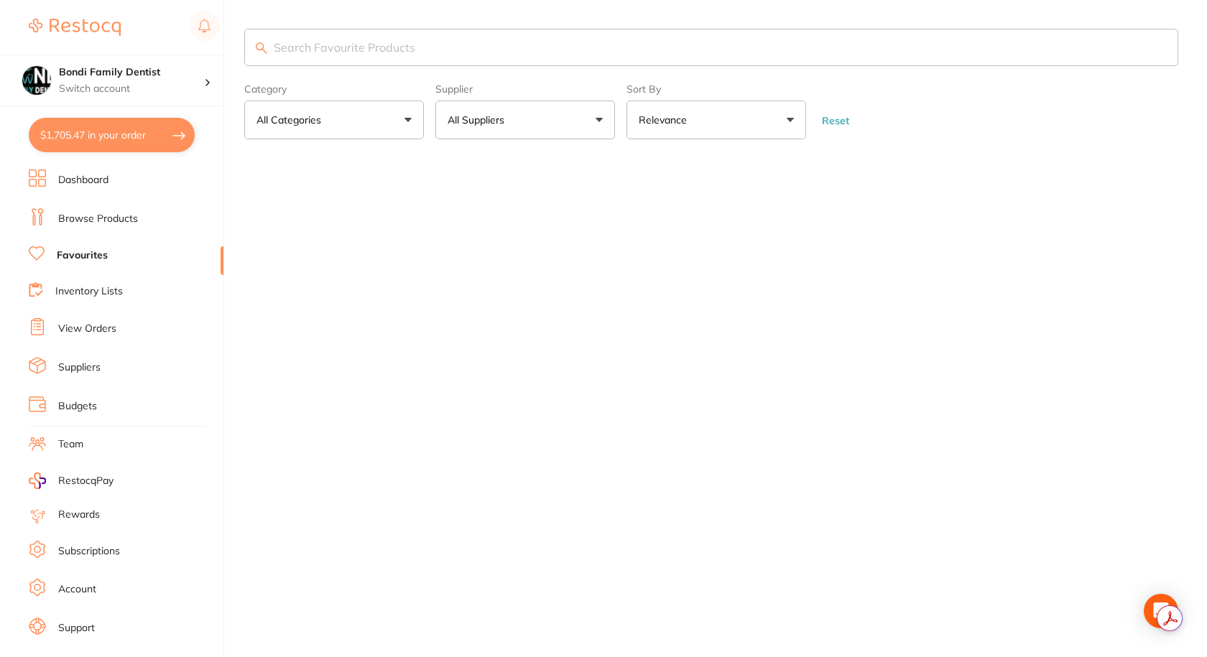
click at [312, 44] on input "search" at bounding box center [711, 47] width 934 height 37
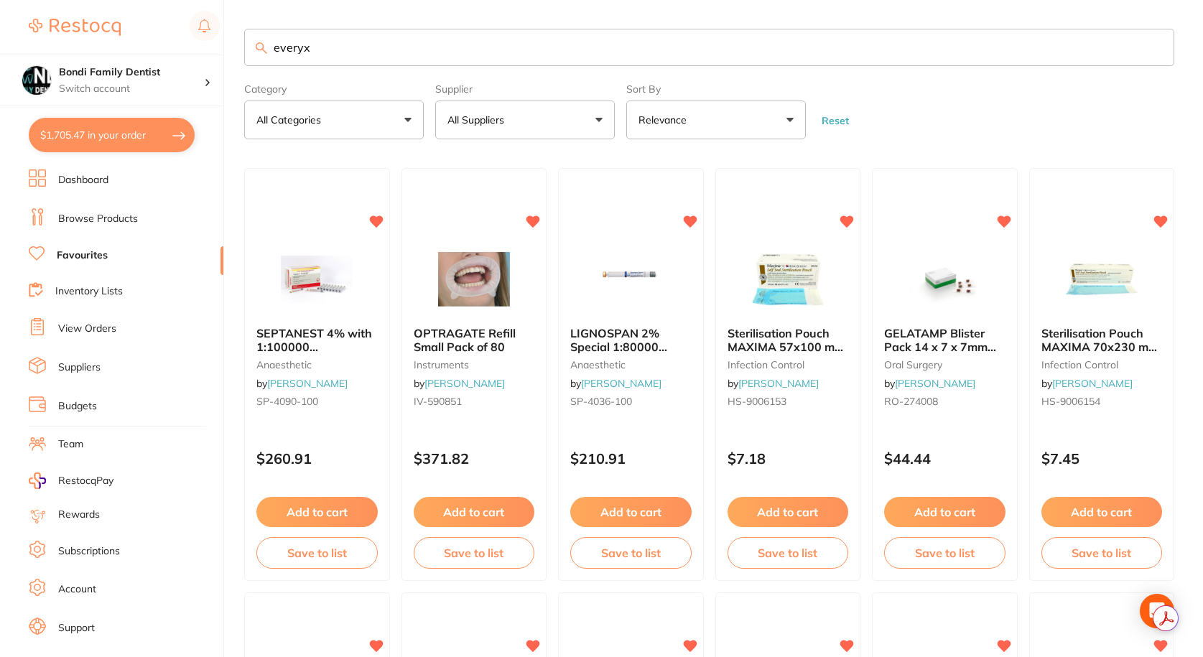
type input "everyx"
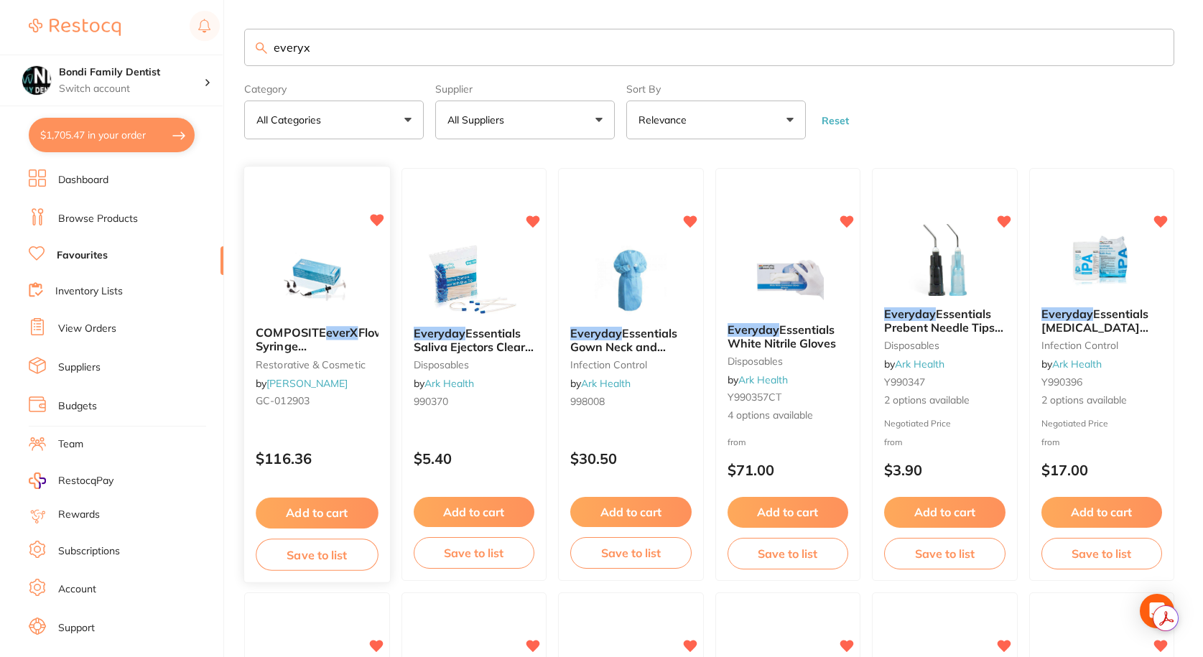
click at [322, 332] on span "COMPOSITE" at bounding box center [291, 333] width 70 height 14
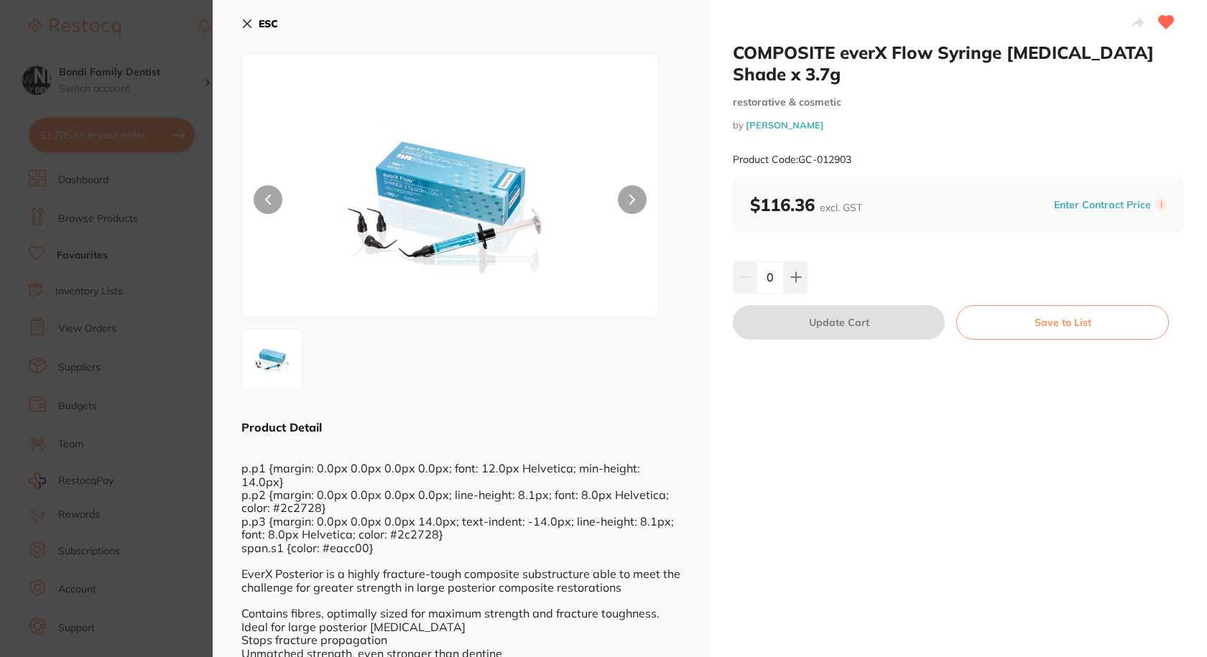
click at [519, 174] on img at bounding box center [450, 203] width 250 height 227
click at [790, 272] on icon at bounding box center [795, 277] width 11 height 11
type input "1"
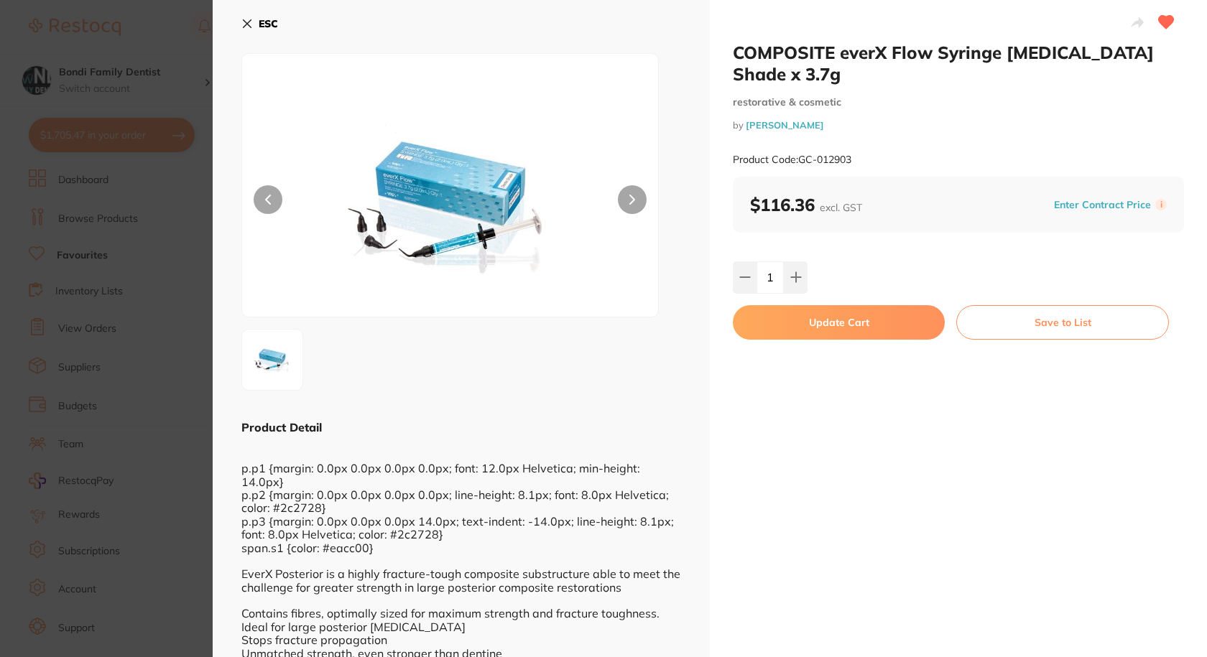
click at [791, 305] on button "Update Cart" at bounding box center [839, 322] width 212 height 34
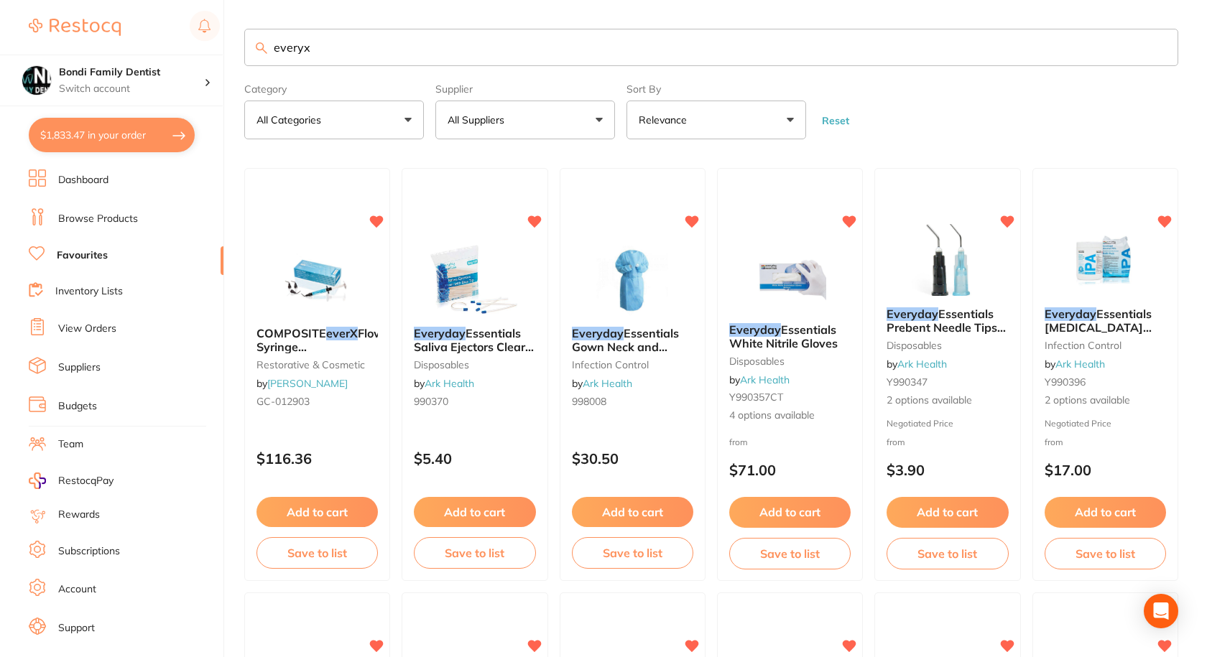
checkbox input "false"
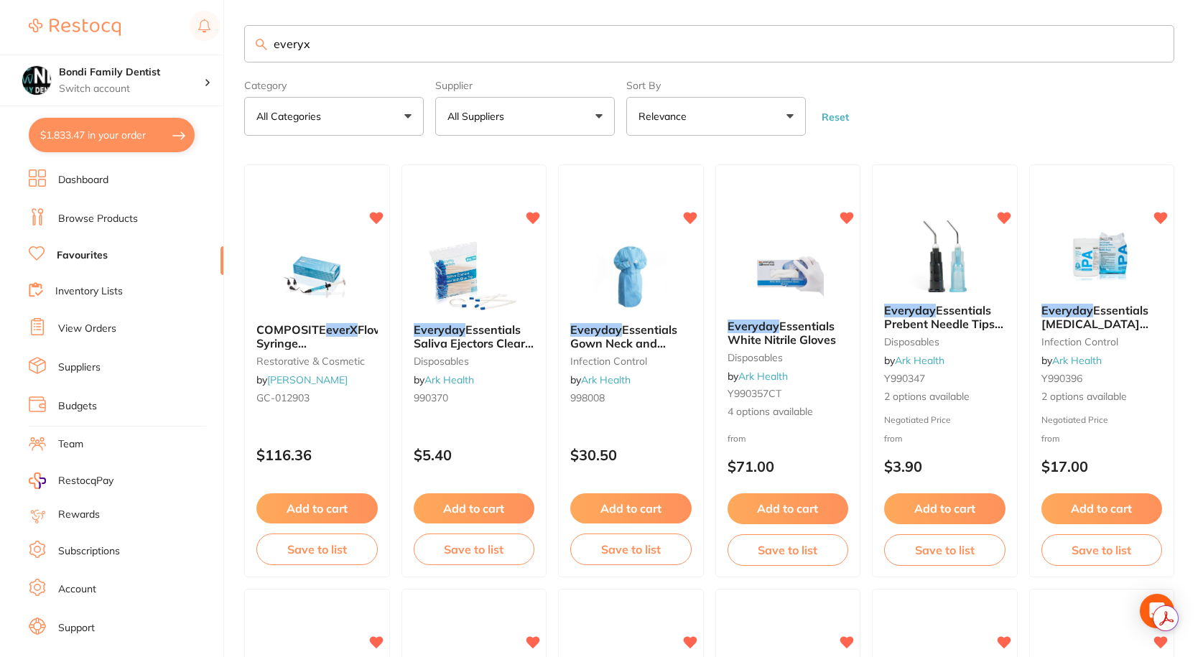
click at [97, 252] on link "Favourites" at bounding box center [82, 256] width 51 height 14
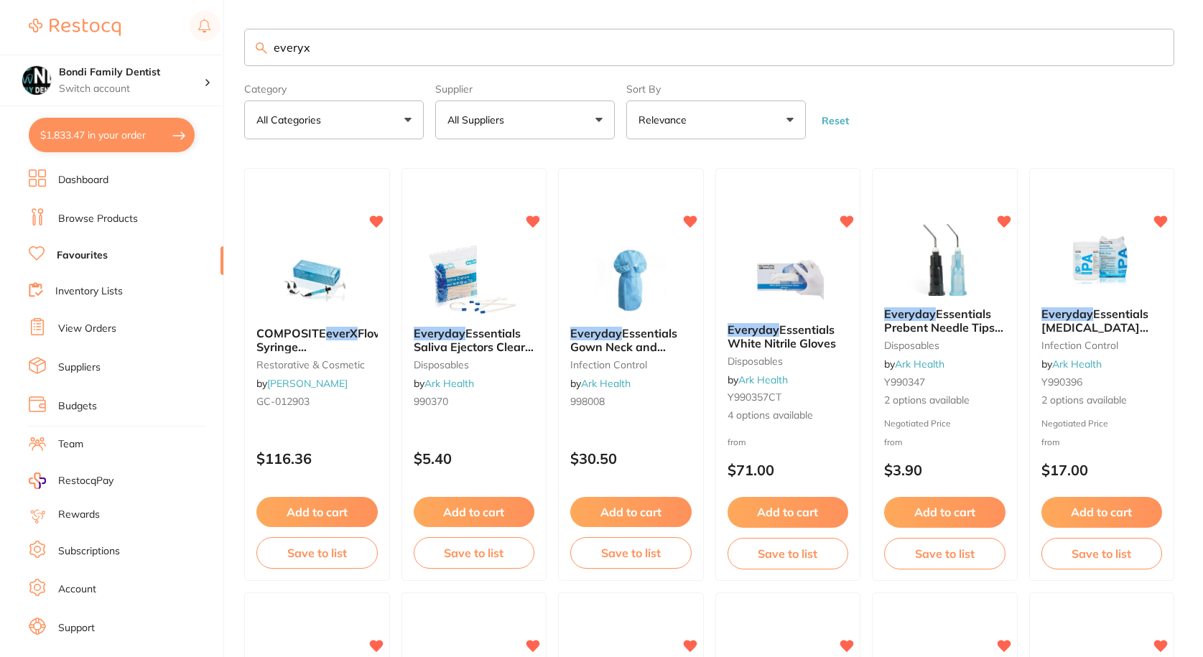
click at [335, 33] on input "everyx" at bounding box center [709, 47] width 930 height 37
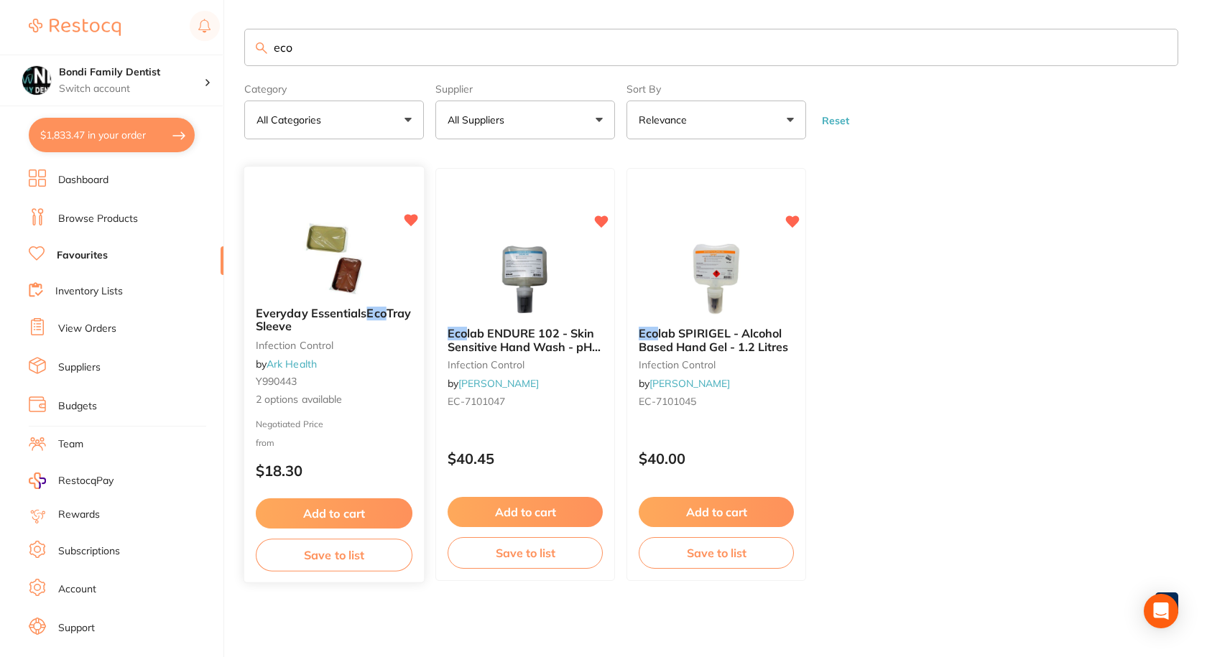
type input "eco"
click at [296, 312] on span "Everyday Essentials" at bounding box center [311, 313] width 111 height 14
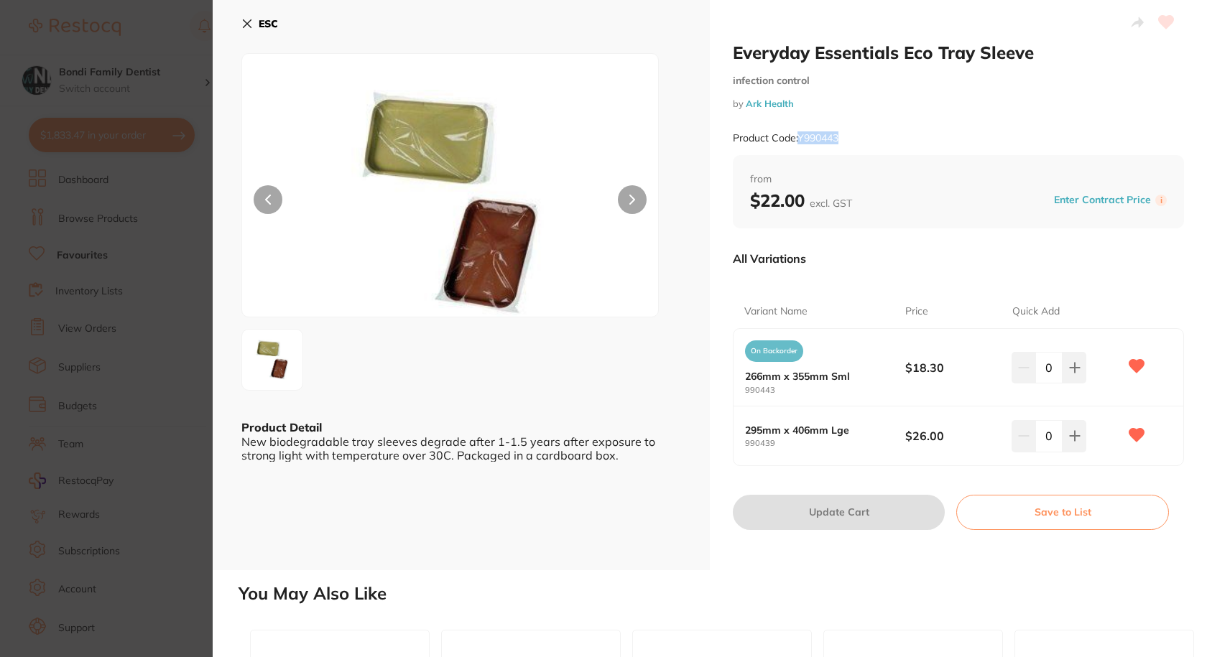
drag, startPoint x: 851, startPoint y: 141, endPoint x: 797, endPoint y: 138, distance: 54.0
click at [797, 138] on div "Product Code: Y990443" at bounding box center [958, 138] width 451 height 35
copy small "Y990443"
click at [1069, 369] on icon at bounding box center [1074, 367] width 11 height 11
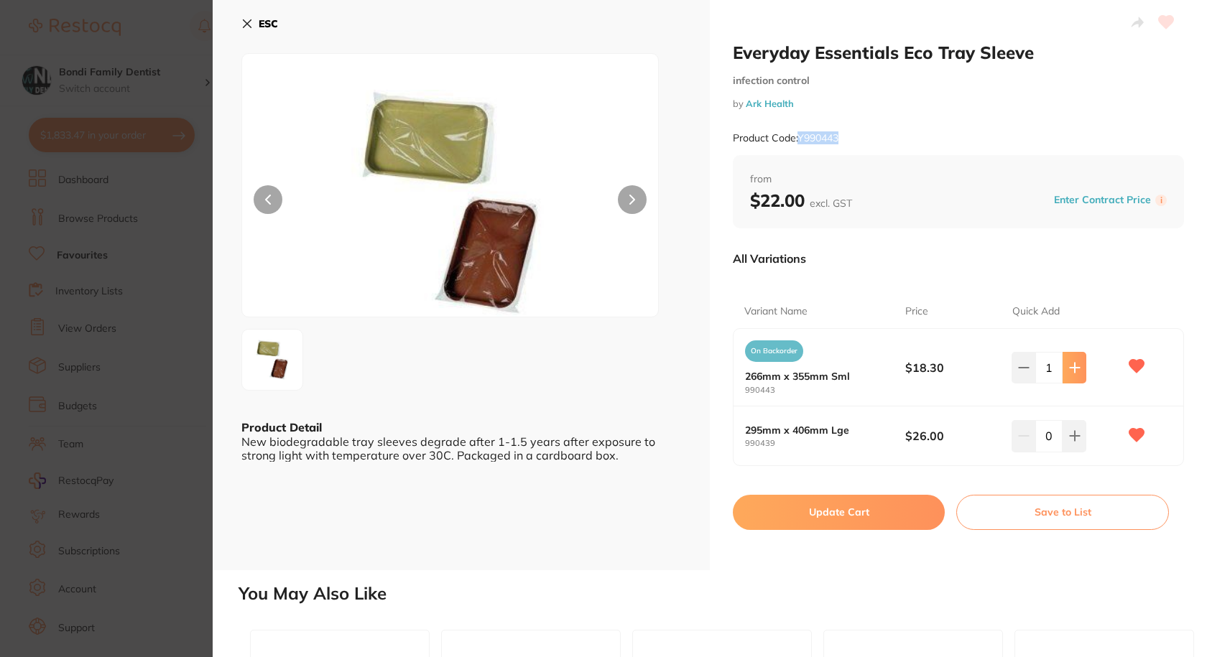
click at [1069, 369] on icon at bounding box center [1074, 367] width 11 height 11
type input "2"
click at [794, 516] on button "Update Cart" at bounding box center [839, 512] width 212 height 34
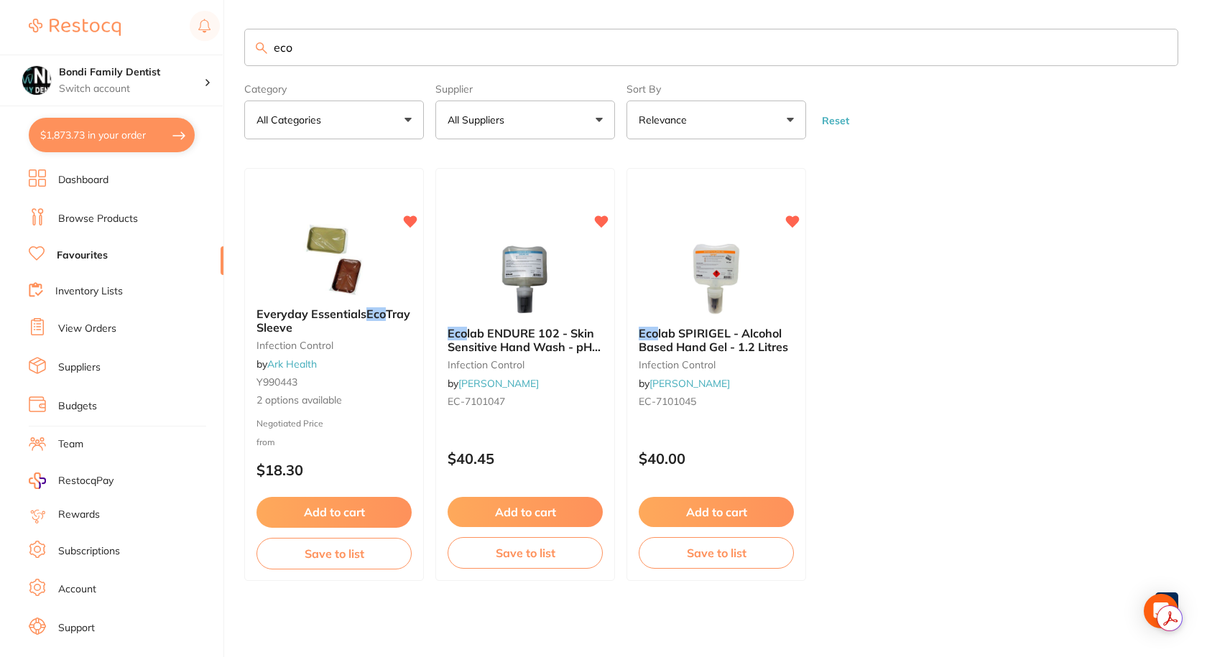
click at [115, 118] on button "$1,873.73 in your order" at bounding box center [112, 135] width 166 height 34
checkbox input "true"
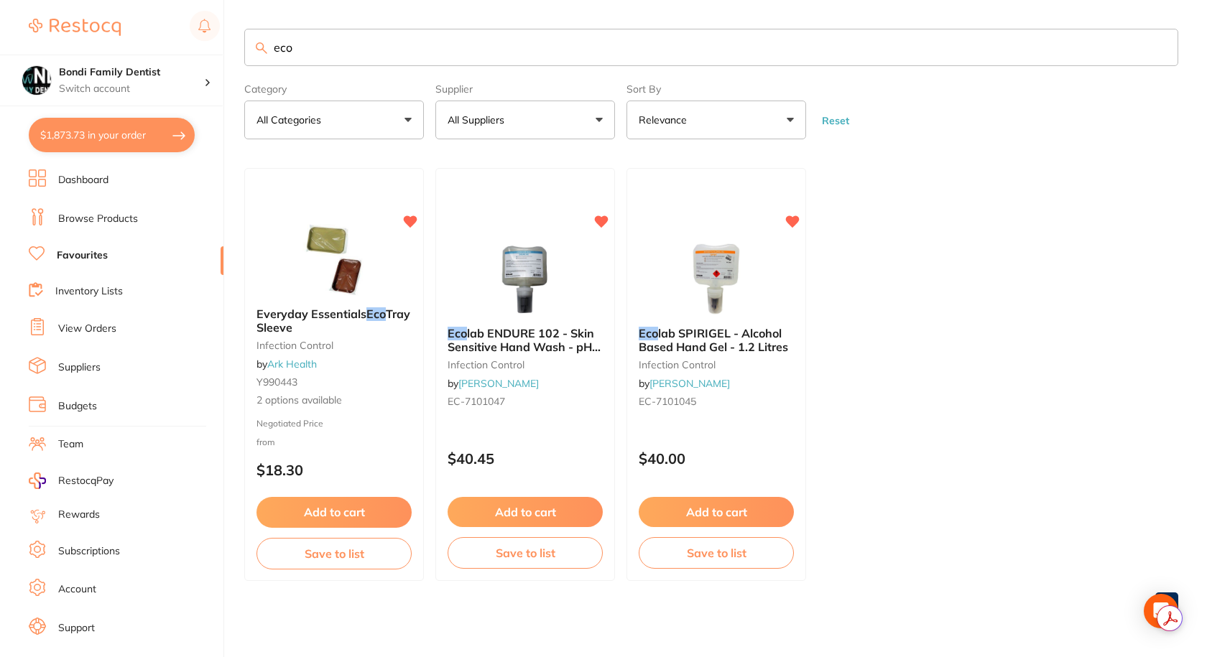
checkbox input "true"
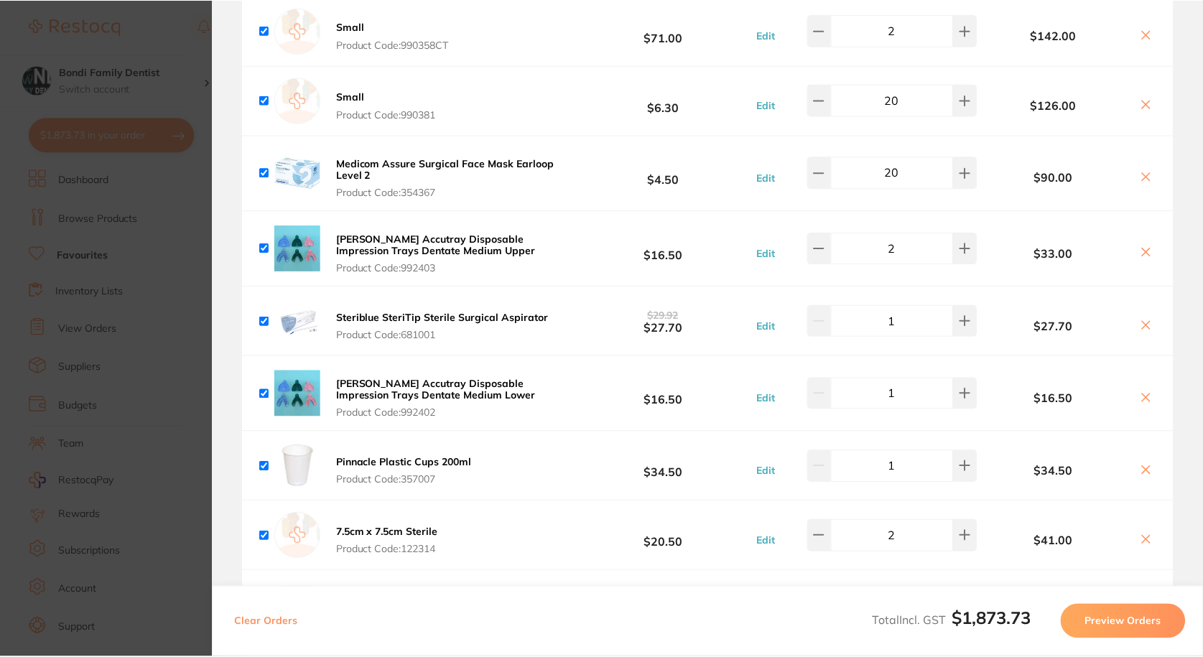
scroll to position [1652, 0]
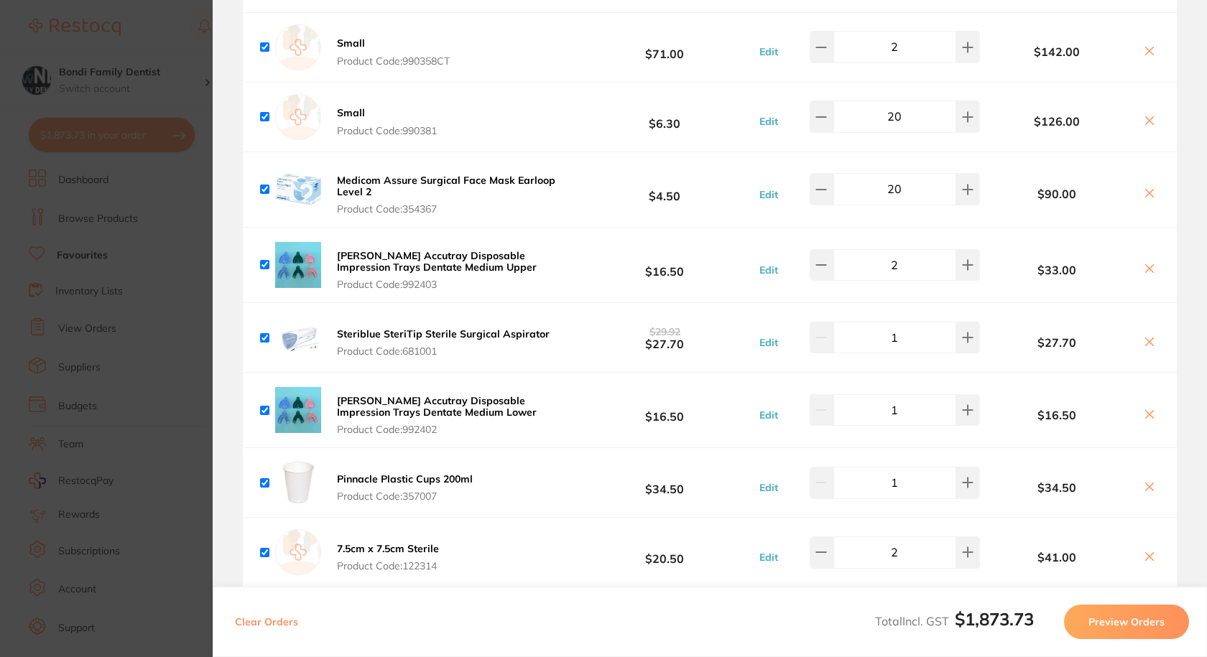
click at [175, 21] on section "Update RRP Set your pre negotiated price for this item. Item Agreed RRP (excl. …" at bounding box center [603, 328] width 1207 height 657
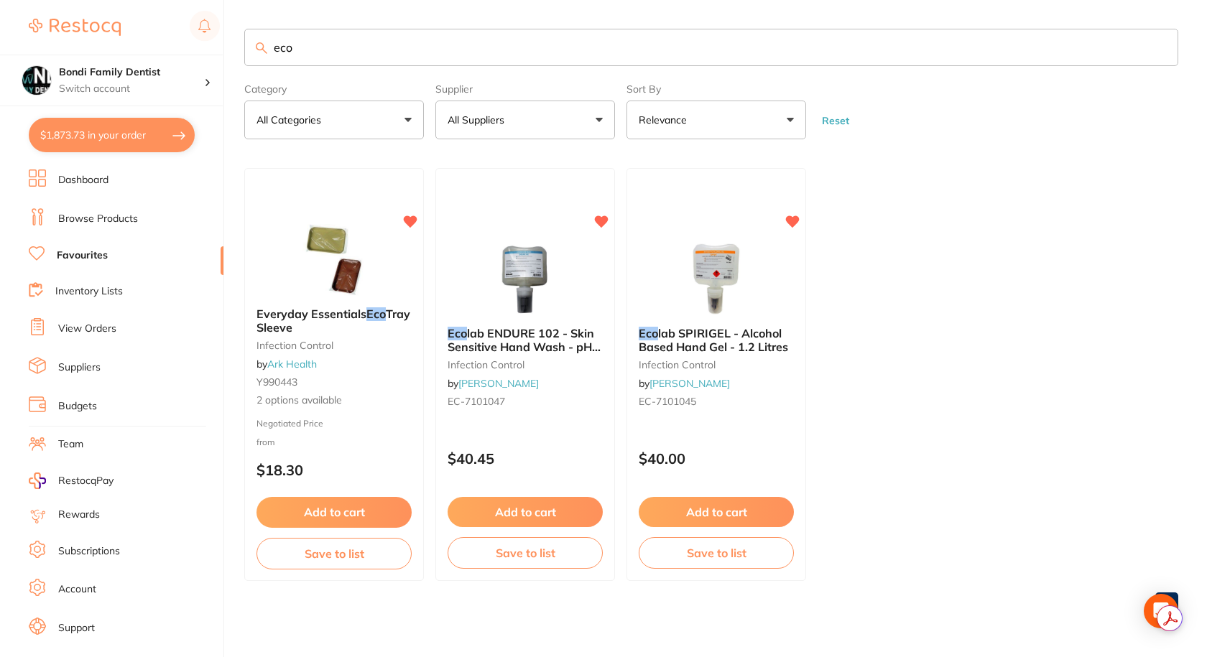
click at [328, 52] on input "eco" at bounding box center [711, 47] width 934 height 37
click at [325, 51] on input "eco" at bounding box center [711, 47] width 934 height 37
type input "e"
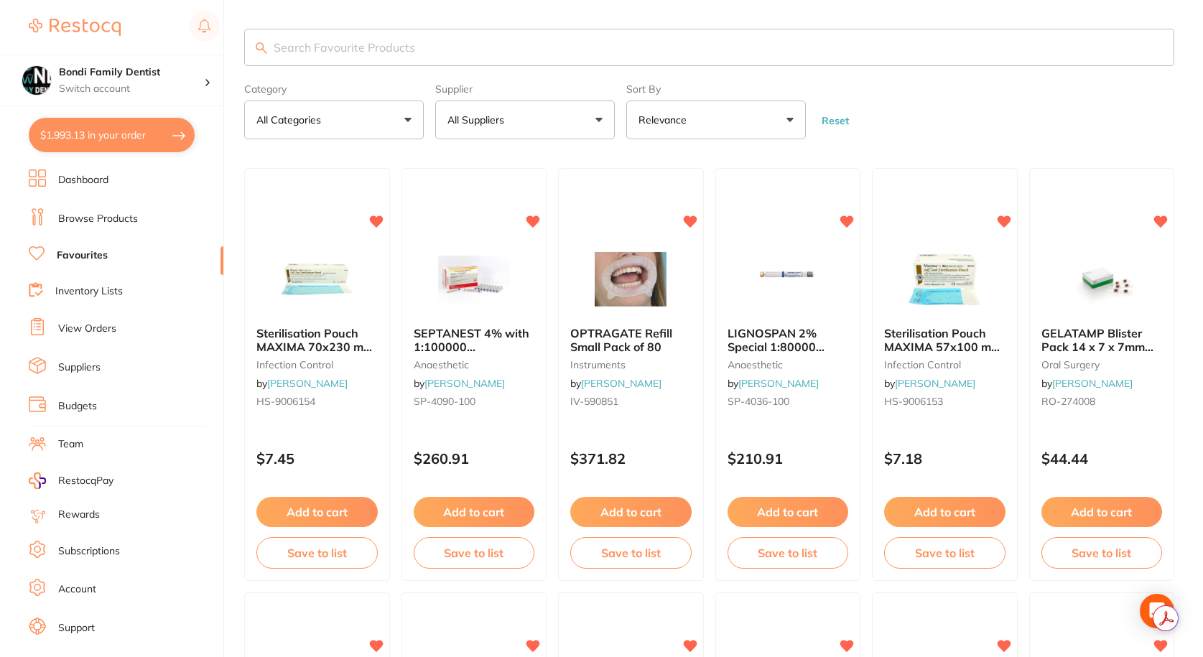
click at [129, 126] on button "$1,993.13 in your order" at bounding box center [112, 135] width 166 height 34
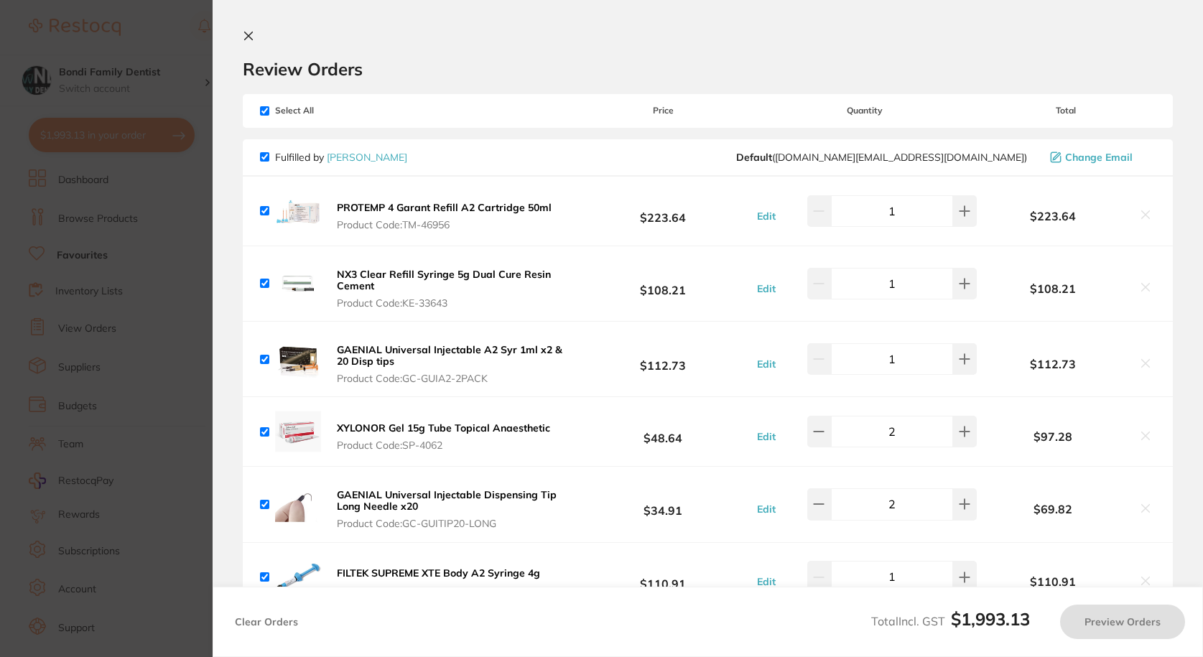
checkbox input "true"
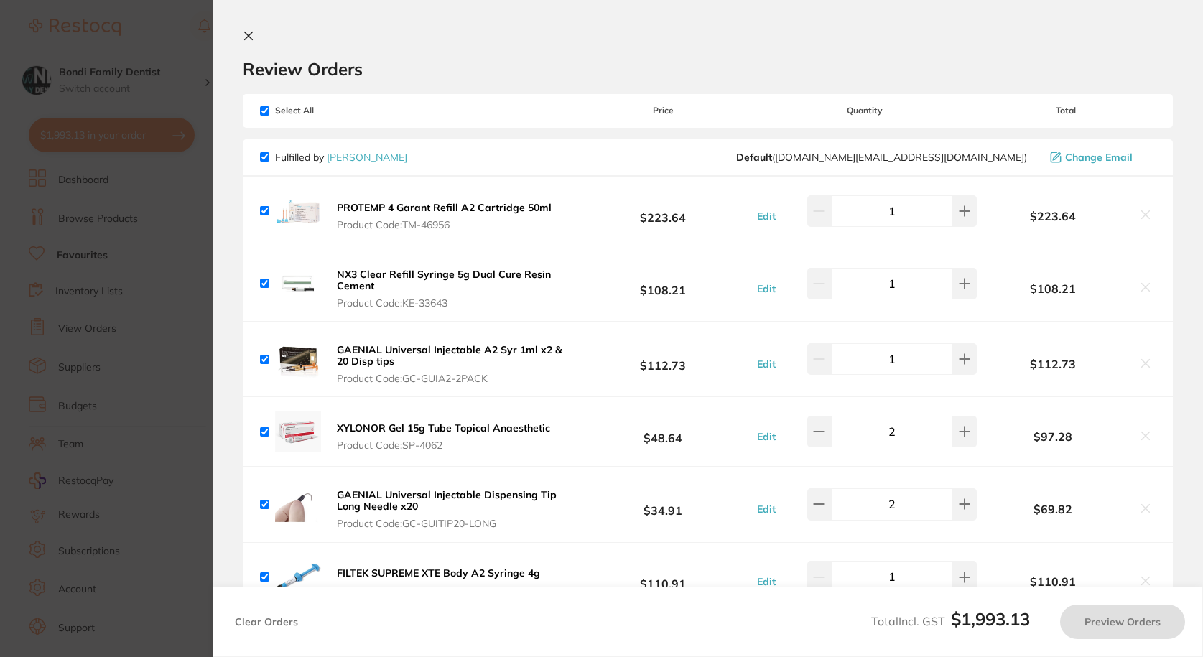
checkbox input "true"
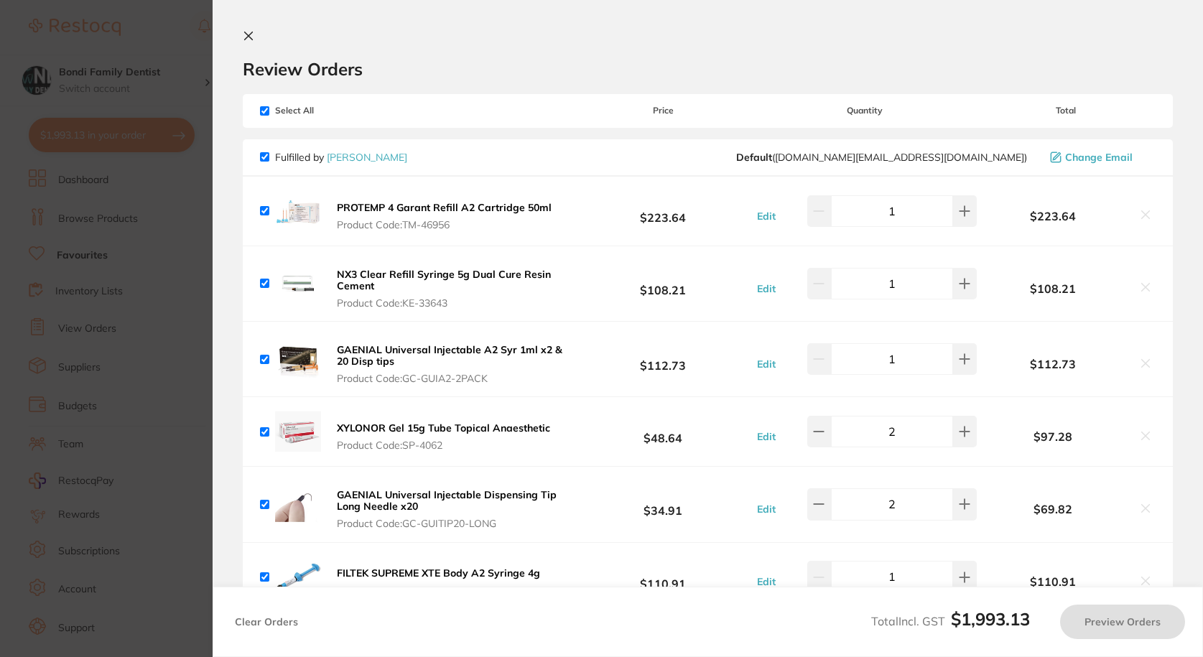
checkbox input "true"
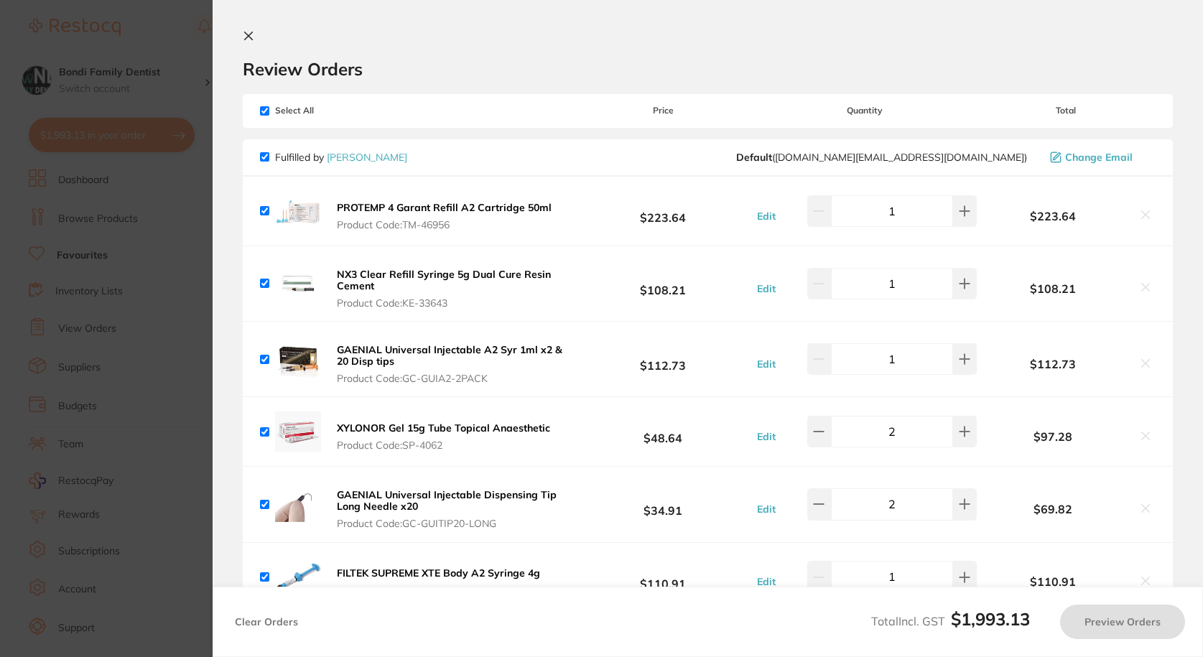
checkbox input "true"
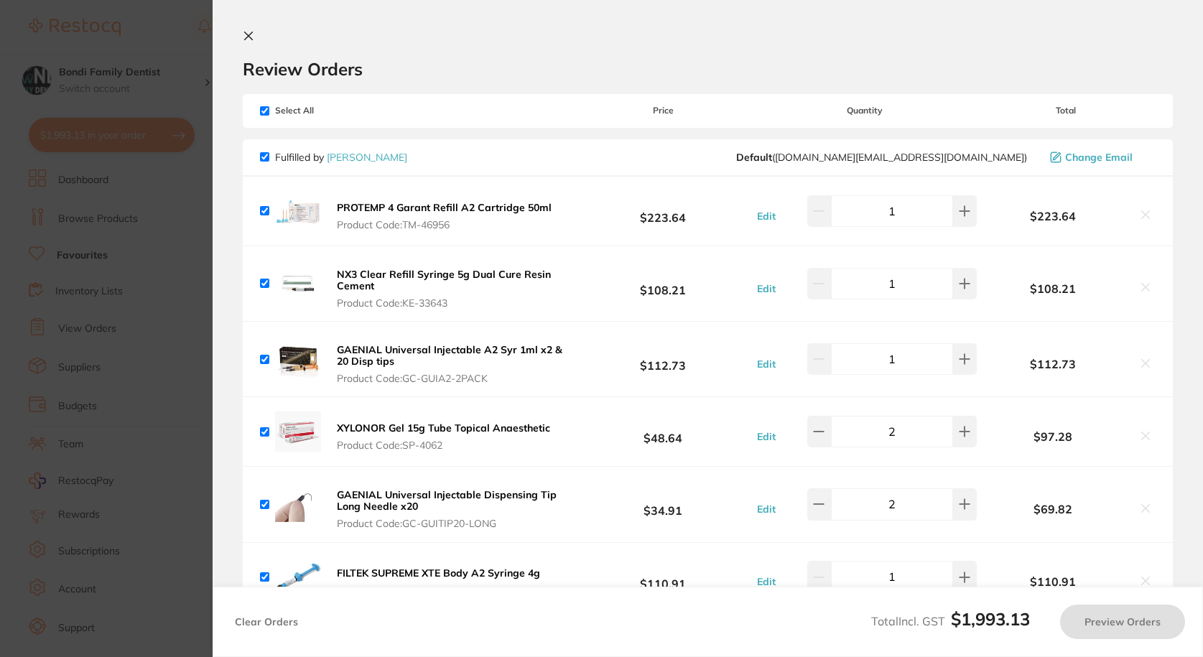
checkbox input "true"
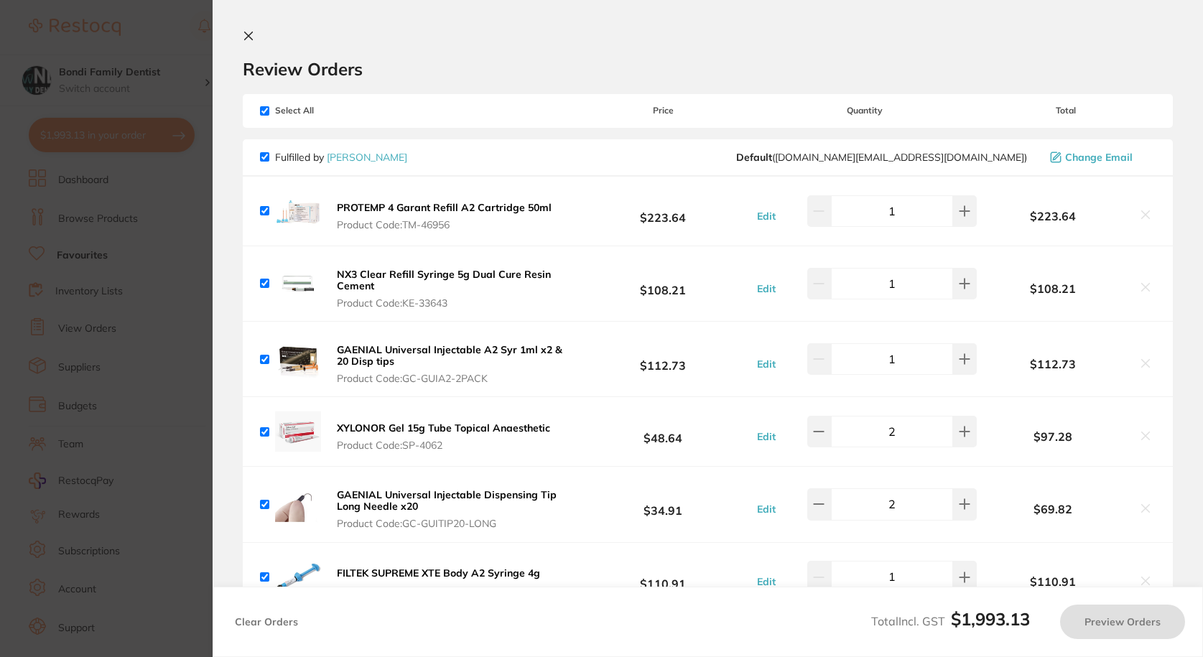
checkbox input "true"
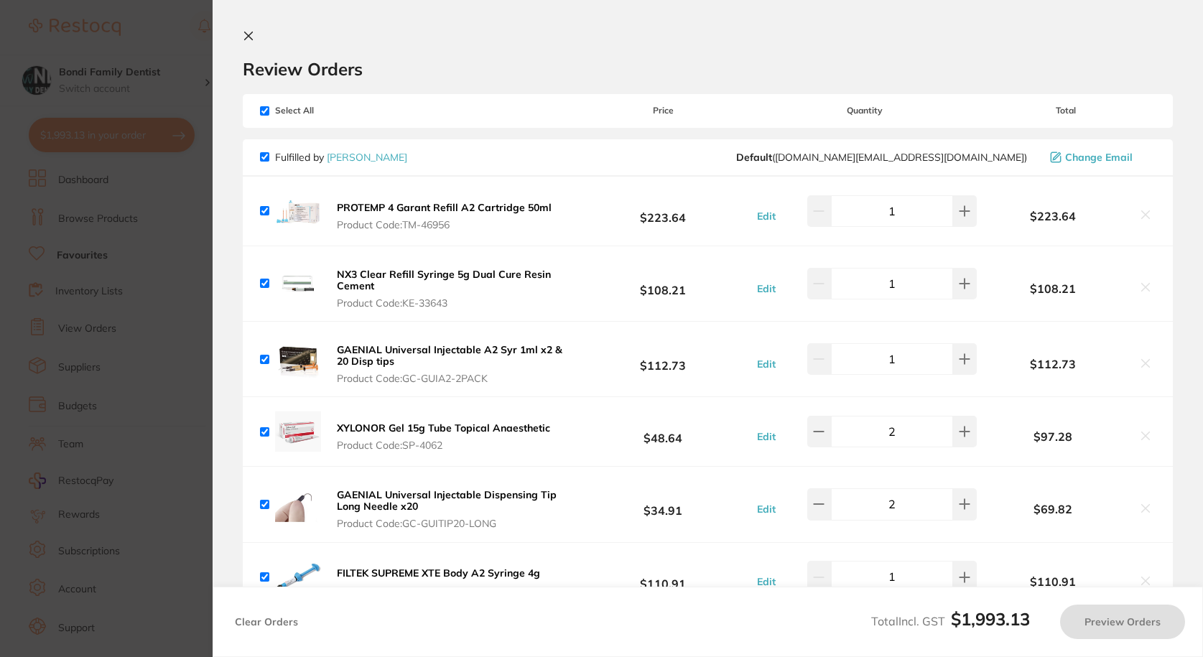
checkbox input "true"
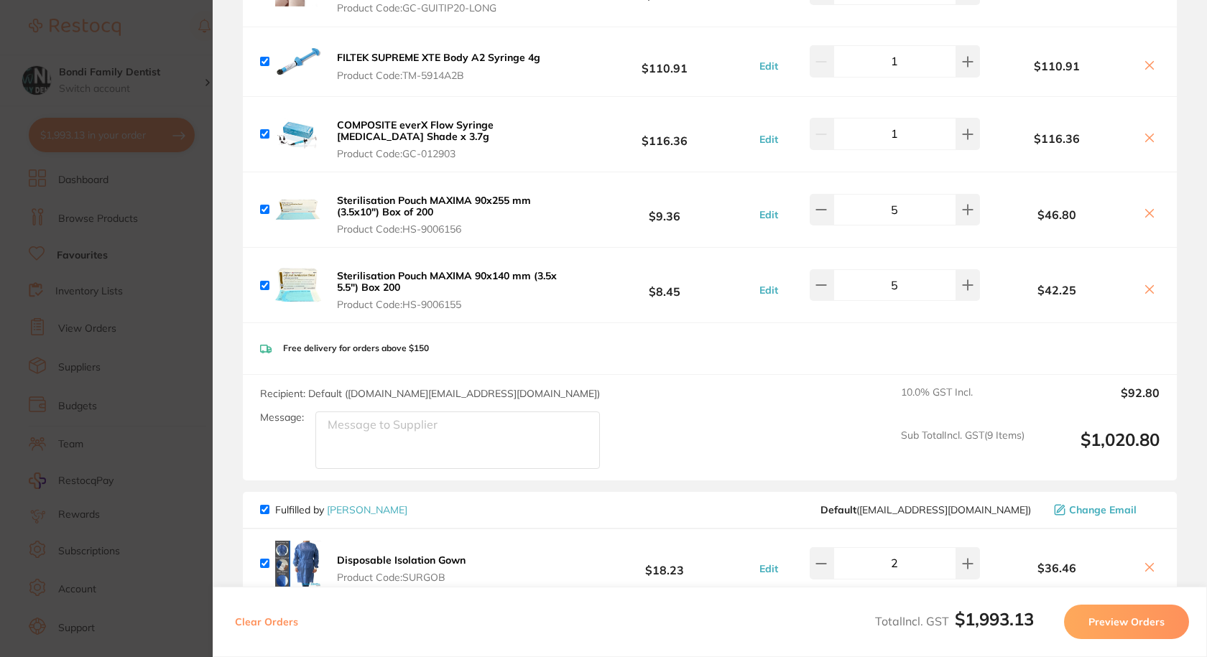
scroll to position [718, 0]
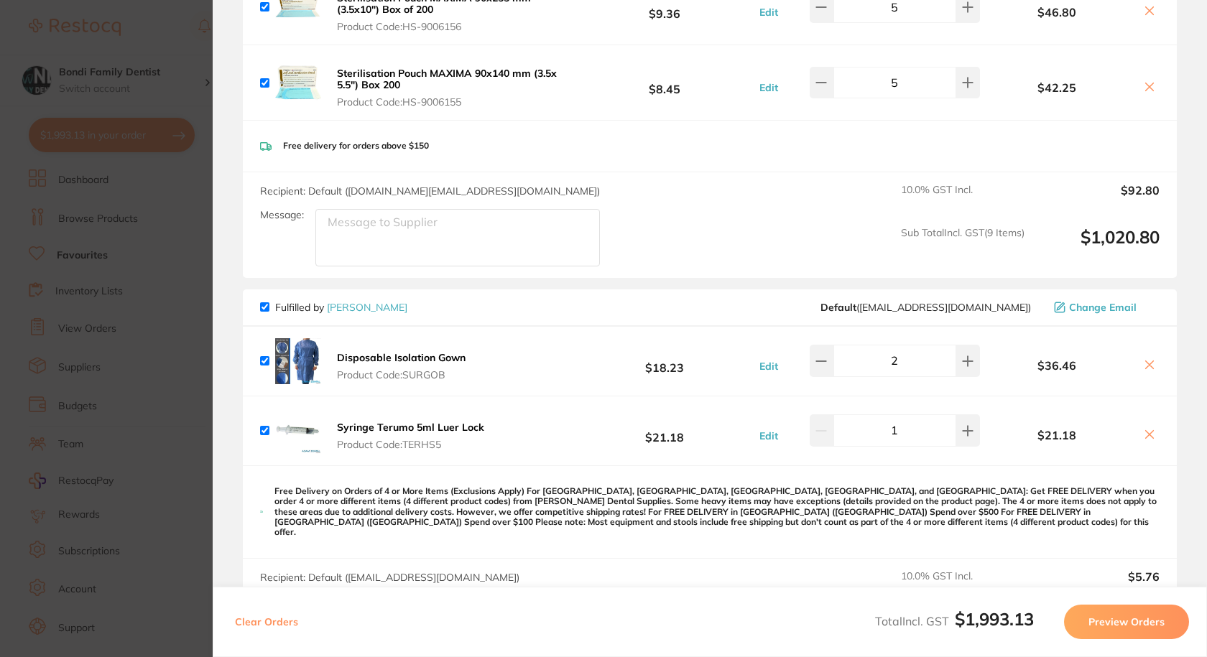
click at [1116, 621] on button "Preview Orders" at bounding box center [1126, 622] width 125 height 34
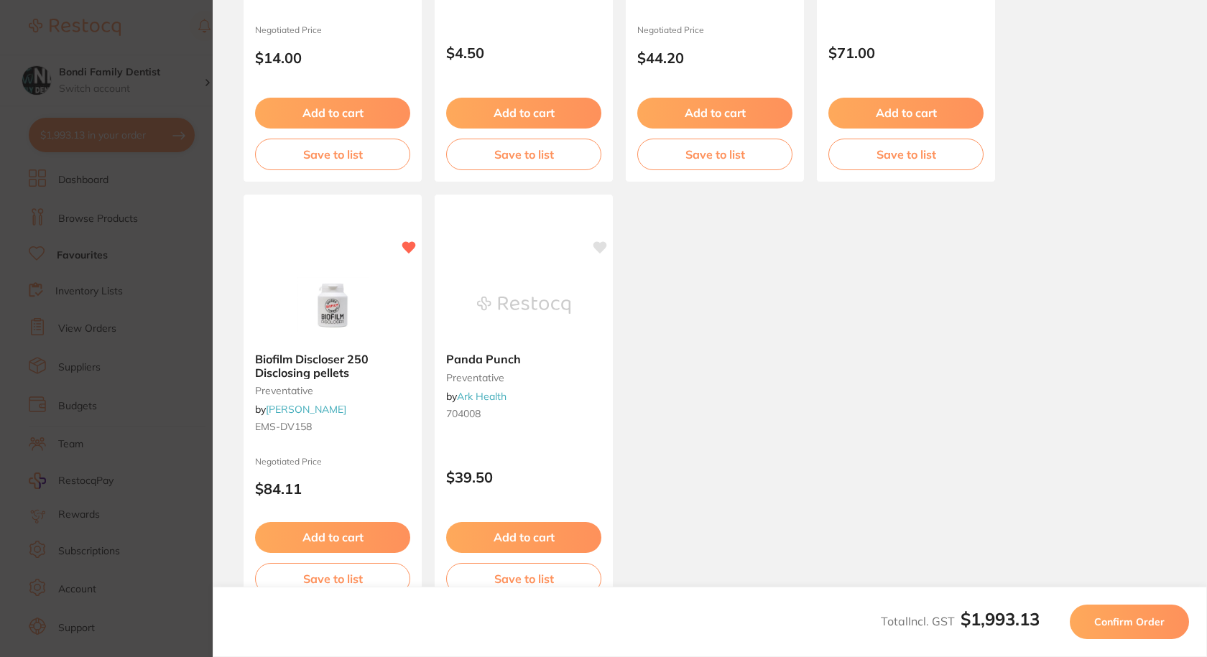
scroll to position [829, 0]
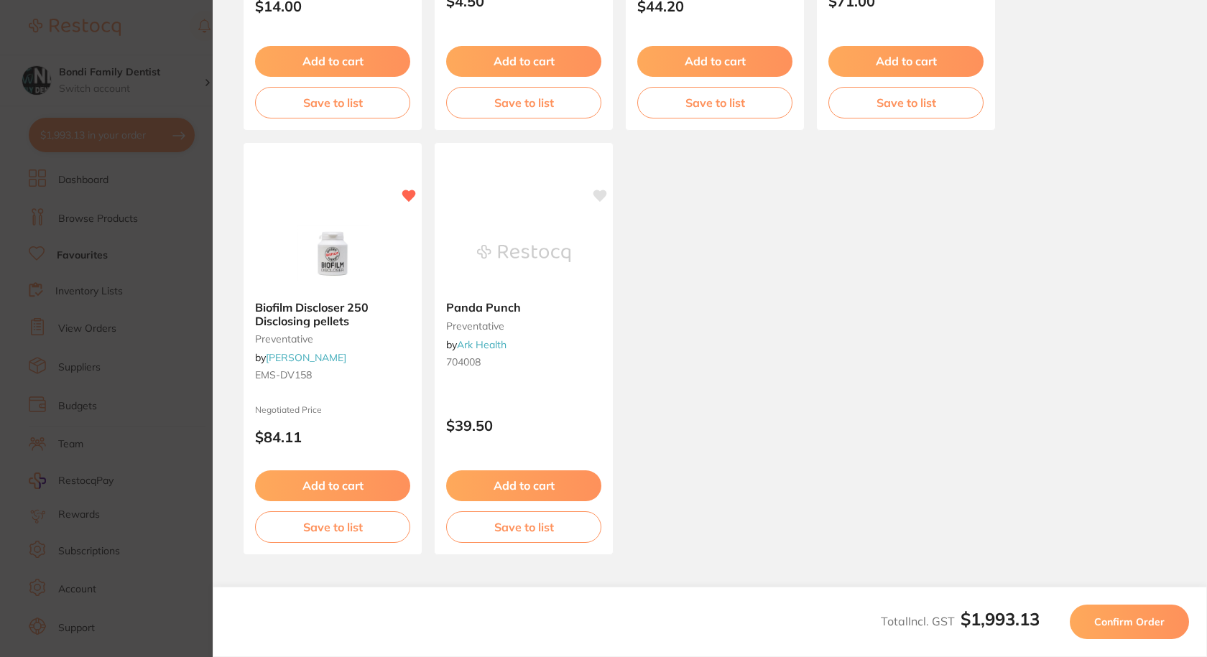
click at [1152, 622] on span "Confirm Order" at bounding box center [1129, 622] width 70 height 13
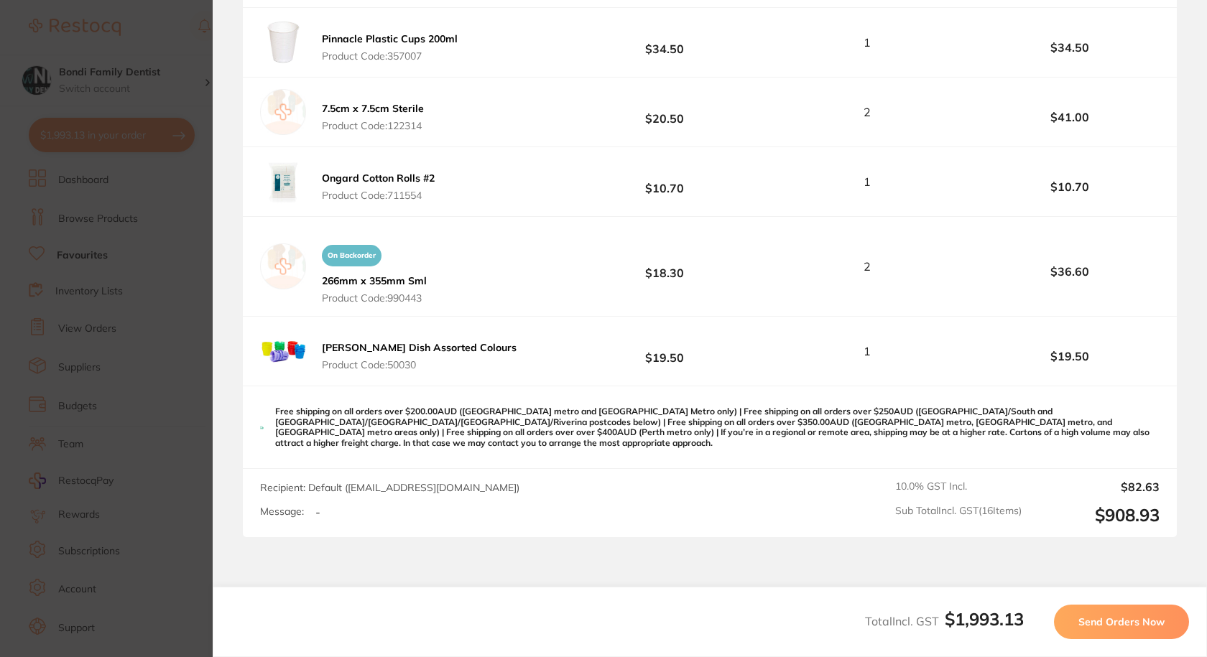
scroll to position [2371, 0]
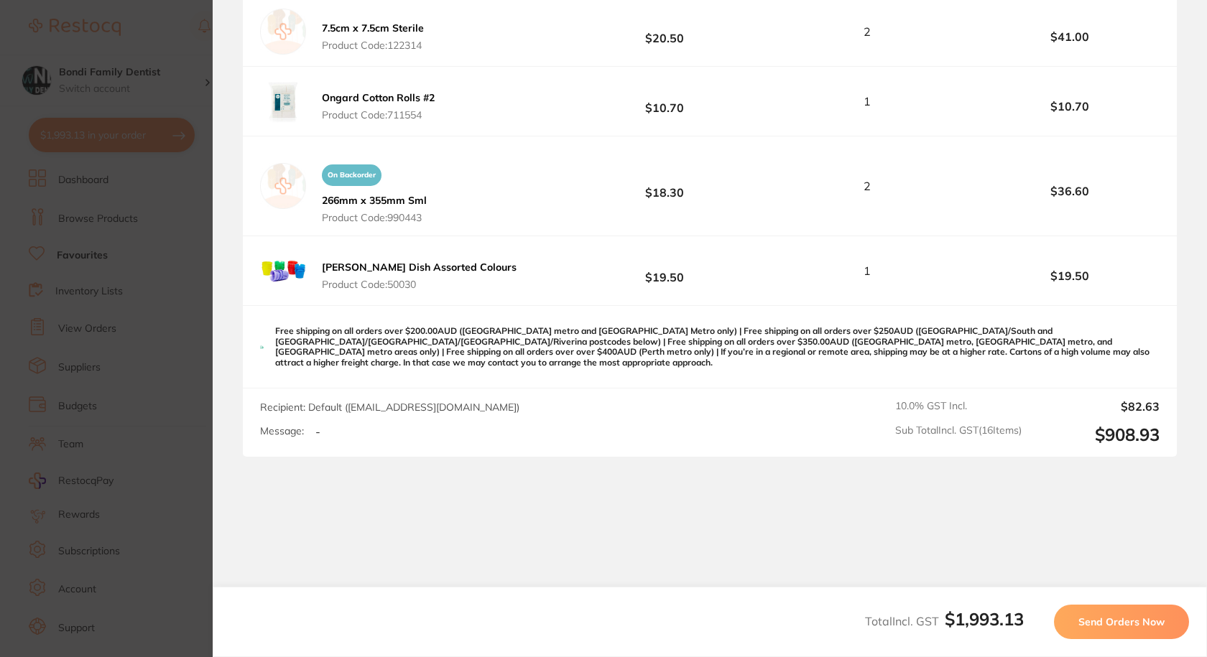
click at [1143, 619] on span "Send Orders Now" at bounding box center [1121, 622] width 86 height 13
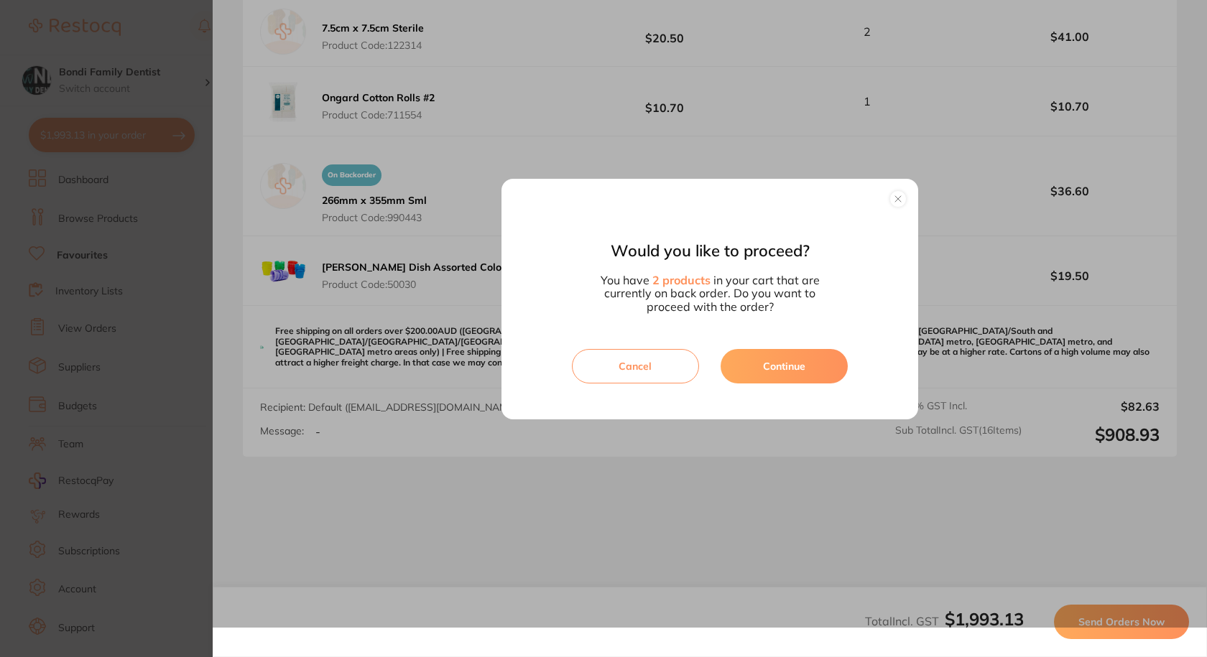
click at [786, 371] on button "Continue" at bounding box center [784, 366] width 127 height 34
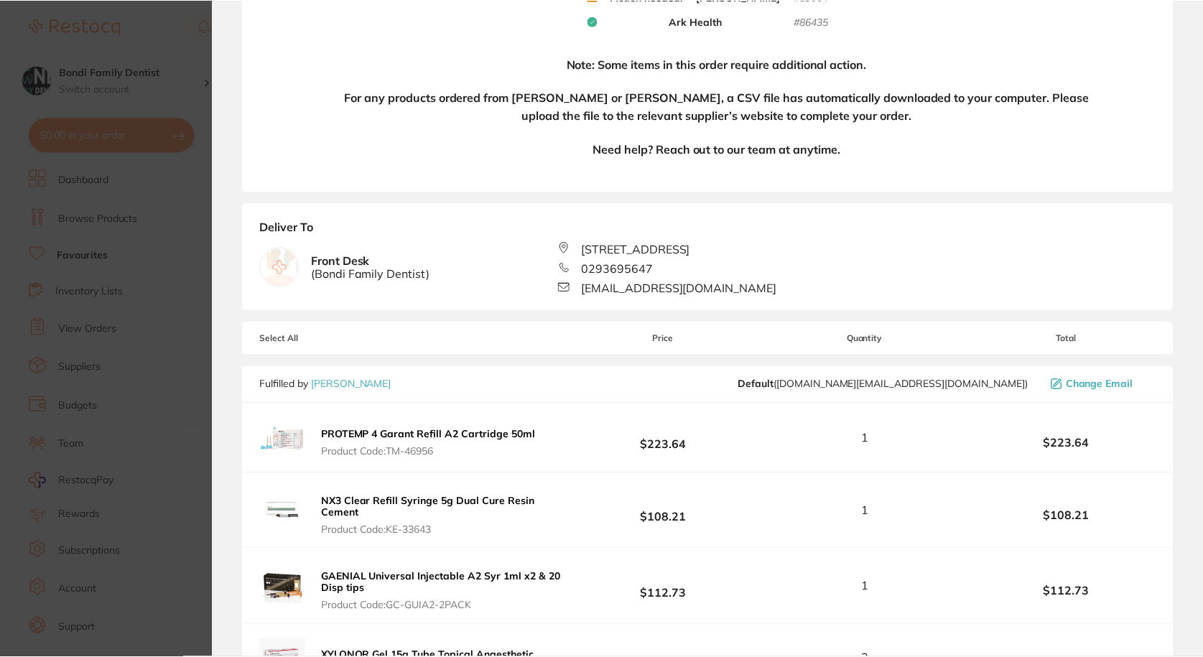
scroll to position [0, 0]
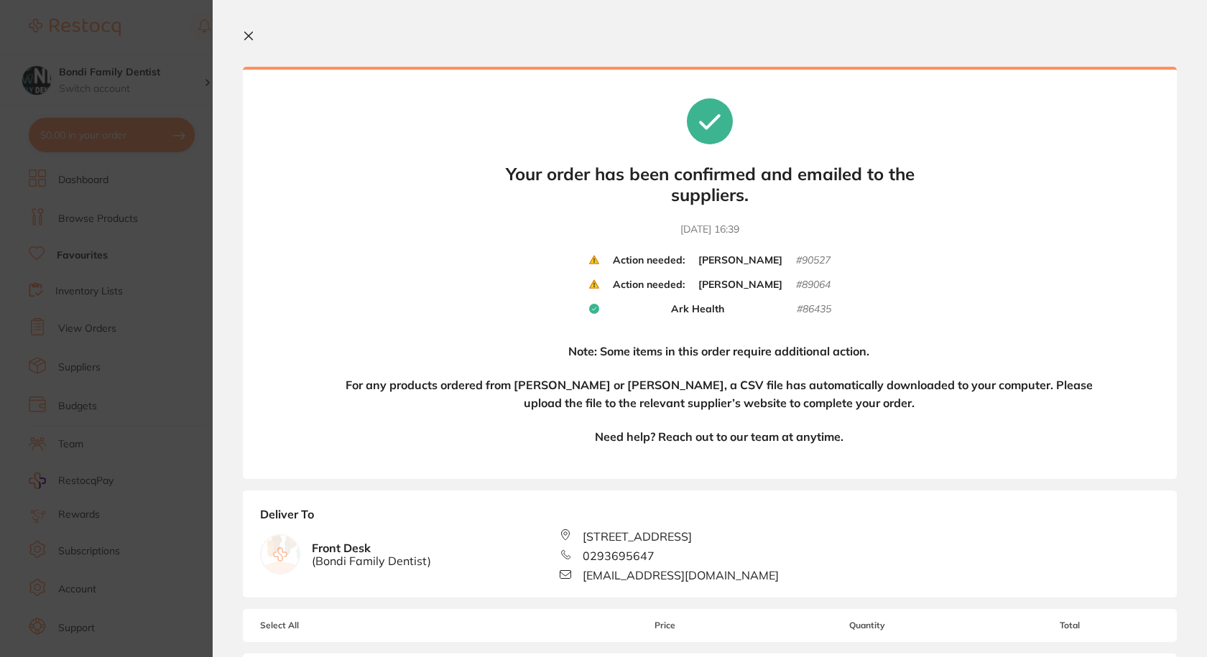
click at [252, 33] on icon at bounding box center [249, 36] width 8 height 8
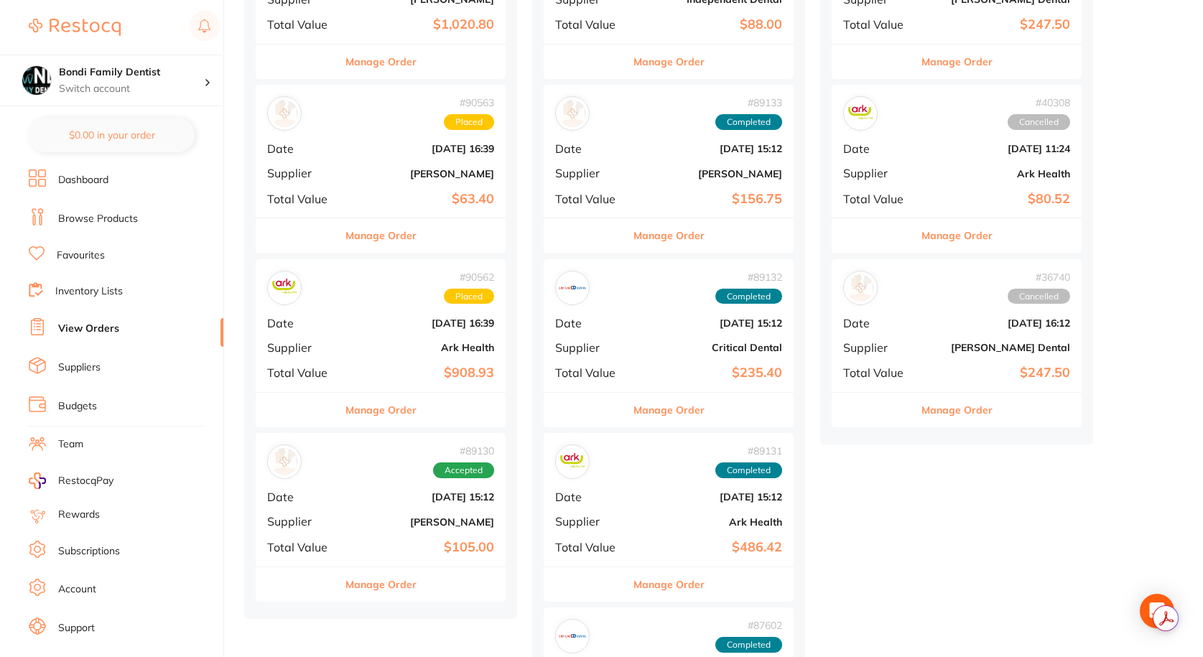
scroll to position [431, 0]
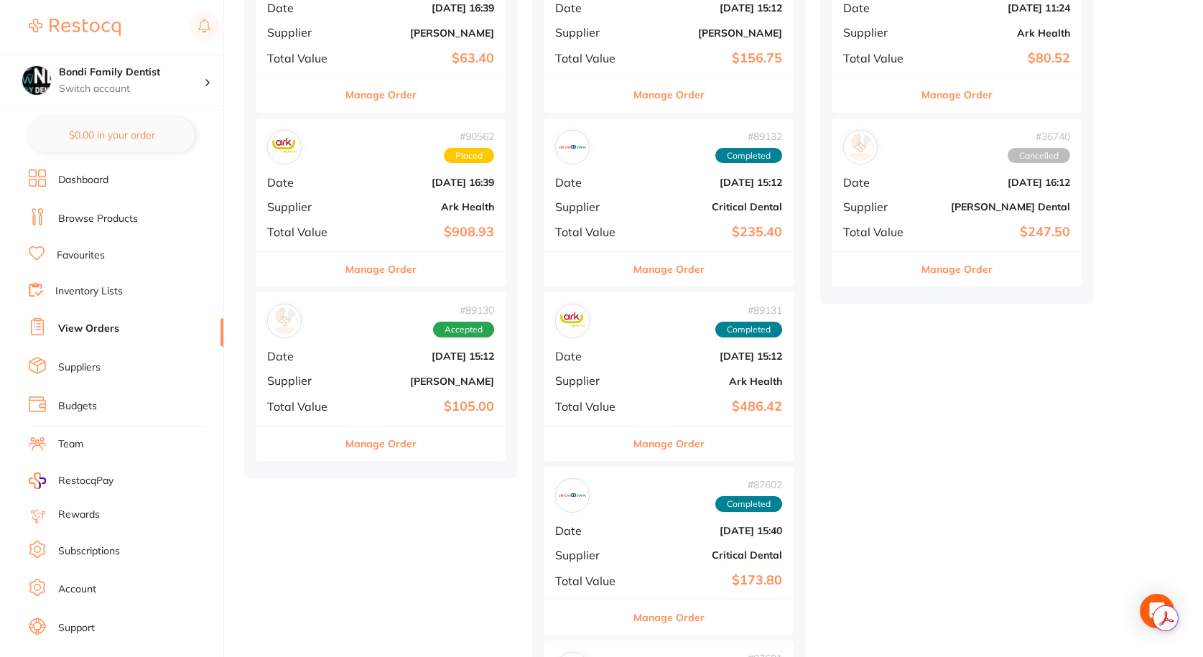
click at [345, 397] on div "# 89130 Accepted Date [DATE] 15:12 Supplier [PERSON_NAME] Total Value $105.00" at bounding box center [381, 358] width 250 height 133
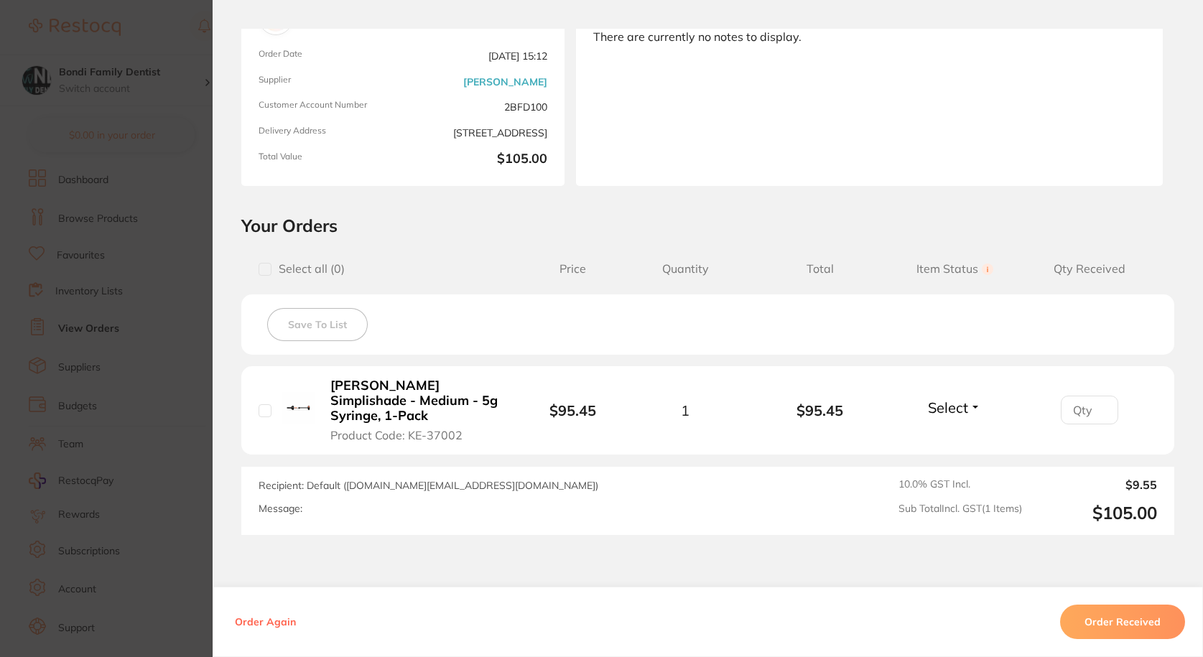
scroll to position [215, 0]
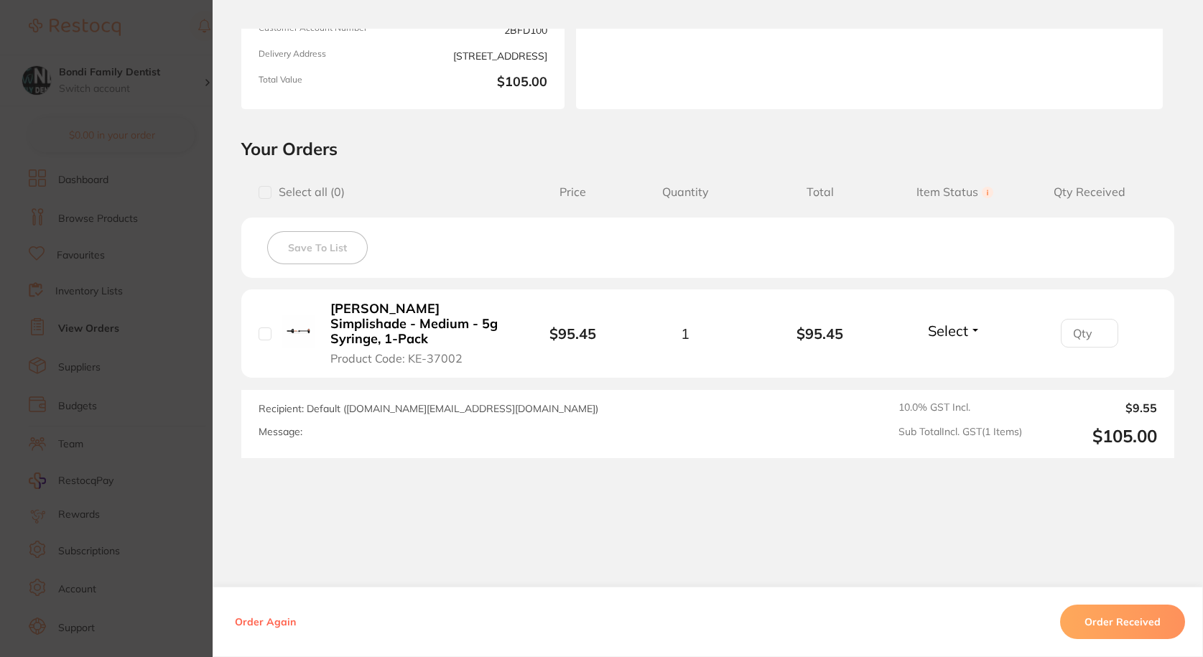
click at [1124, 625] on button "Order Received" at bounding box center [1122, 622] width 125 height 34
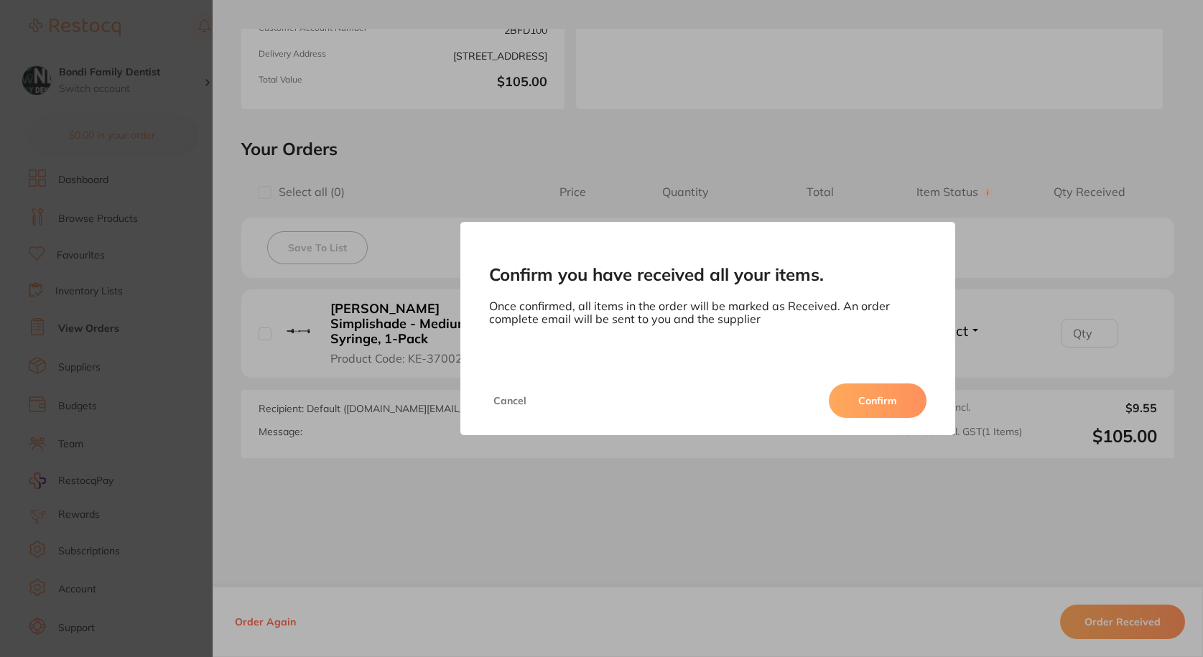
click at [895, 398] on button "Confirm" at bounding box center [878, 401] width 98 height 34
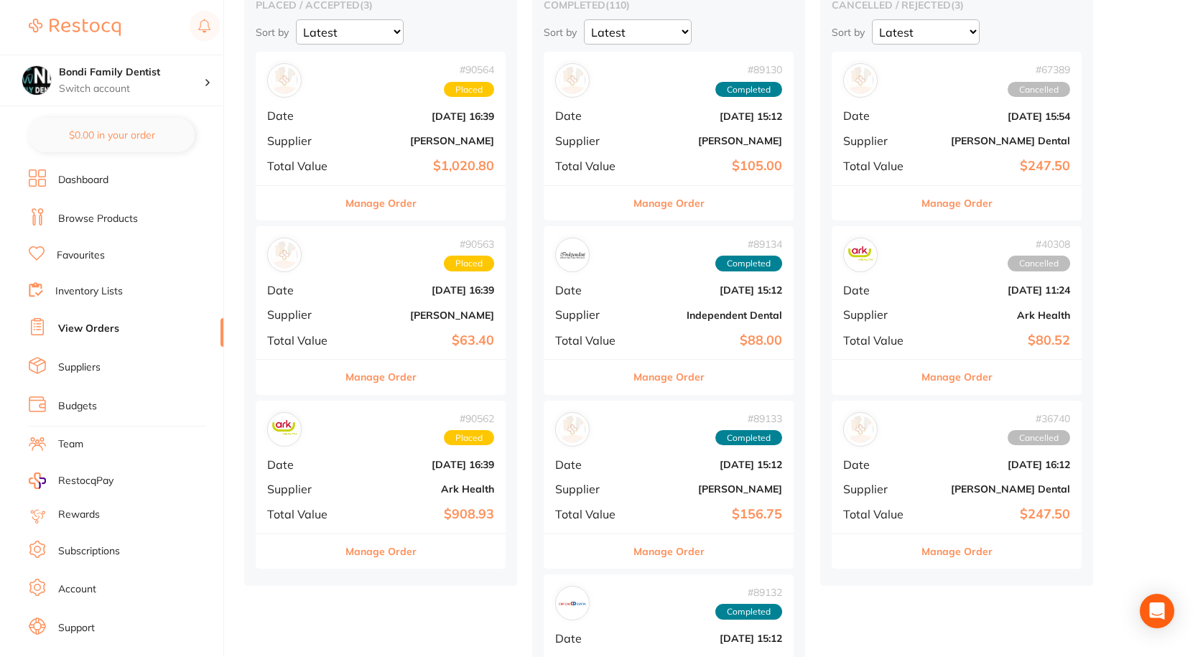
scroll to position [72, 0]
